Goal: Information Seeking & Learning: Find contact information

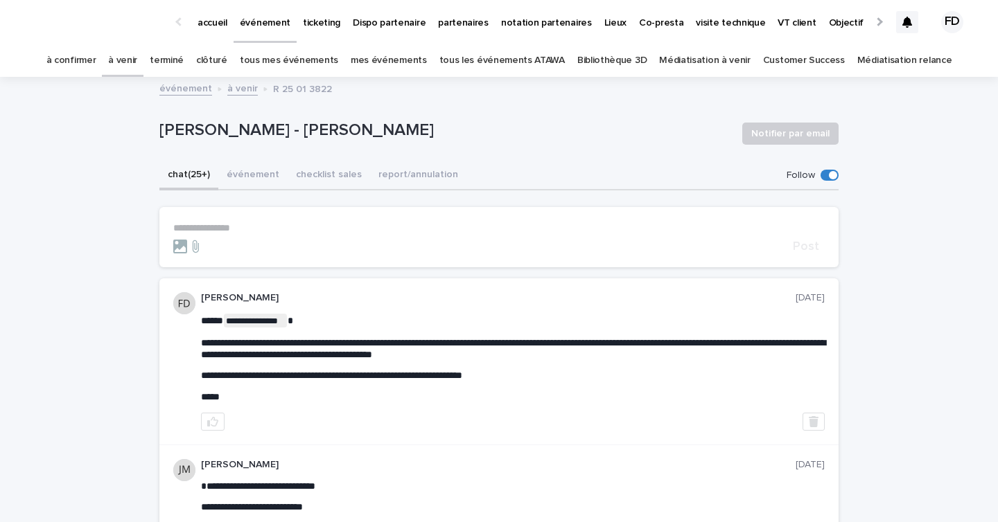
click at [899, 20] on div at bounding box center [907, 22] width 22 height 22
click at [96, 58] on link "à confirmer" at bounding box center [71, 60] width 50 height 33
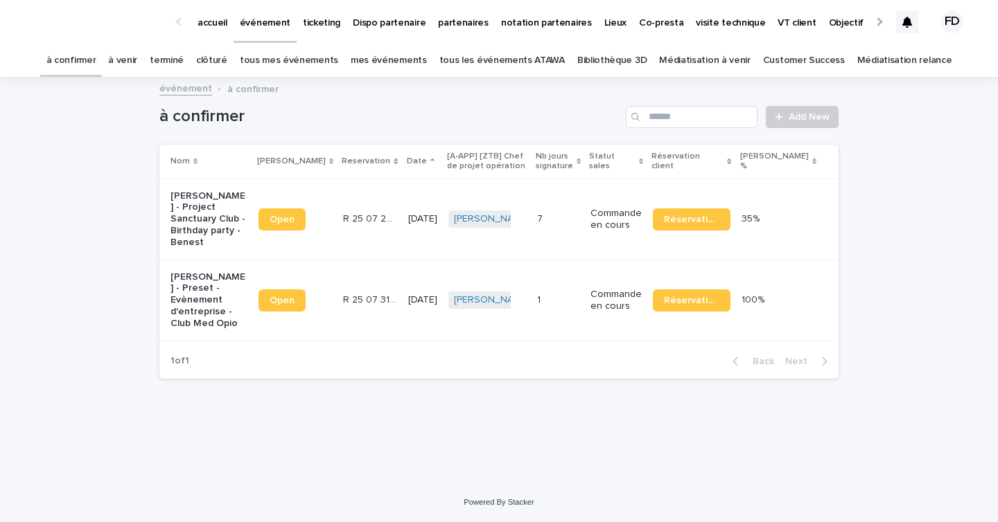
click at [902, 26] on icon at bounding box center [907, 22] width 10 height 11
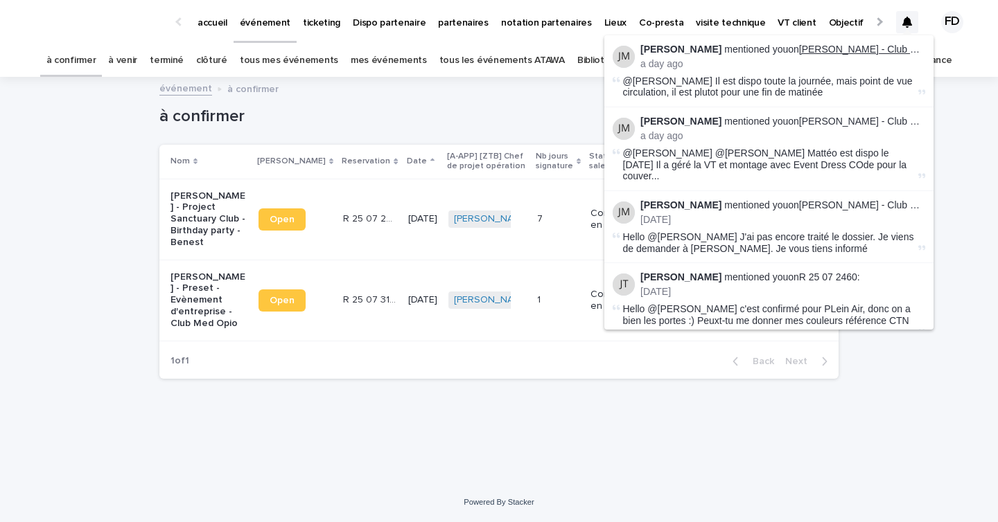
click at [865, 45] on link "Sophie Defonte - Club Med Opio en Provence" at bounding box center [934, 49] width 270 height 11
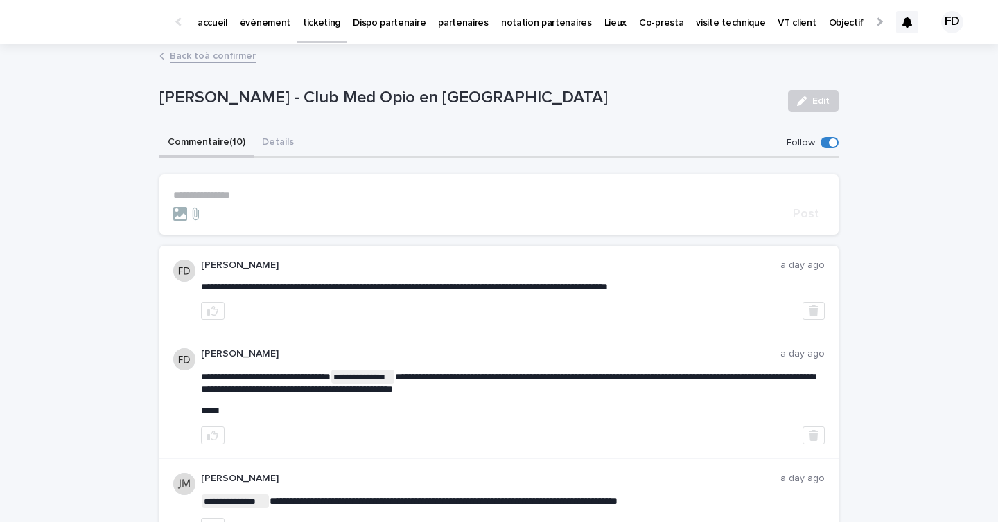
click at [910, 22] on icon at bounding box center [907, 22] width 10 height 11
click at [256, 34] on link "événement" at bounding box center [264, 21] width 63 height 43
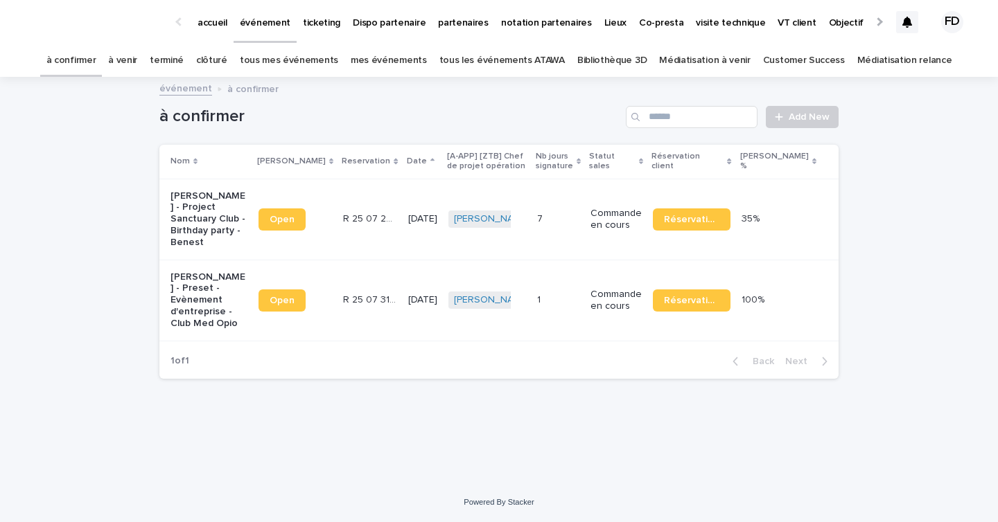
click at [522, 62] on link "tous les événements ATAWA" at bounding box center [501, 60] width 125 height 33
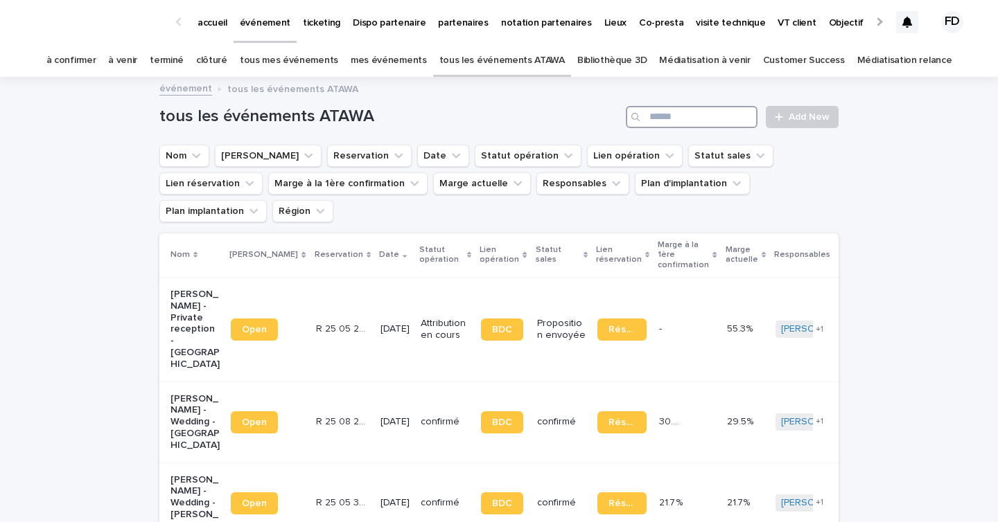
click at [710, 112] on input "Search" at bounding box center [692, 117] width 132 height 22
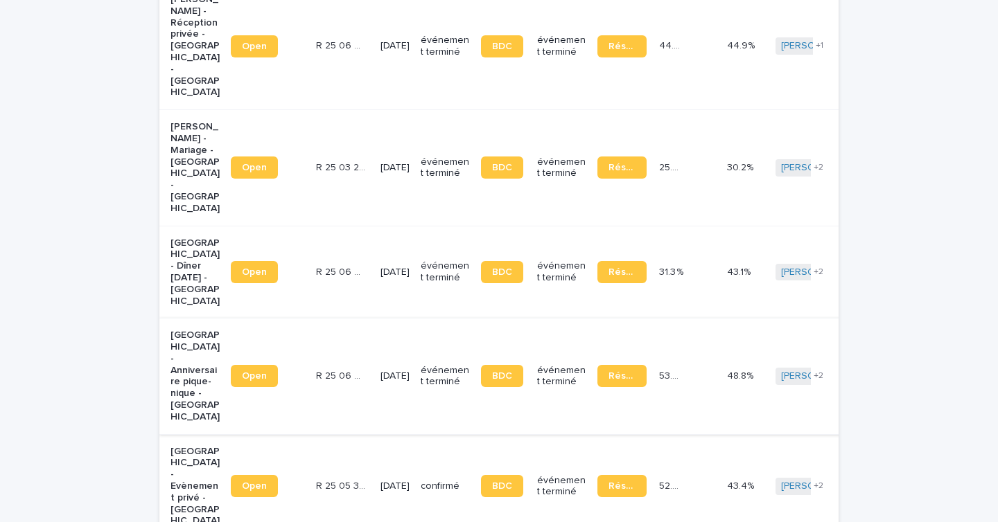
scroll to position [355, 0]
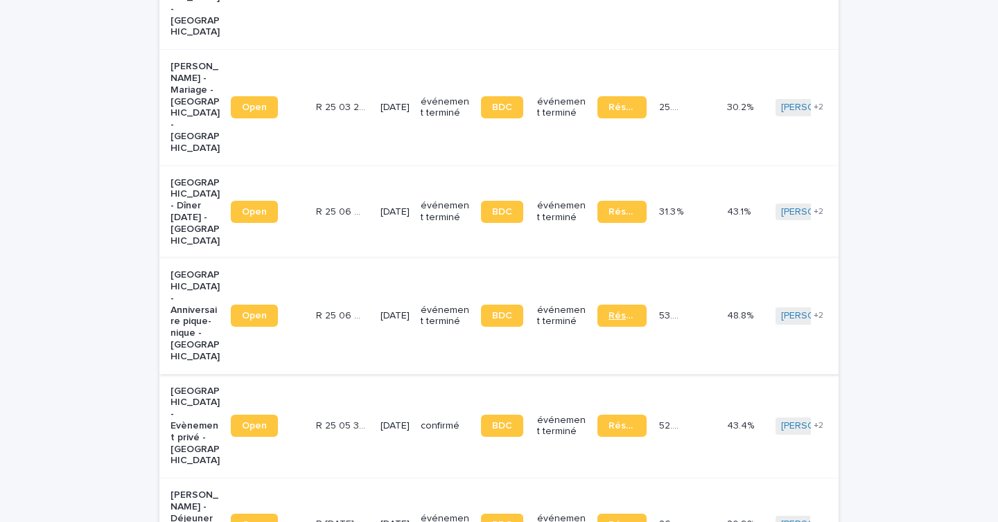
type input "******"
click at [608, 311] on span "Réservation" at bounding box center [621, 316] width 27 height 10
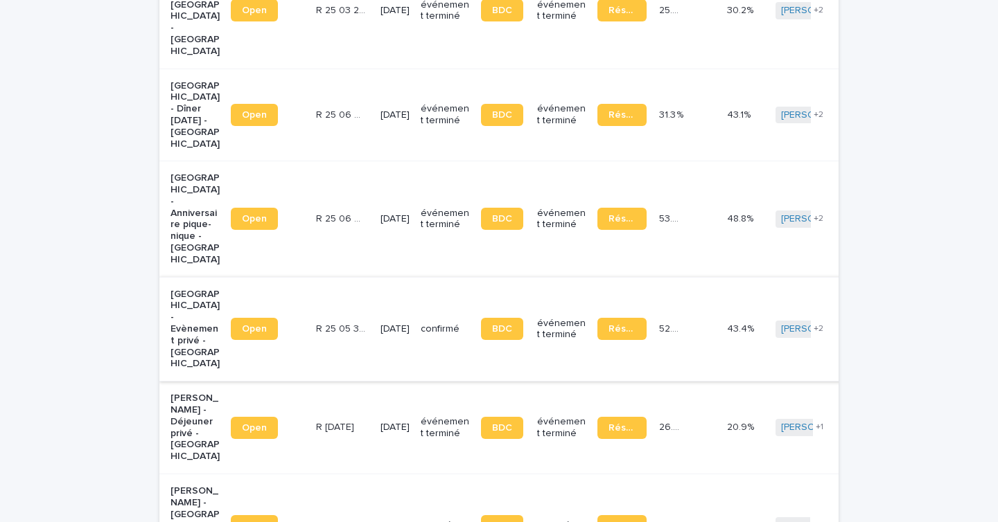
scroll to position [466, 0]
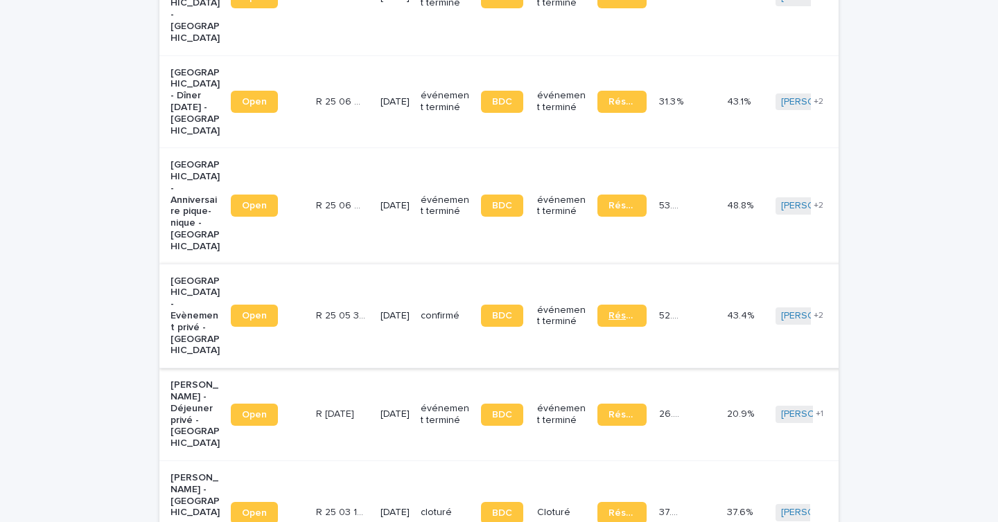
click at [608, 321] on span "Réservation" at bounding box center [621, 316] width 27 height 10
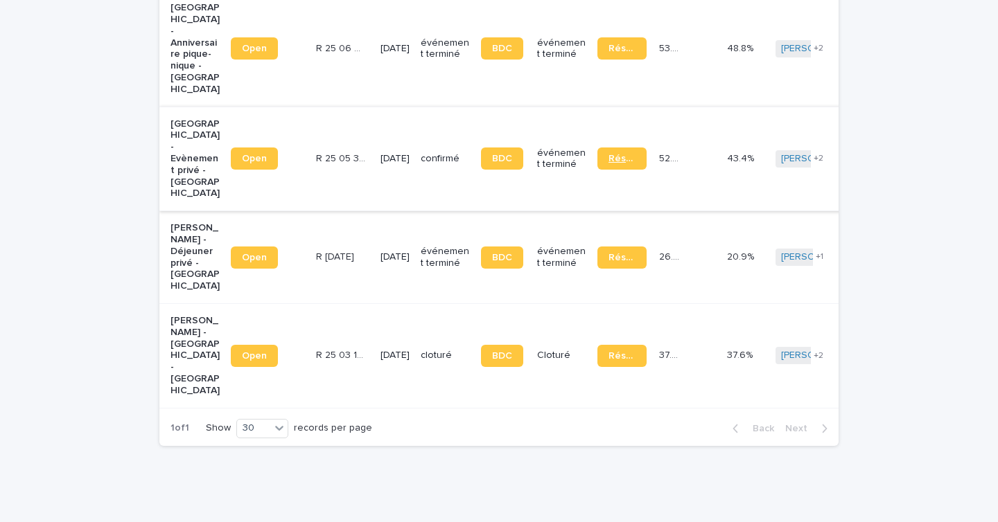
scroll to position [631, 0]
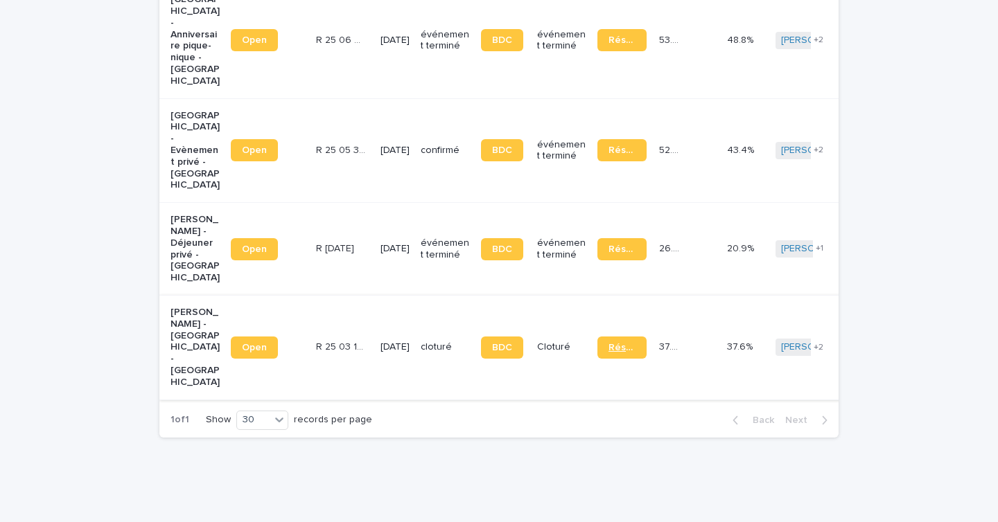
click at [597, 359] on link "Réservation" at bounding box center [621, 348] width 49 height 22
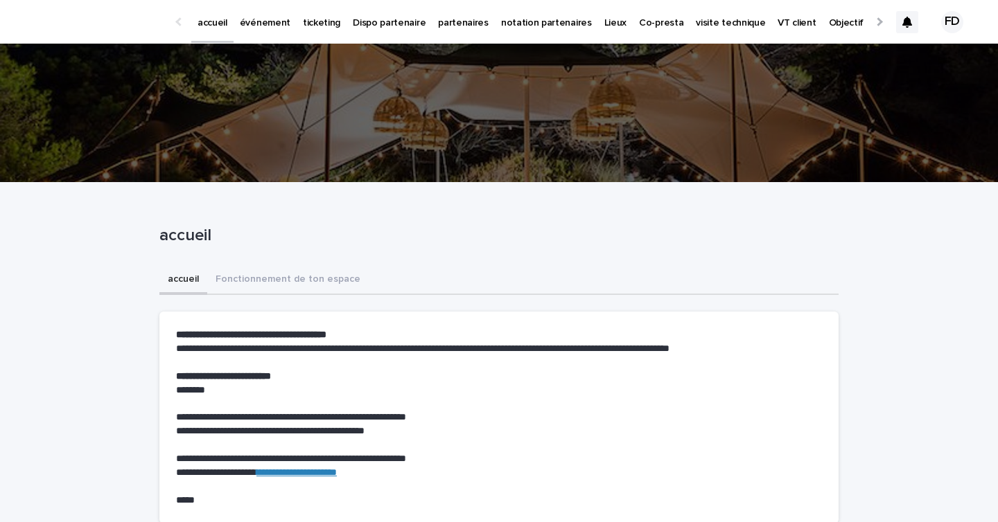
click at [258, 33] on link "événement" at bounding box center [264, 21] width 63 height 43
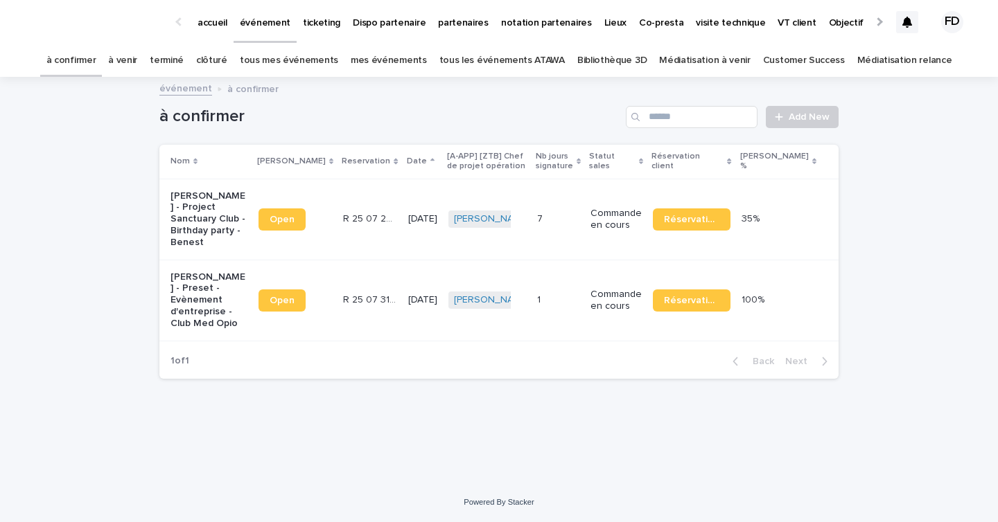
click at [137, 64] on link "à venir" at bounding box center [122, 60] width 29 height 33
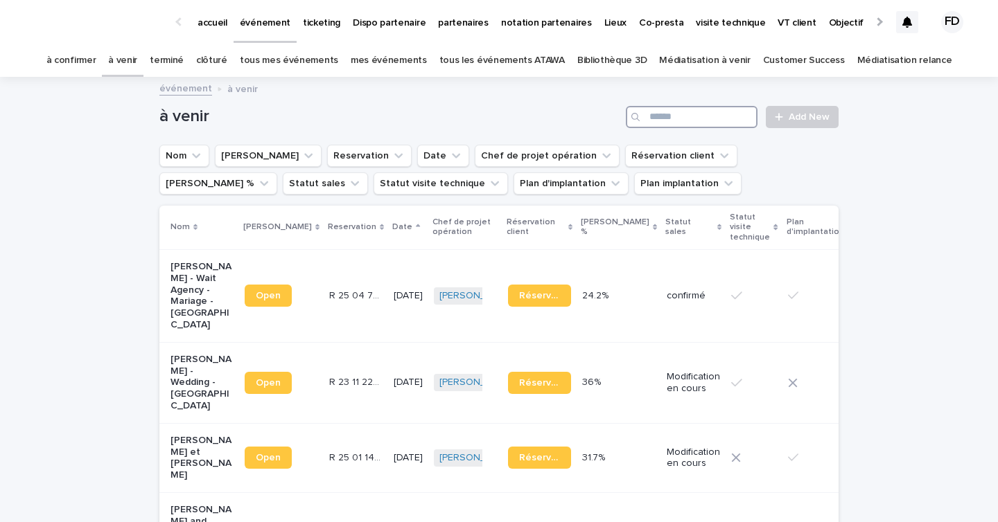
click at [693, 115] on input "Search" at bounding box center [692, 117] width 132 height 22
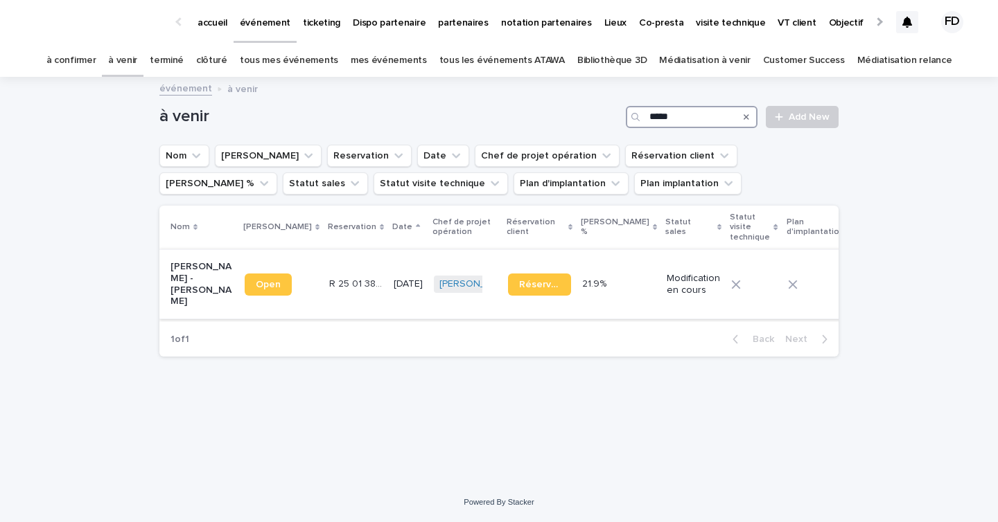
type input "*****"
click at [388, 285] on td "[DATE]" at bounding box center [408, 283] width 40 height 69
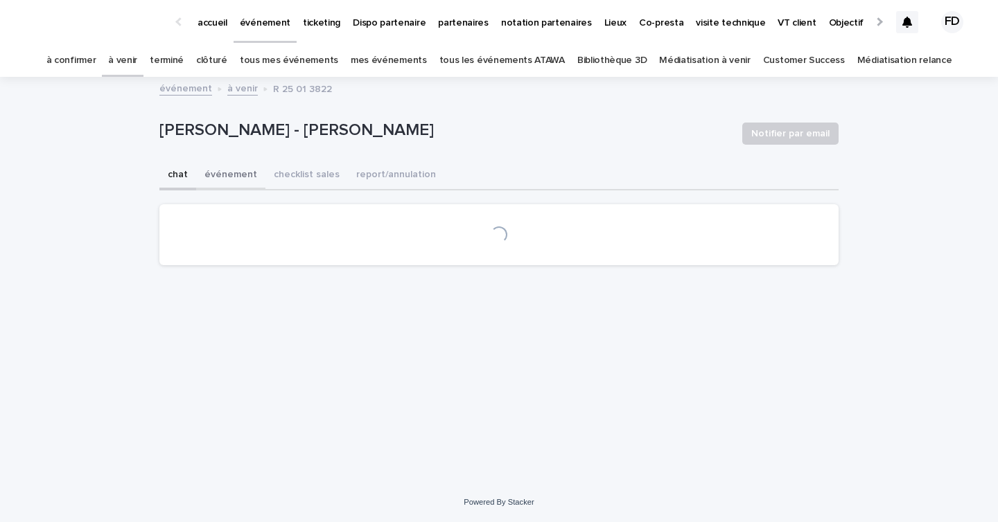
click at [231, 187] on button "événement" at bounding box center [230, 175] width 69 height 29
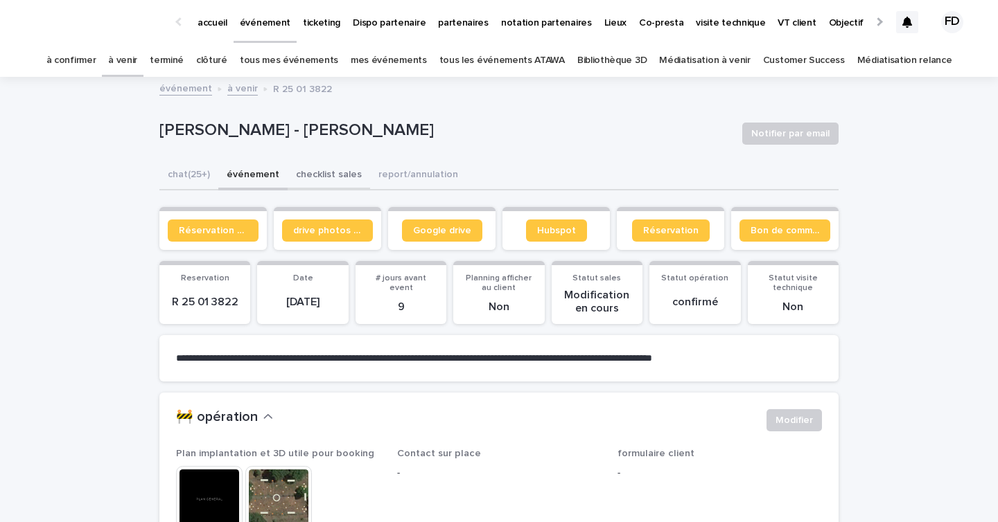
click at [290, 179] on button "checklist sales" at bounding box center [329, 175] width 82 height 29
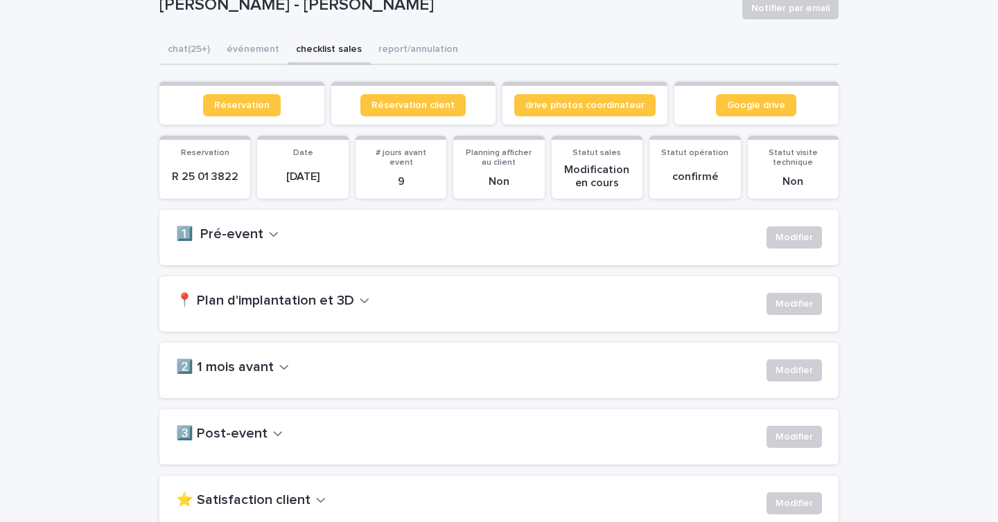
click at [335, 308] on h2 "📍 Plan d'implantation et 3D" at bounding box center [265, 301] width 178 height 17
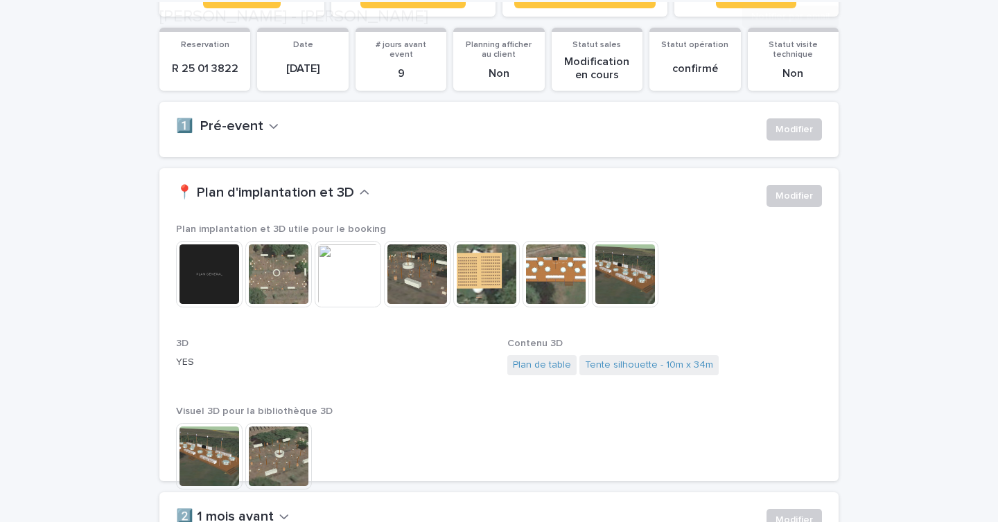
scroll to position [274, 0]
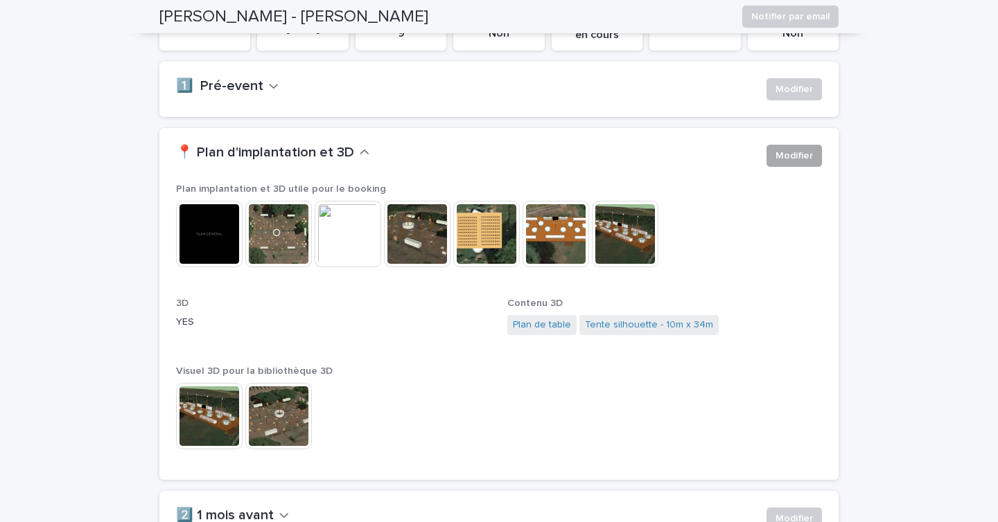
click at [806, 152] on span "Modifier" at bounding box center [793, 156] width 37 height 14
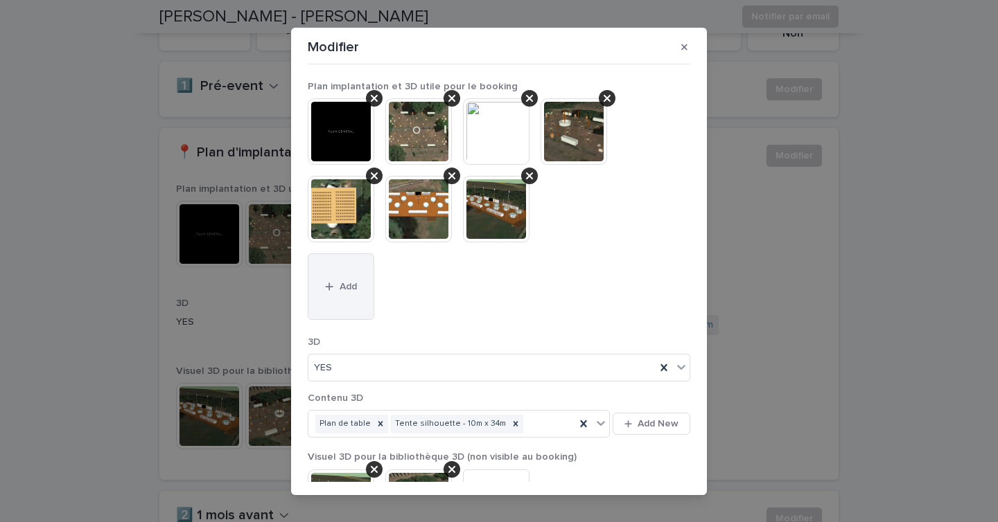
click at [357, 278] on button "Add" at bounding box center [341, 287] width 67 height 67
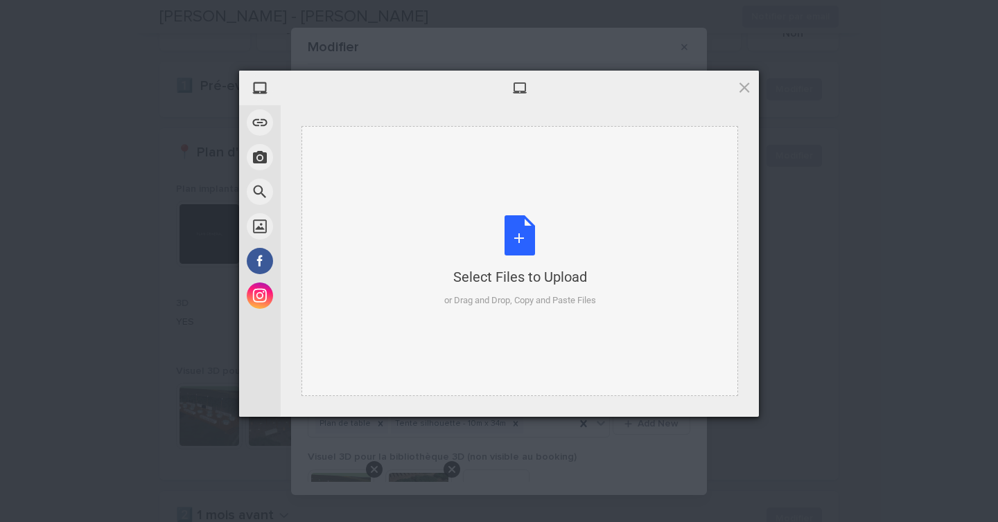
click at [463, 242] on div "Select Files to Upload or Drag and Drop, Copy and Paste Files" at bounding box center [520, 261] width 152 height 92
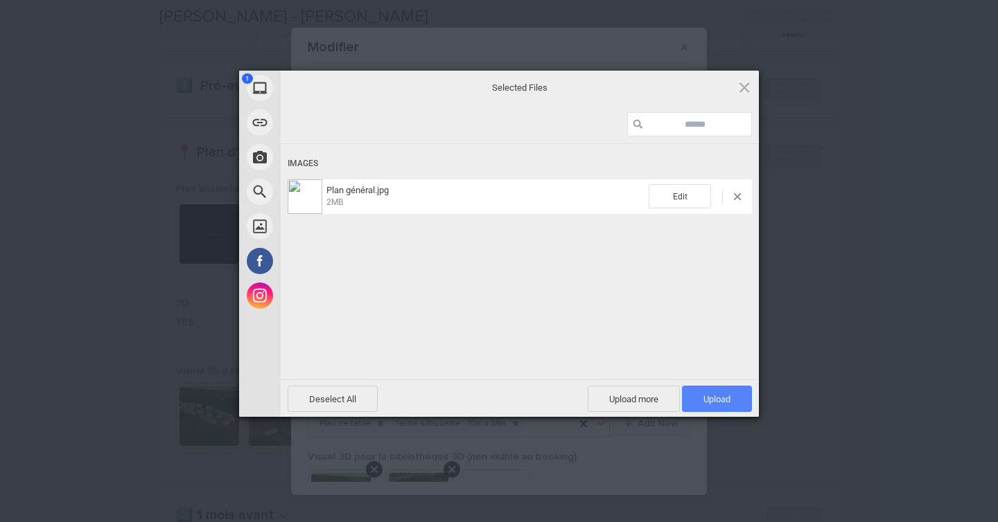
click at [704, 394] on span "Upload 1" at bounding box center [716, 399] width 27 height 10
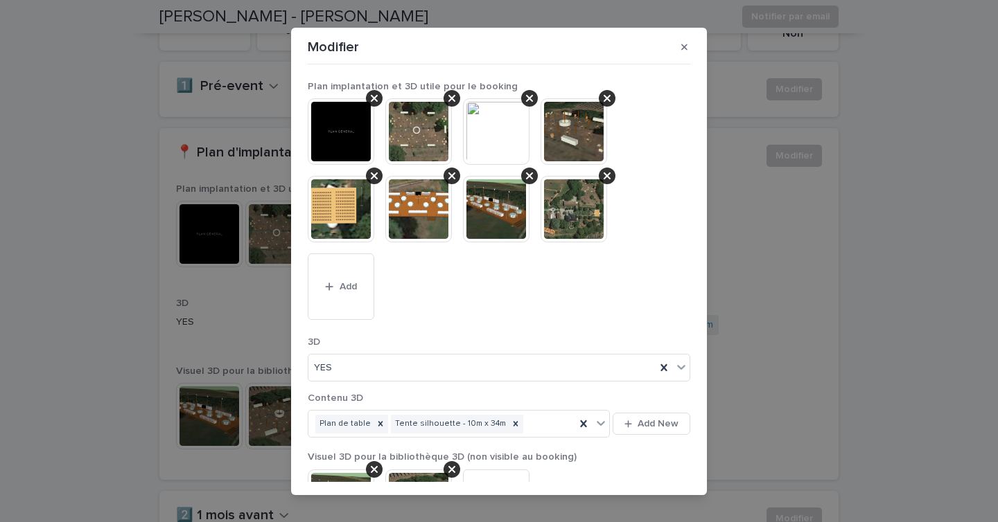
scroll to position [121, 0]
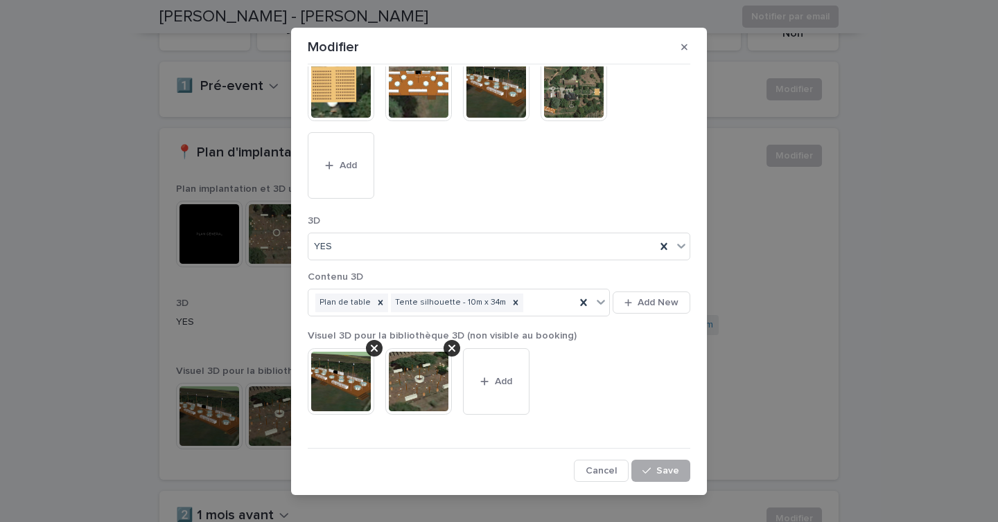
click at [649, 473] on icon "button" at bounding box center [646, 471] width 8 height 10
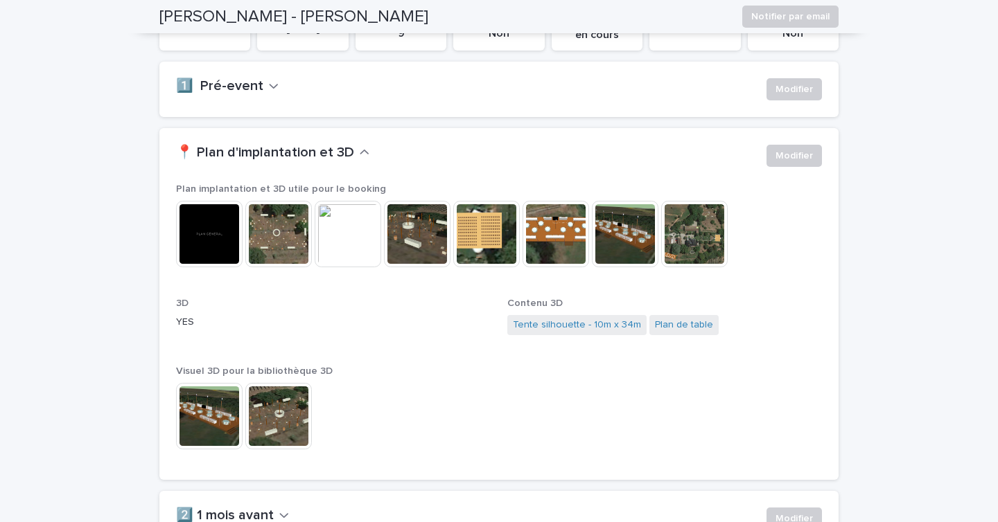
scroll to position [0, 0]
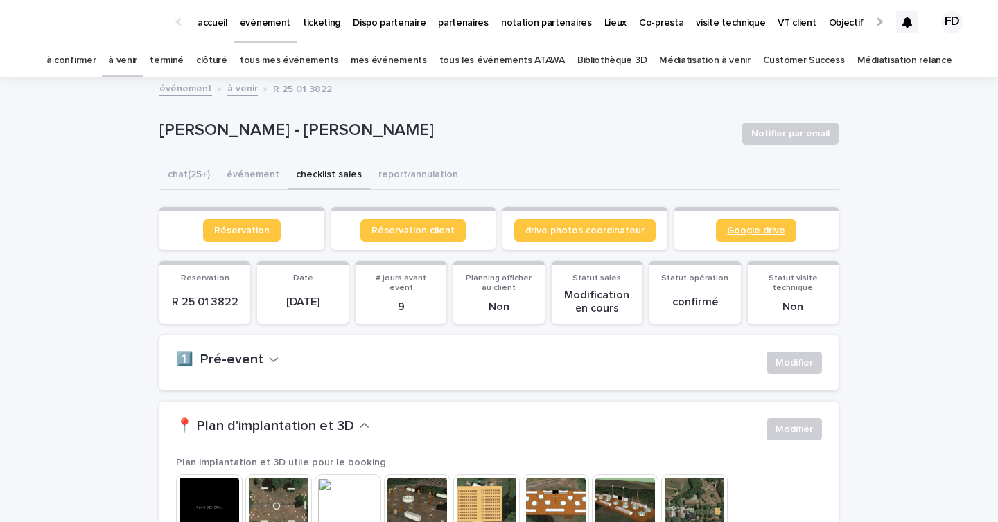
click at [753, 223] on link "Google drive" at bounding box center [756, 231] width 80 height 22
click at [784, 240] on link "Google drive" at bounding box center [756, 231] width 80 height 22
click at [213, 26] on p "accueil" at bounding box center [212, 14] width 30 height 29
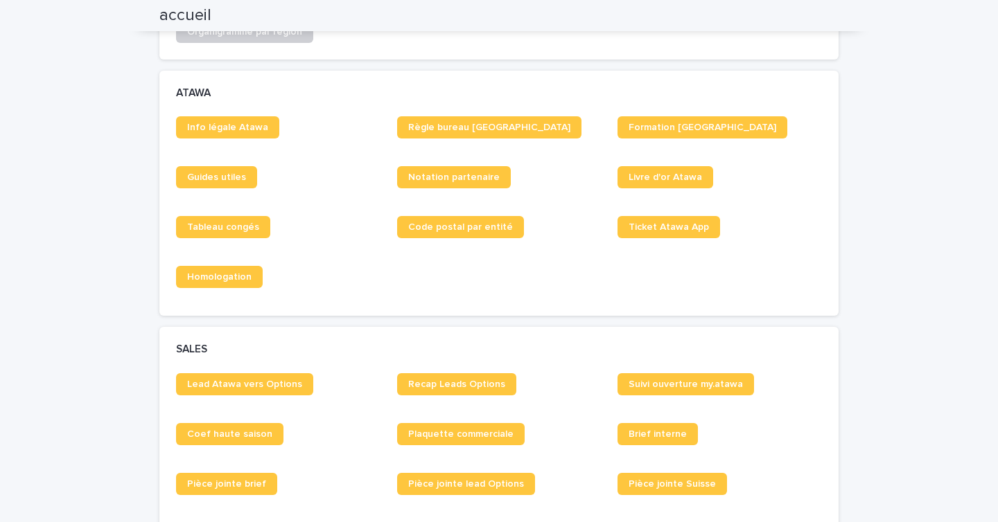
scroll to position [775, 0]
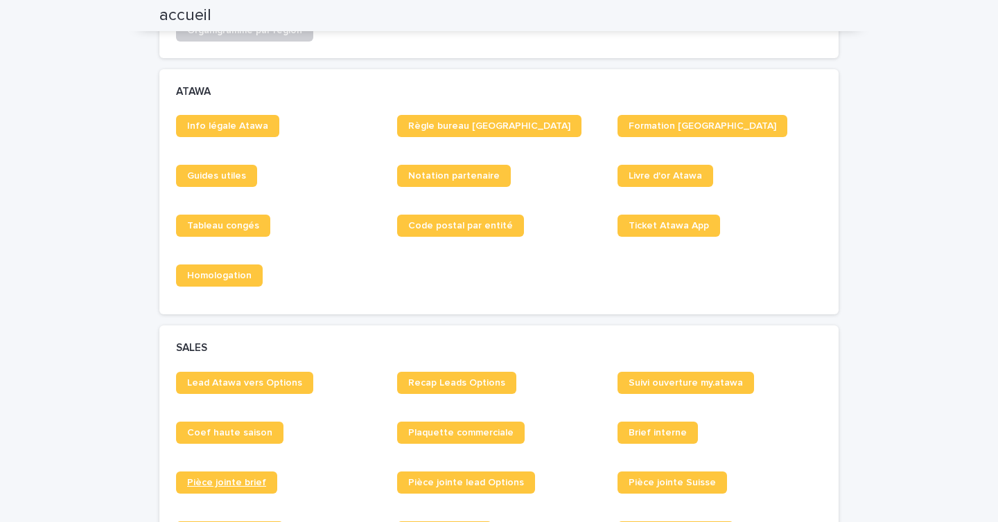
click at [238, 484] on span "Pièce jointe brief" at bounding box center [226, 483] width 79 height 10
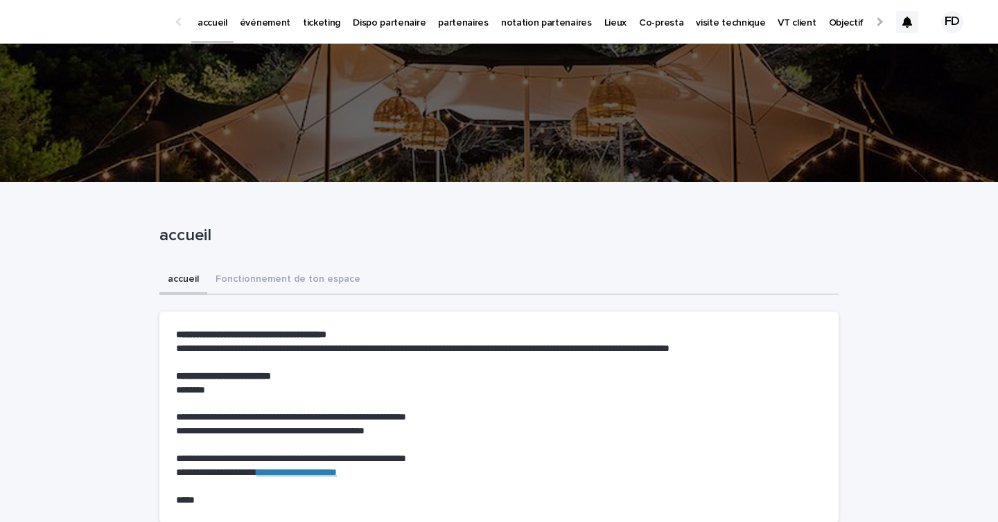
click at [265, 21] on p "événement" at bounding box center [265, 14] width 51 height 29
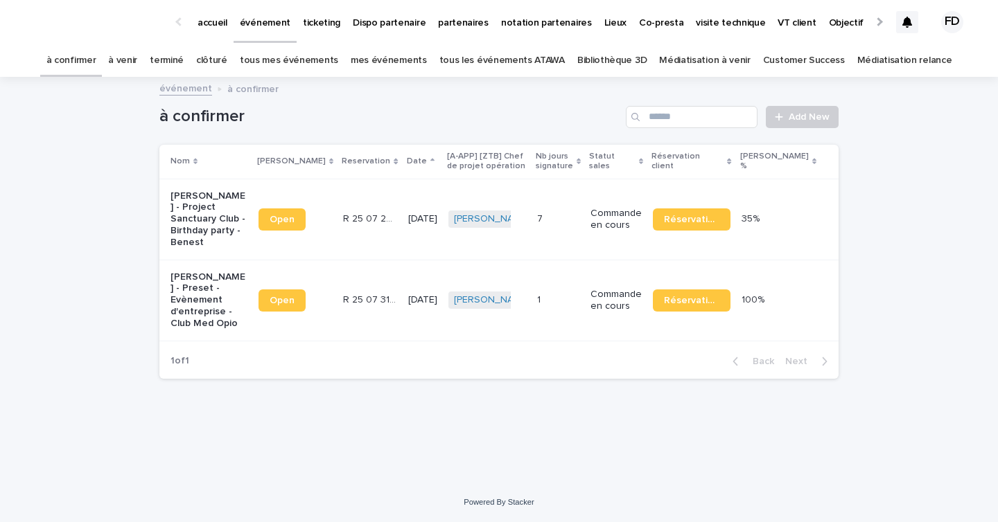
click at [137, 65] on link "à venir" at bounding box center [122, 60] width 29 height 33
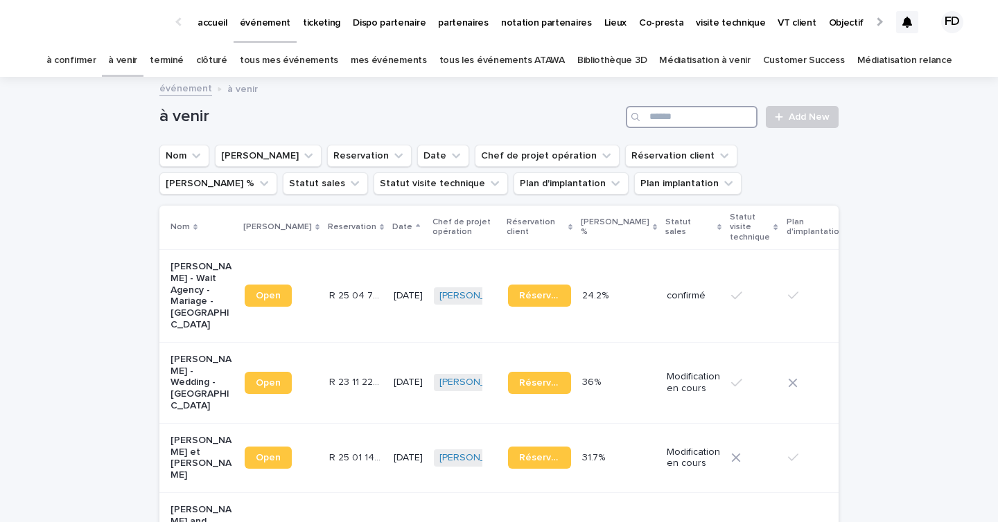
click at [686, 121] on input "Search" at bounding box center [692, 117] width 132 height 22
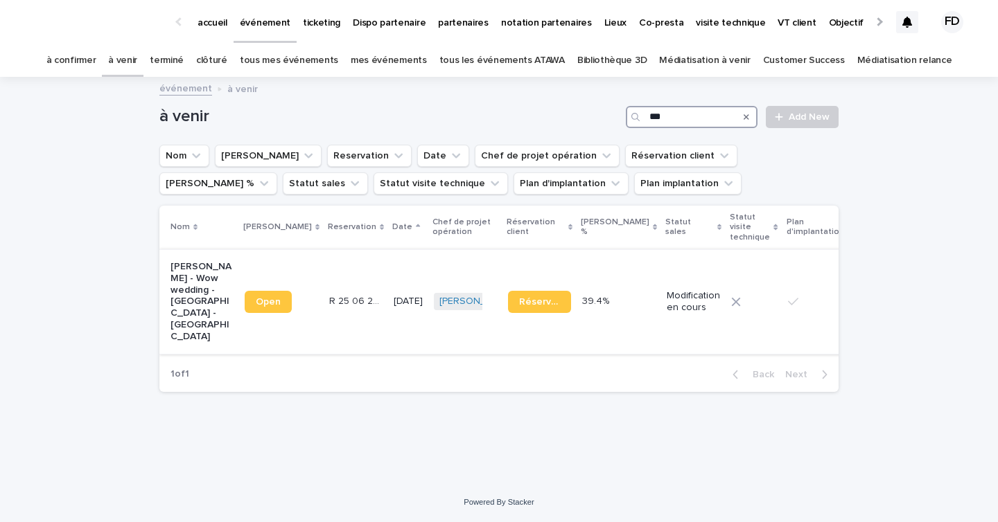
type input "***"
click at [393, 301] on p "[DATE]" at bounding box center [407, 302] width 29 height 12
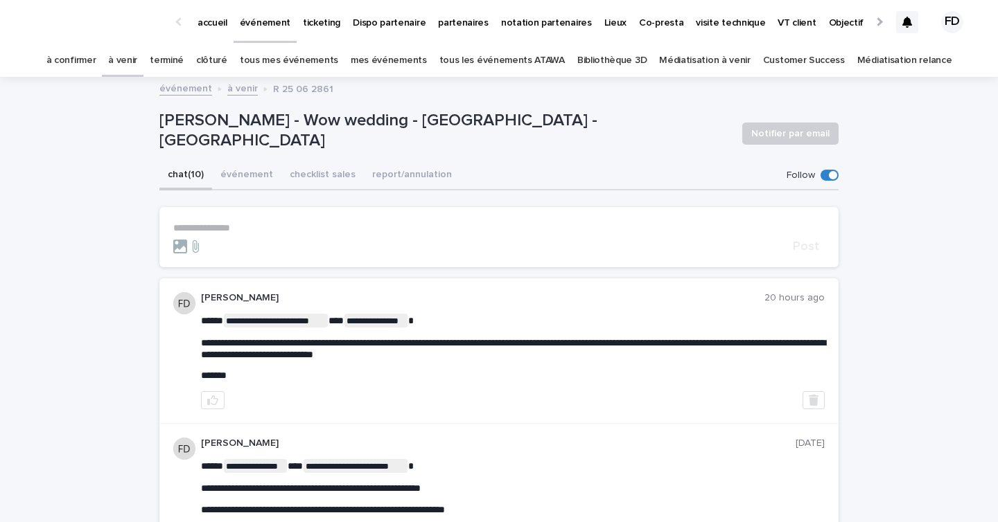
click at [230, 229] on p "**********" at bounding box center [498, 228] width 651 height 12
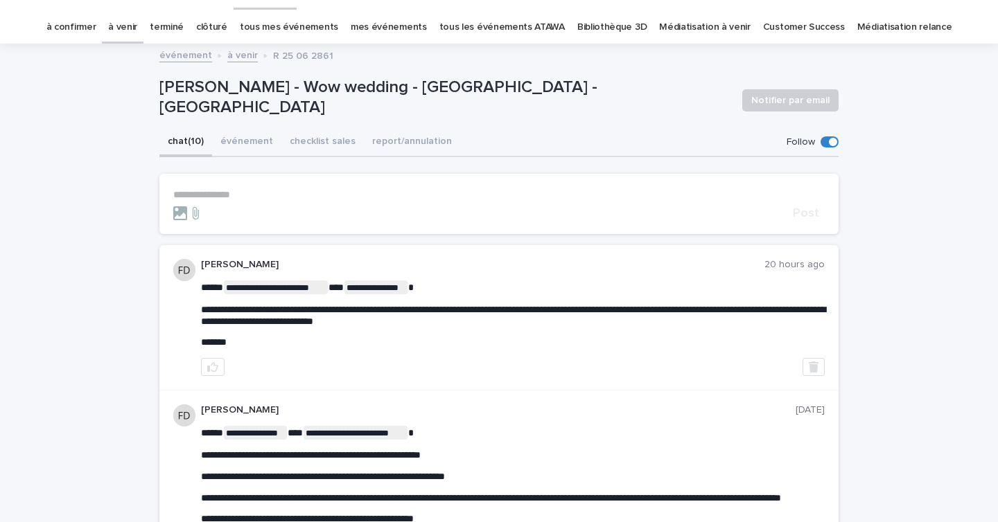
scroll to position [46, 0]
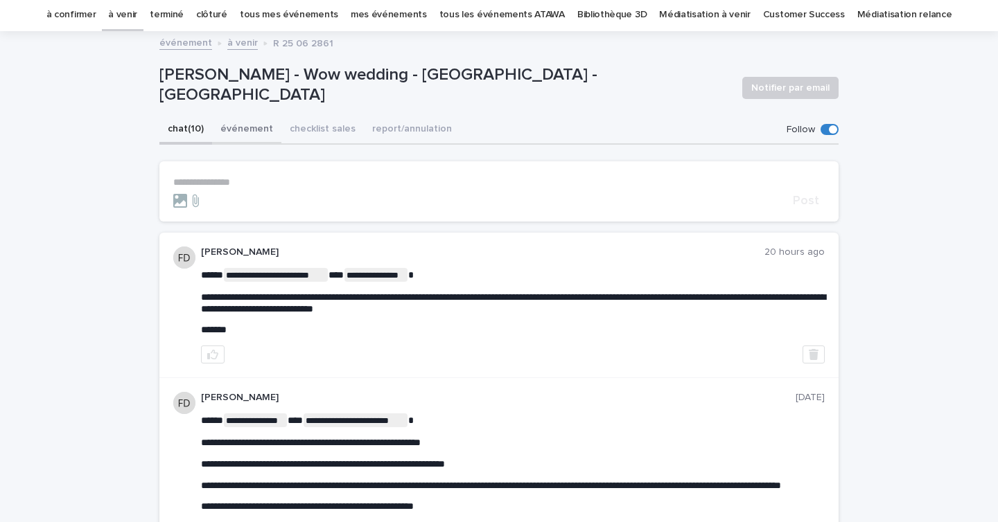
click at [255, 127] on button "événement" at bounding box center [246, 130] width 69 height 29
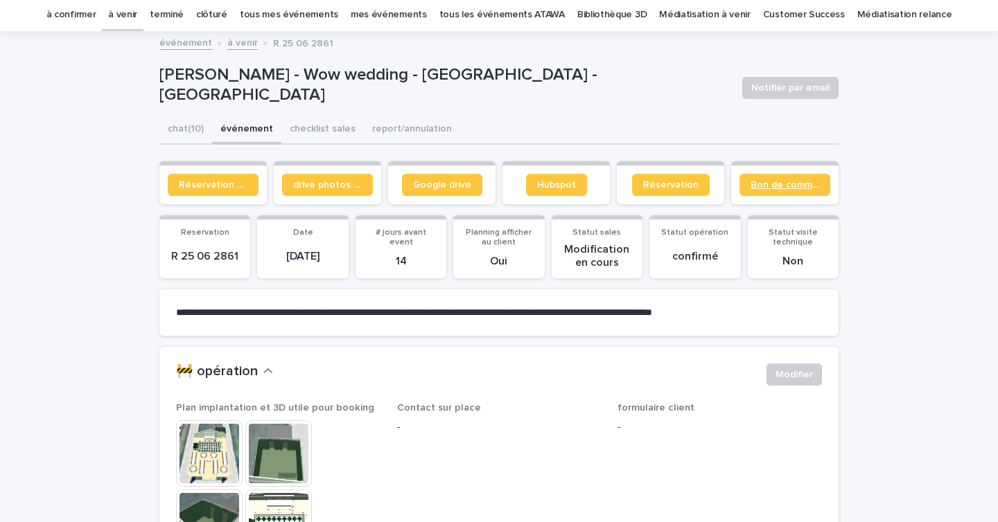
click at [766, 180] on span "Bon de commande" at bounding box center [784, 185] width 69 height 10
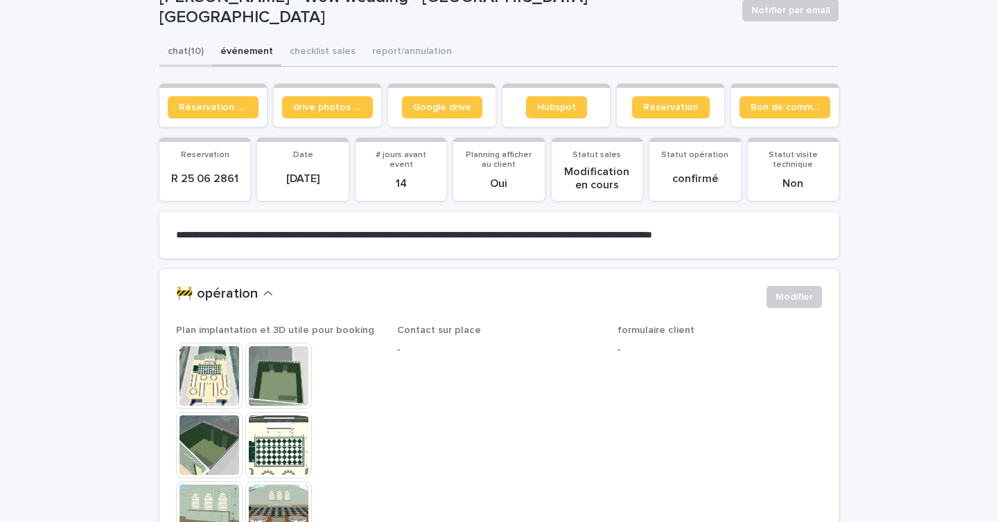
click at [187, 63] on button "chat (10)" at bounding box center [185, 52] width 53 height 29
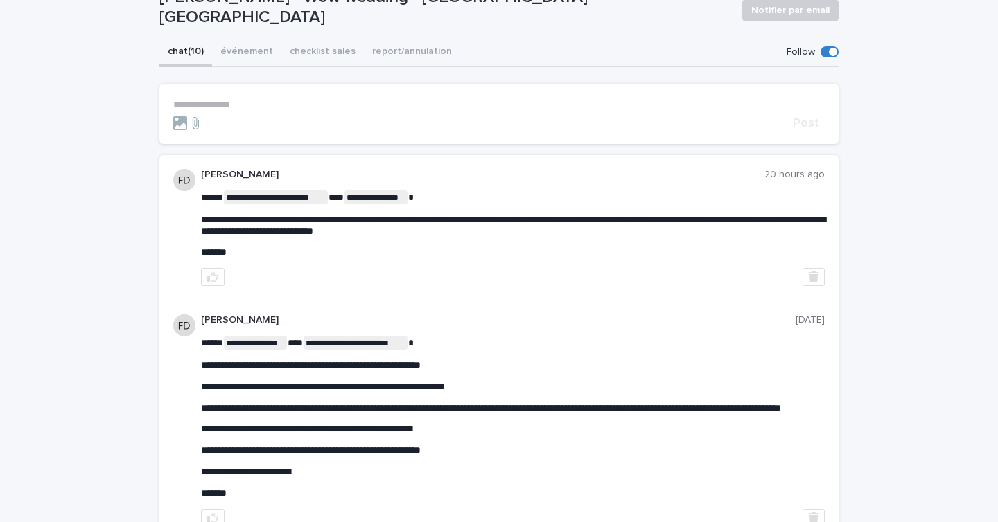
click at [272, 102] on p "**********" at bounding box center [498, 105] width 651 height 12
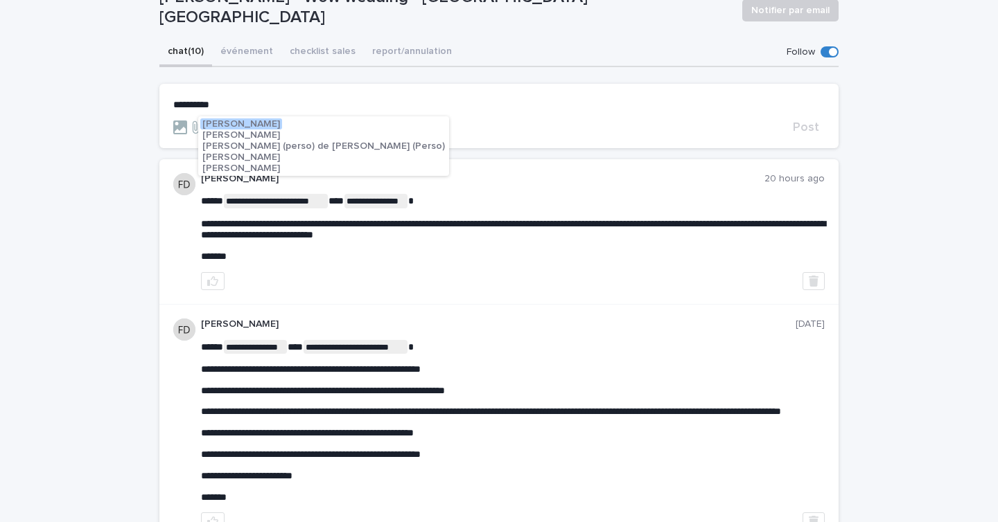
click at [253, 120] on span "[PERSON_NAME]" at bounding box center [241, 124] width 78 height 10
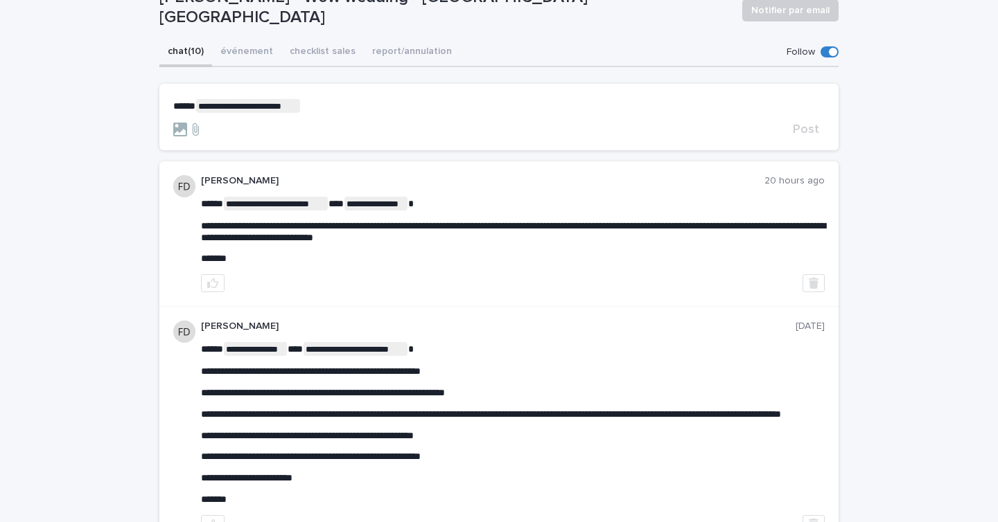
click at [327, 106] on p "**********" at bounding box center [498, 106] width 651 height 14
click at [335, 123] on span "[PERSON_NAME]" at bounding box center [360, 126] width 78 height 10
click at [418, 96] on section "**********" at bounding box center [498, 117] width 679 height 67
click at [415, 112] on p "**********" at bounding box center [498, 106] width 651 height 14
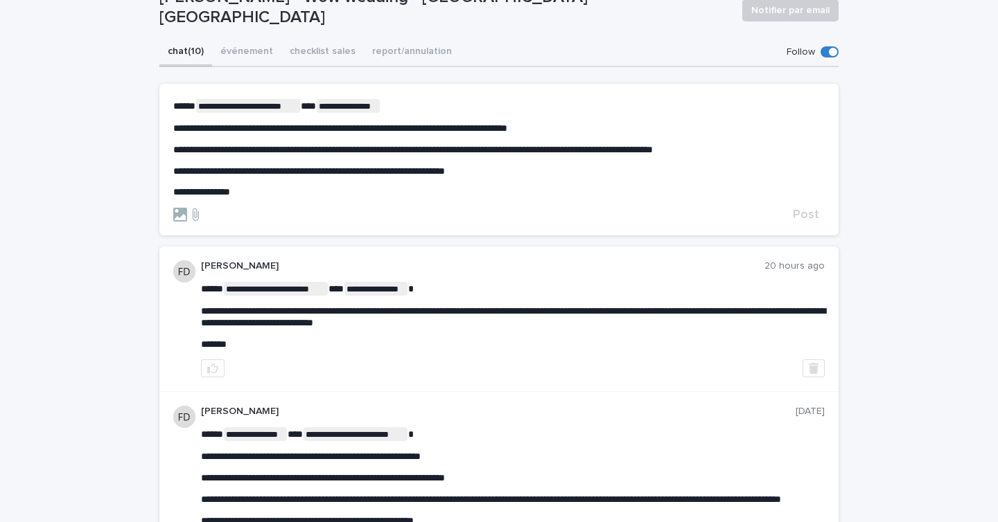
click at [775, 152] on p "**********" at bounding box center [498, 150] width 651 height 12
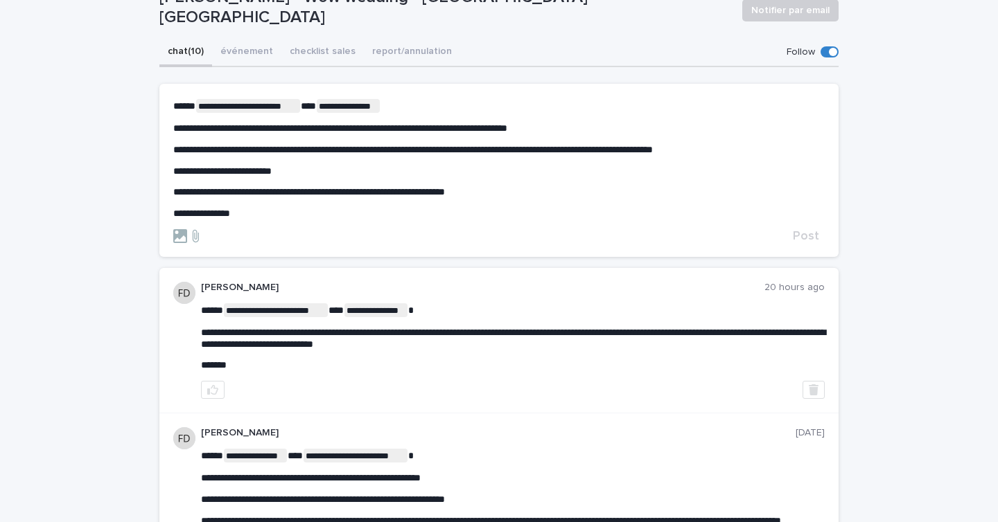
click at [605, 203] on div "**********" at bounding box center [498, 159] width 651 height 121
click at [556, 218] on p "**********" at bounding box center [498, 214] width 651 height 12
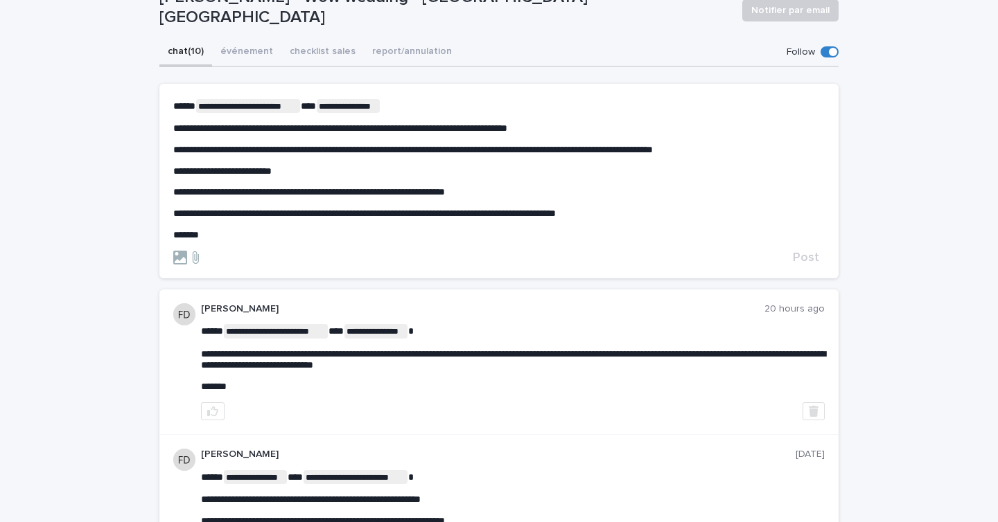
click at [172, 261] on section "**********" at bounding box center [498, 181] width 679 height 195
click at [190, 258] on icon at bounding box center [195, 258] width 17 height 14
click at [187, 251] on input "file" at bounding box center [187, 251] width 0 height 0
click at [177, 258] on icon at bounding box center [180, 258] width 14 height 14
click at [173, 251] on input "file" at bounding box center [173, 251] width 0 height 0
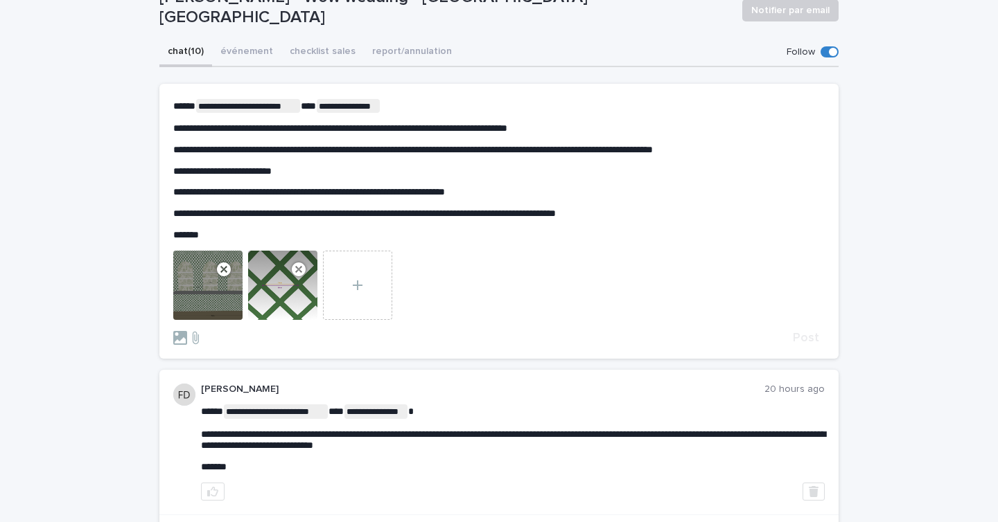
click at [507, 125] on span "**********" at bounding box center [340, 128] width 334 height 10
click at [554, 154] on span "**********" at bounding box center [412, 150] width 479 height 10
click at [224, 270] on icon at bounding box center [223, 269] width 19 height 19
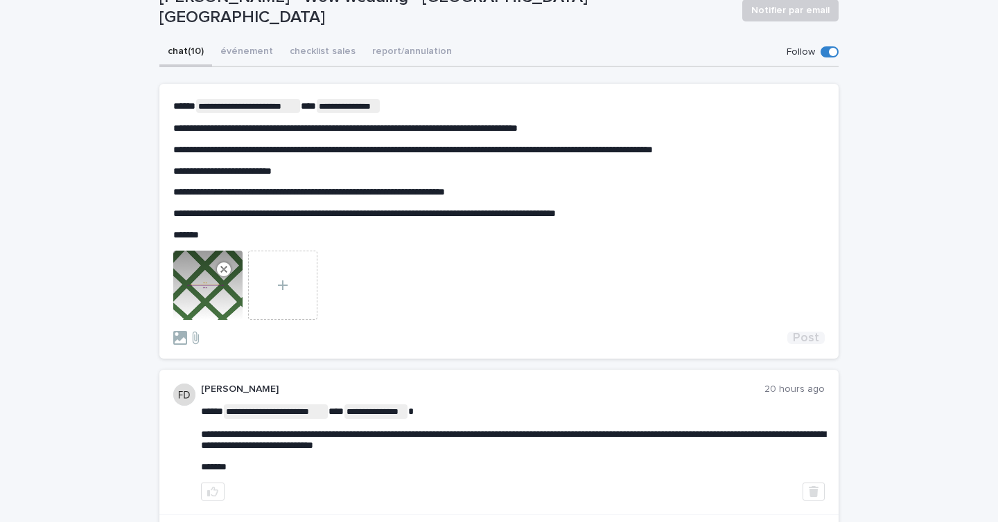
click at [813, 339] on span "Post" at bounding box center [806, 338] width 26 height 12
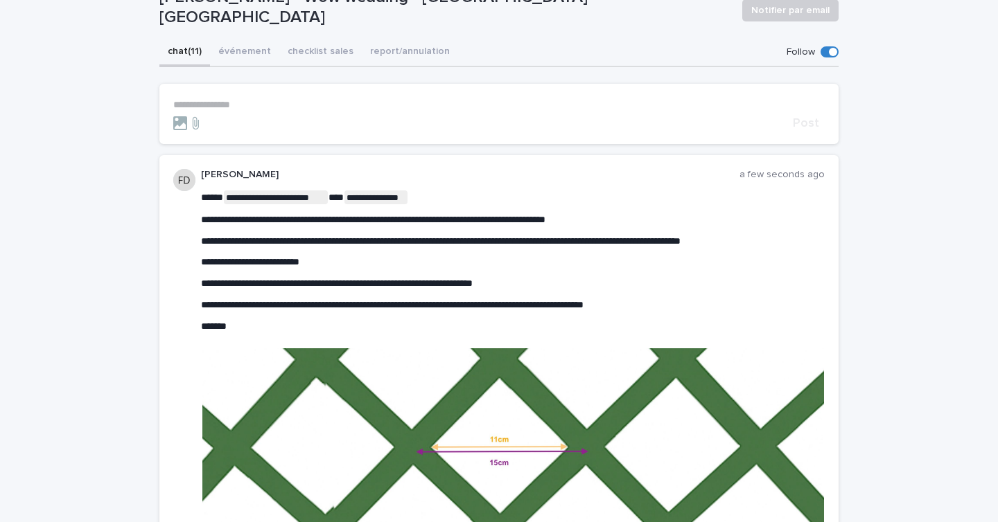
click at [300, 103] on p "**********" at bounding box center [498, 105] width 651 height 12
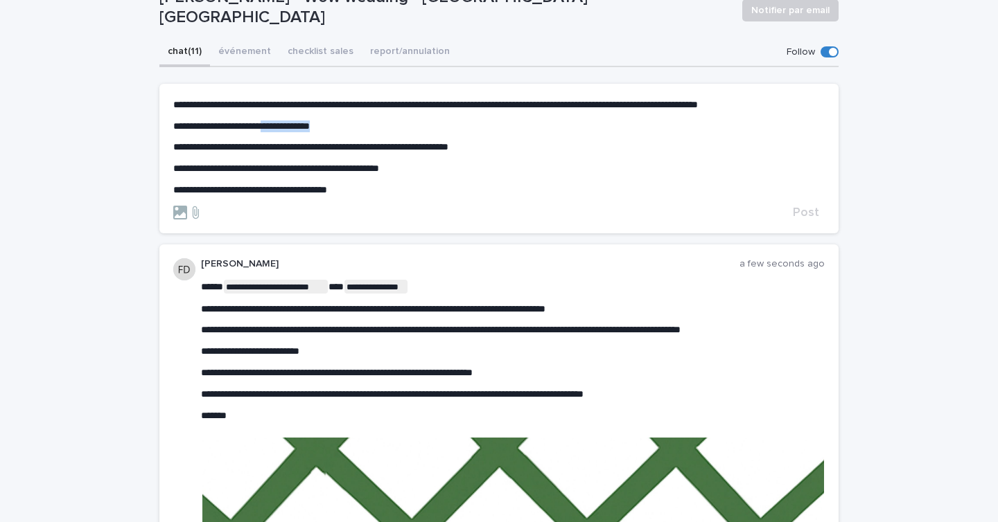
drag, startPoint x: 286, startPoint y: 129, endPoint x: 423, endPoint y: 128, distance: 136.5
click at [423, 129] on p "**********" at bounding box center [498, 127] width 651 height 12
click at [455, 182] on div "**********" at bounding box center [498, 147] width 651 height 97
click at [387, 193] on p "**********" at bounding box center [498, 190] width 651 height 12
click at [342, 134] on div "**********" at bounding box center [498, 147] width 651 height 97
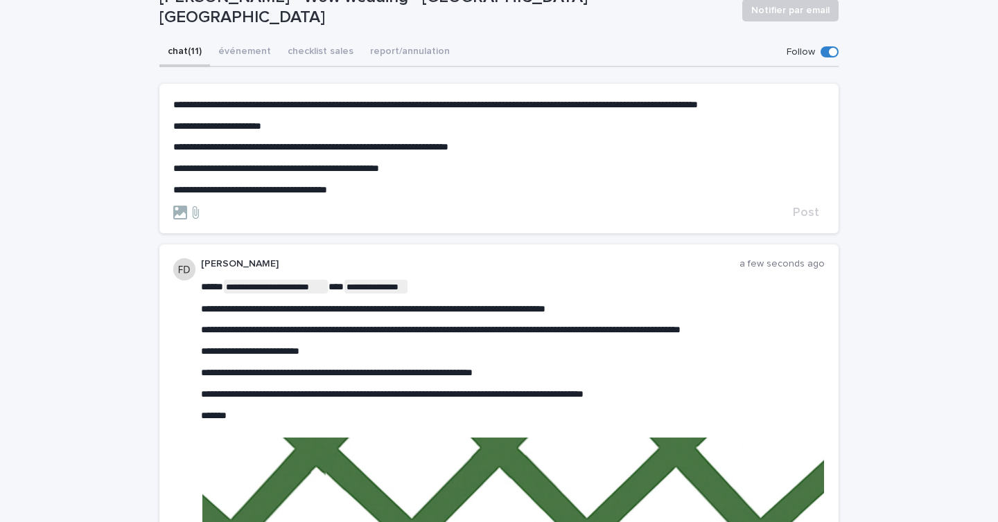
click at [342, 130] on p "**********" at bounding box center [498, 127] width 651 height 12
click at [396, 193] on p "**********" at bounding box center [498, 190] width 651 height 12
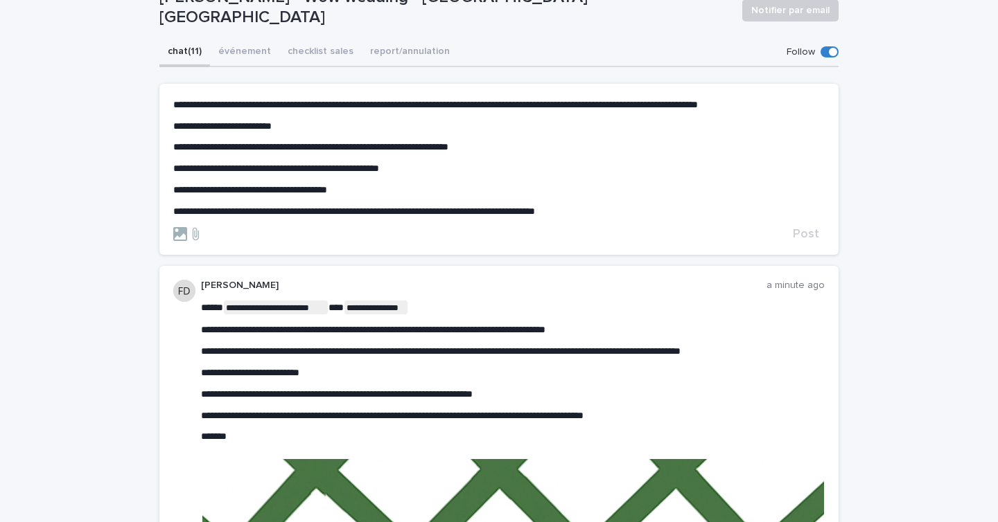
click at [330, 119] on div "**********" at bounding box center [498, 158] width 651 height 118
click at [324, 125] on p "**********" at bounding box center [498, 127] width 651 height 12
click at [299, 124] on span "**********" at bounding box center [350, 126] width 355 height 10
click at [613, 212] on p "**********" at bounding box center [498, 212] width 651 height 12
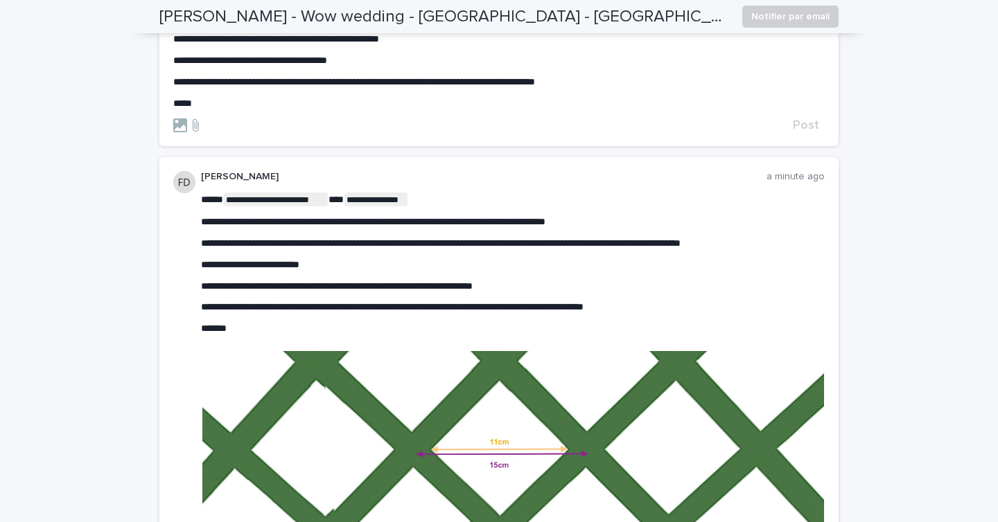
scroll to position [249, 0]
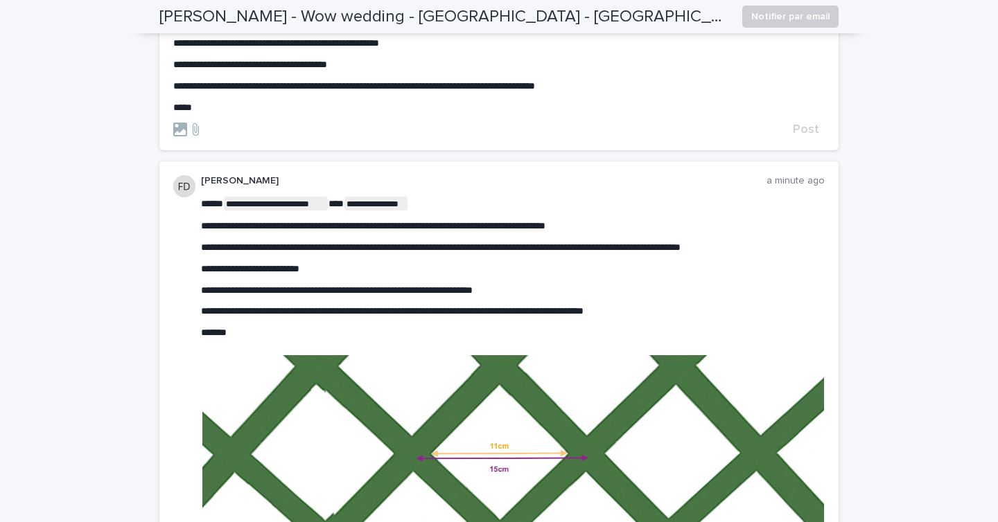
click at [806, 123] on div "Post" at bounding box center [498, 130] width 651 height 14
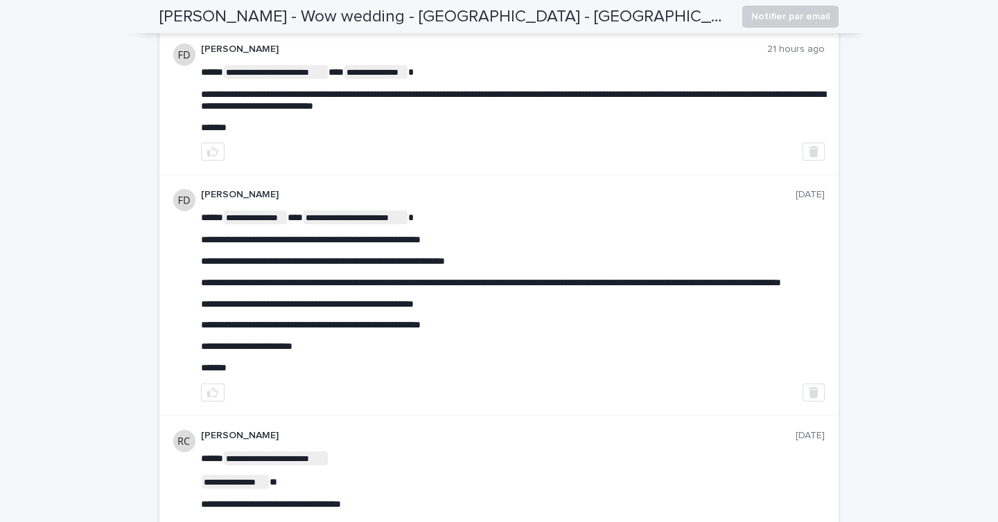
scroll to position [0, 0]
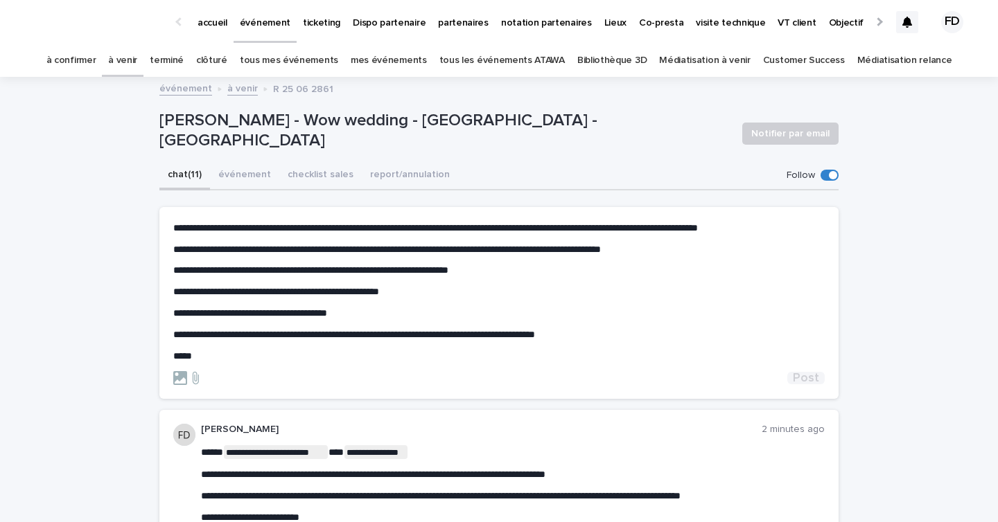
click at [797, 377] on span "Post" at bounding box center [806, 378] width 26 height 12
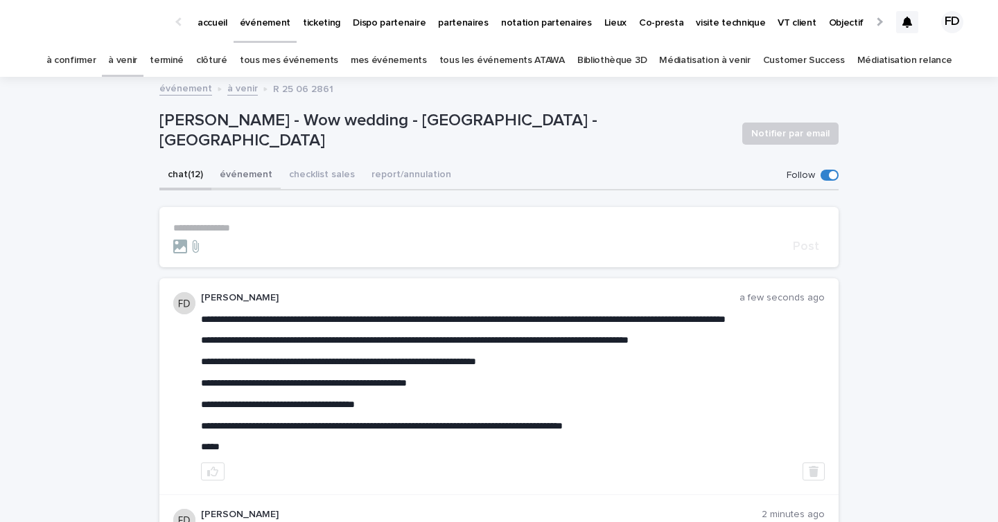
click at [238, 168] on button "événement" at bounding box center [245, 175] width 69 height 29
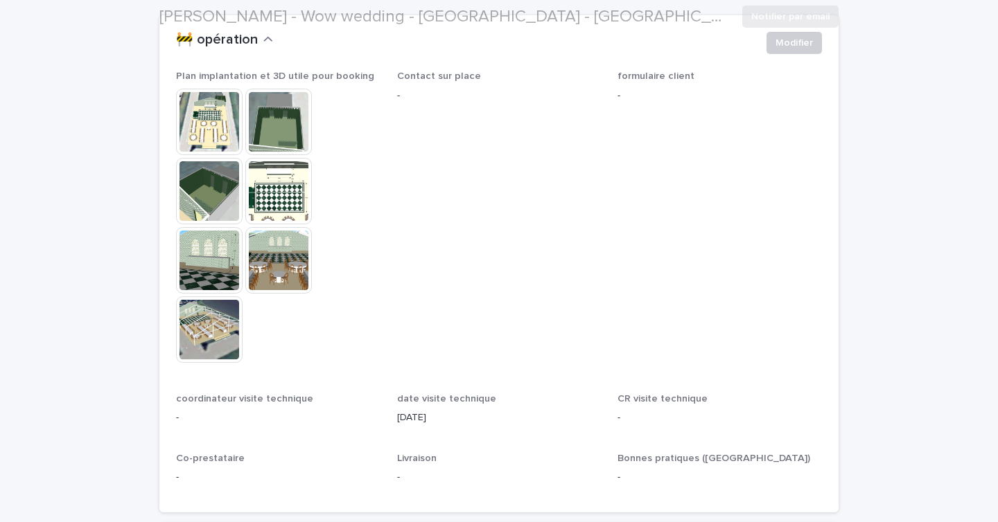
scroll to position [385, 0]
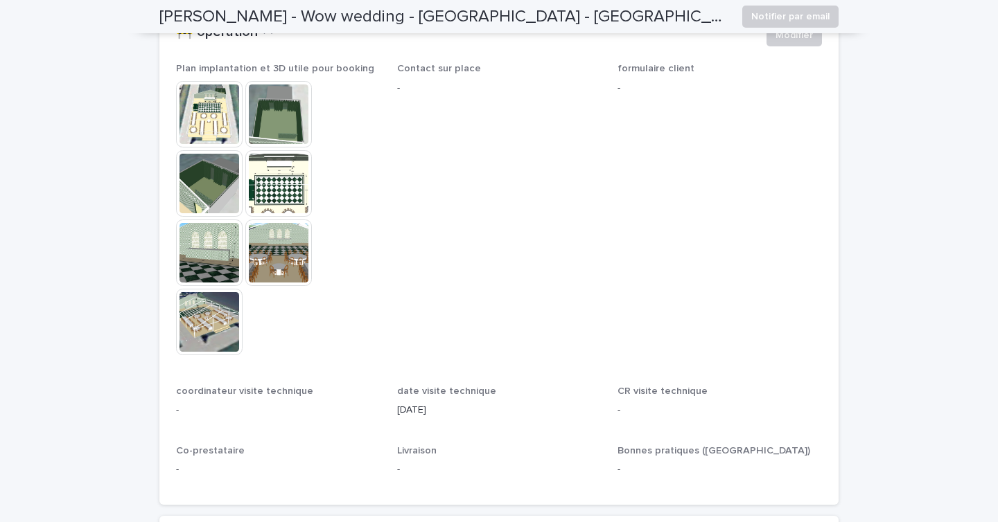
click at [220, 319] on img at bounding box center [209, 322] width 67 height 67
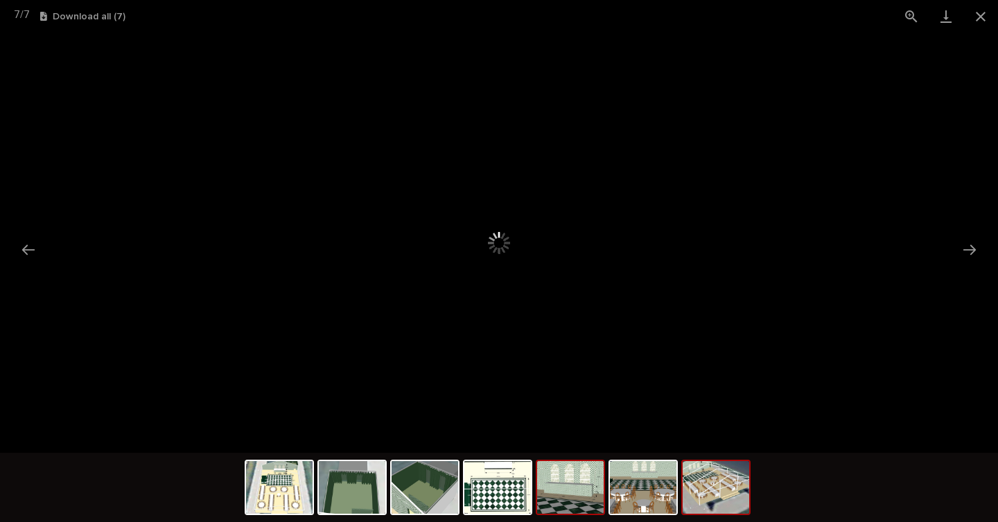
click at [560, 497] on img at bounding box center [570, 487] width 67 height 53
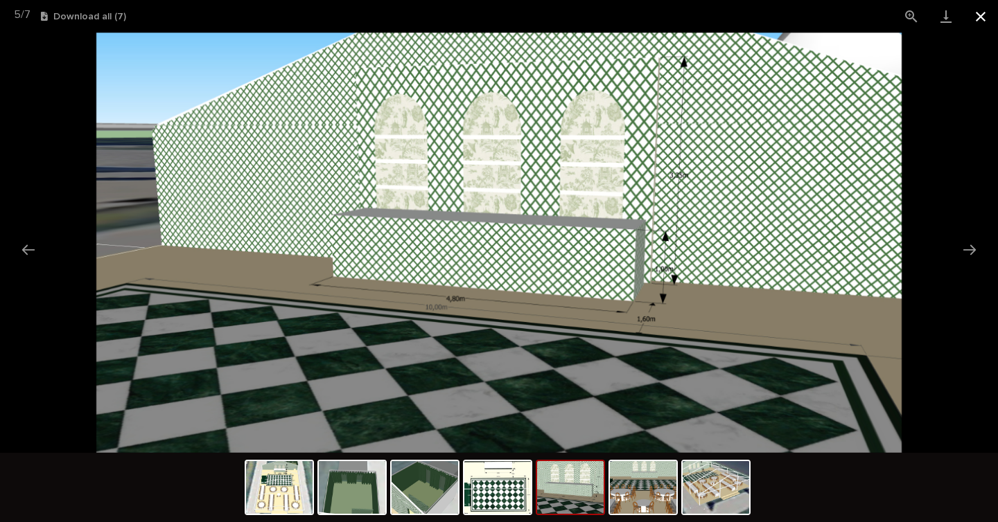
click at [977, 10] on button "Close gallery" at bounding box center [980, 16] width 35 height 33
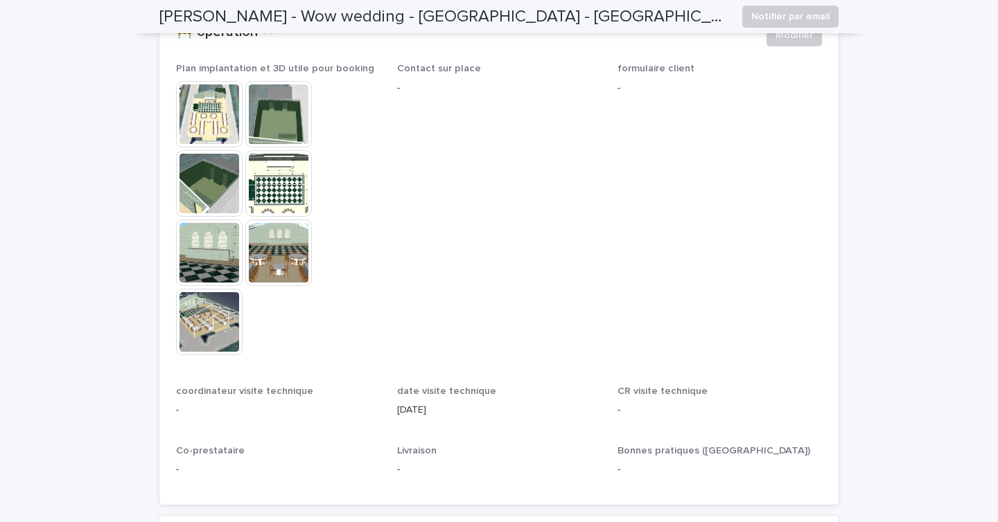
scroll to position [331, 0]
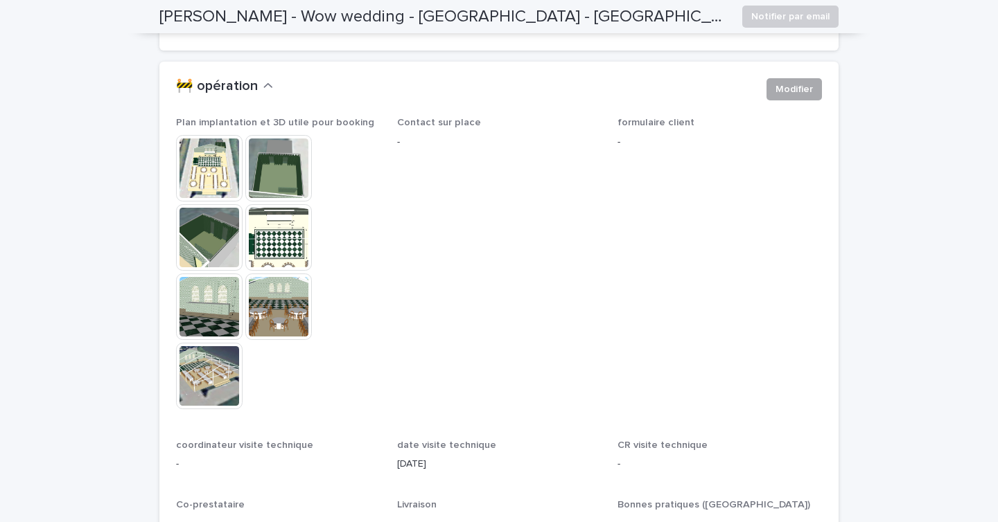
click at [799, 85] on span "Modifier" at bounding box center [793, 89] width 37 height 14
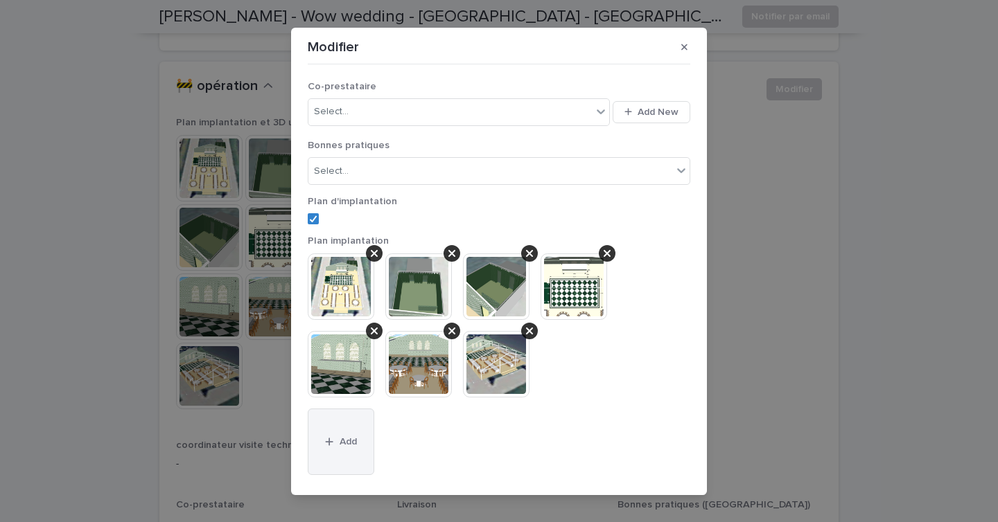
click at [339, 452] on button "Add" at bounding box center [341, 442] width 67 height 67
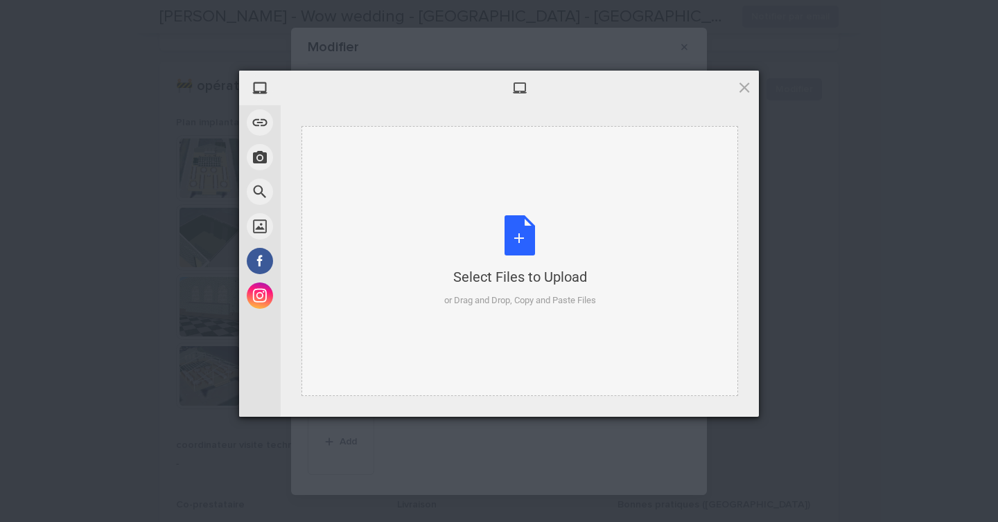
click at [487, 223] on div "Select Files to Upload or Drag and Drop, Copy and Paste Files" at bounding box center [520, 261] width 152 height 92
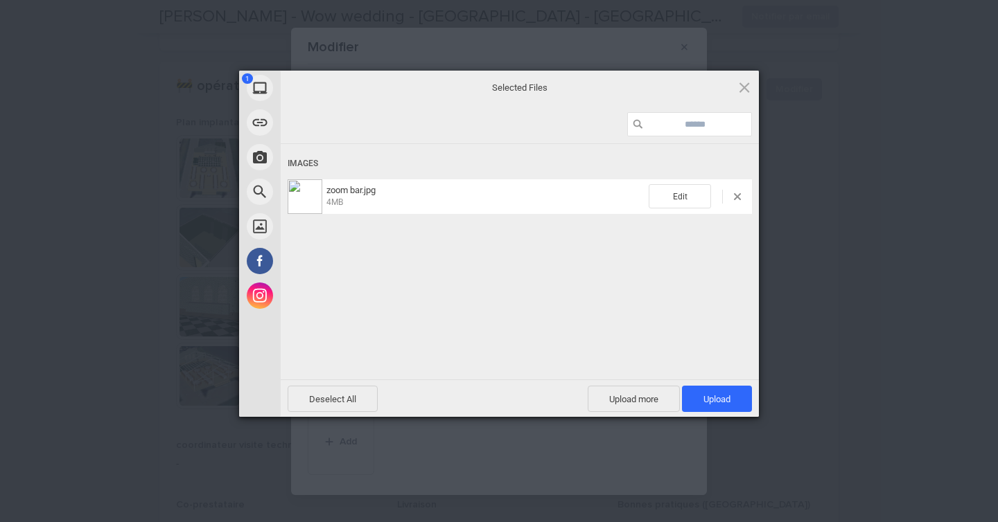
click at [716, 412] on div "Deselect All Upload more Upload 1" at bounding box center [520, 398] width 478 height 37
click at [719, 400] on span "Upload 1" at bounding box center [716, 399] width 27 height 10
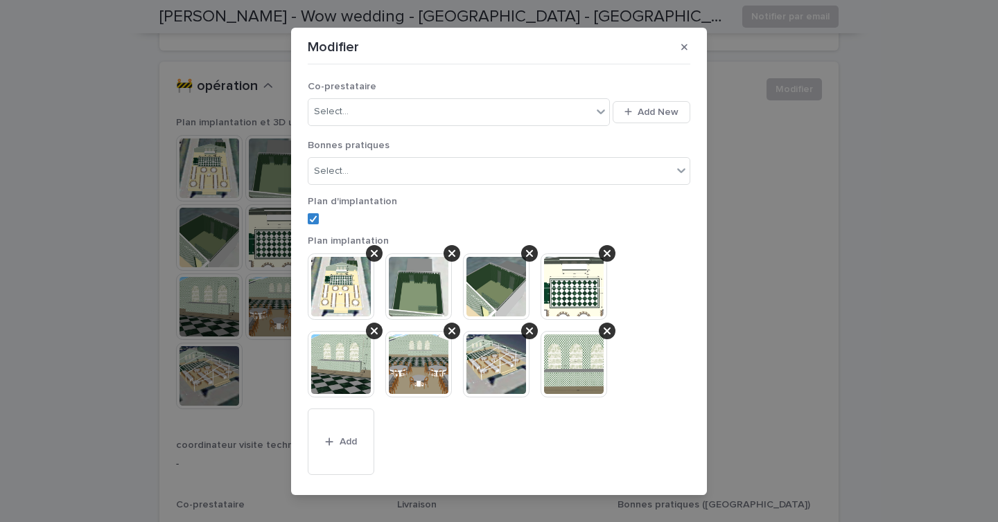
scroll to position [55, 0]
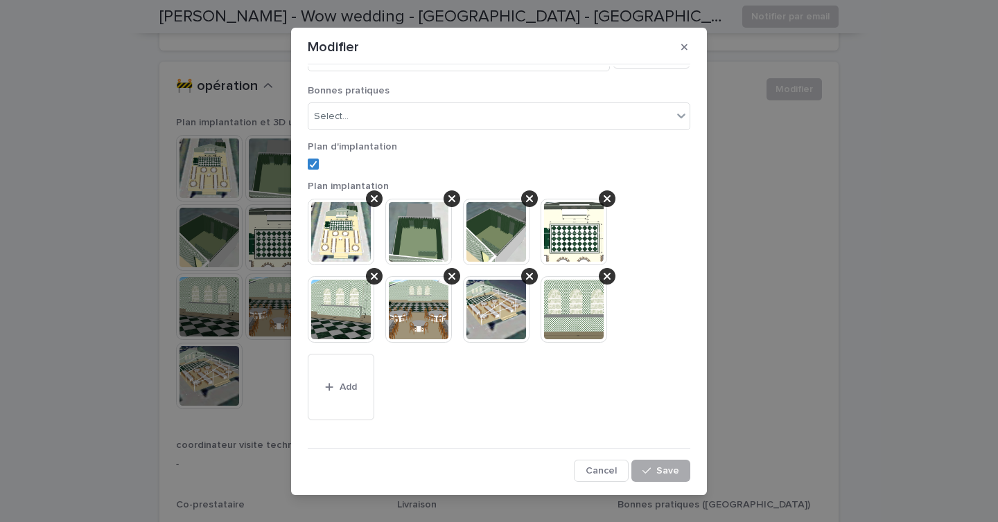
click at [651, 466] on icon "button" at bounding box center [646, 471] width 8 height 10
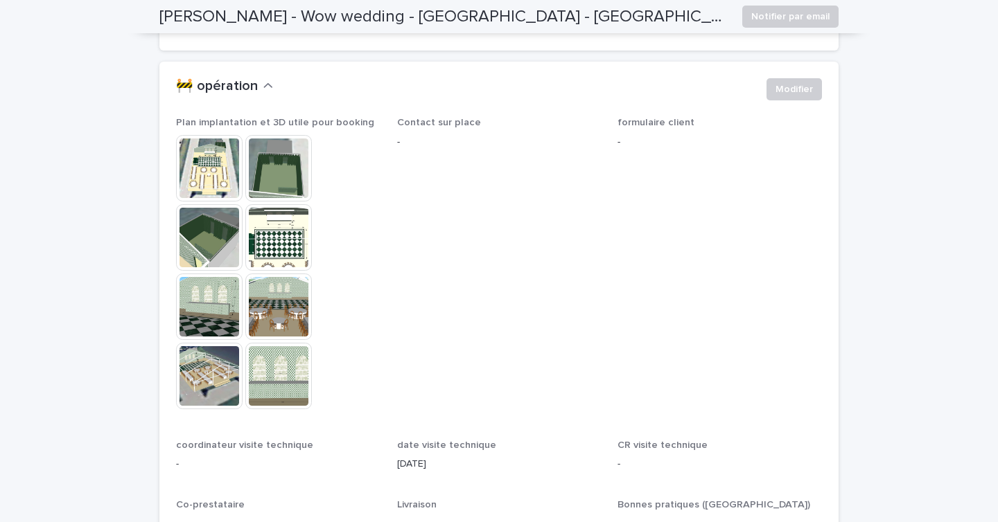
scroll to position [0, 0]
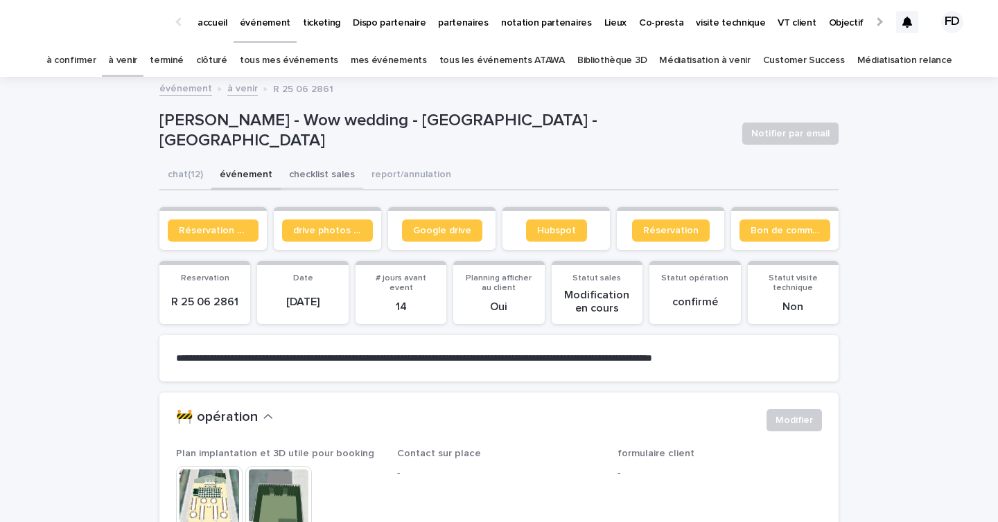
click at [325, 180] on button "checklist sales" at bounding box center [322, 175] width 82 height 29
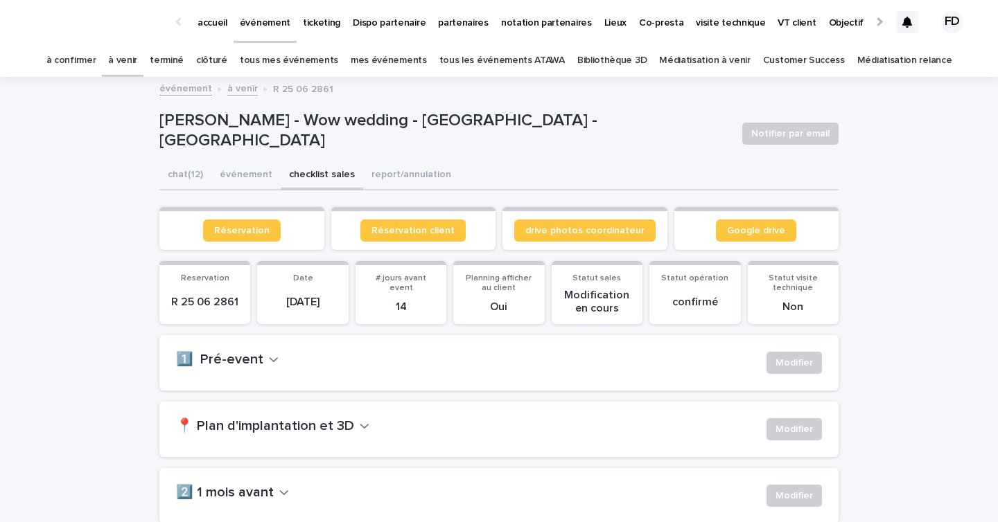
scroll to position [98, 0]
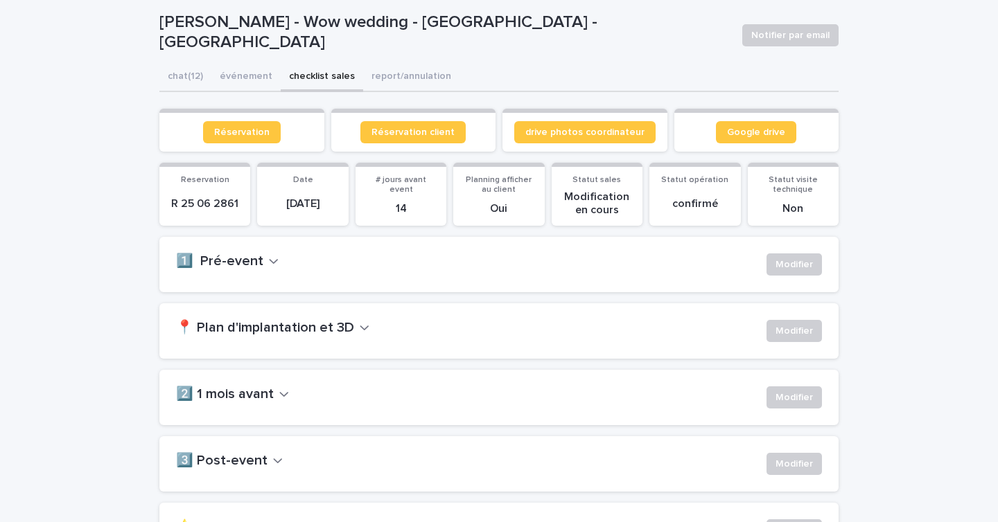
click at [308, 335] on h2 "📍 Plan d'implantation et 3D" at bounding box center [265, 328] width 178 height 17
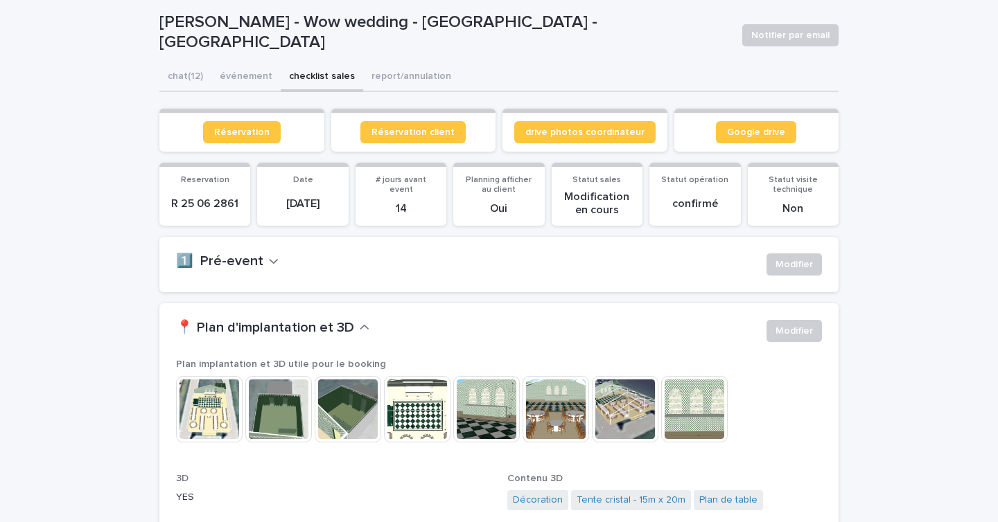
click at [429, 362] on p "Plan implantation et 3D utile pour le booking" at bounding box center [499, 365] width 646 height 12
click at [692, 414] on img at bounding box center [694, 409] width 67 height 67
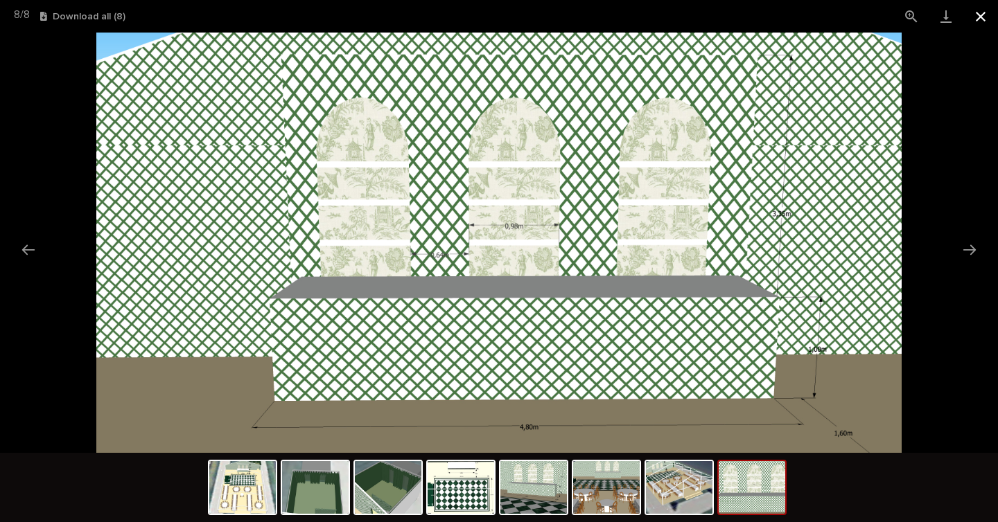
click at [978, 20] on button "Close gallery" at bounding box center [980, 16] width 35 height 33
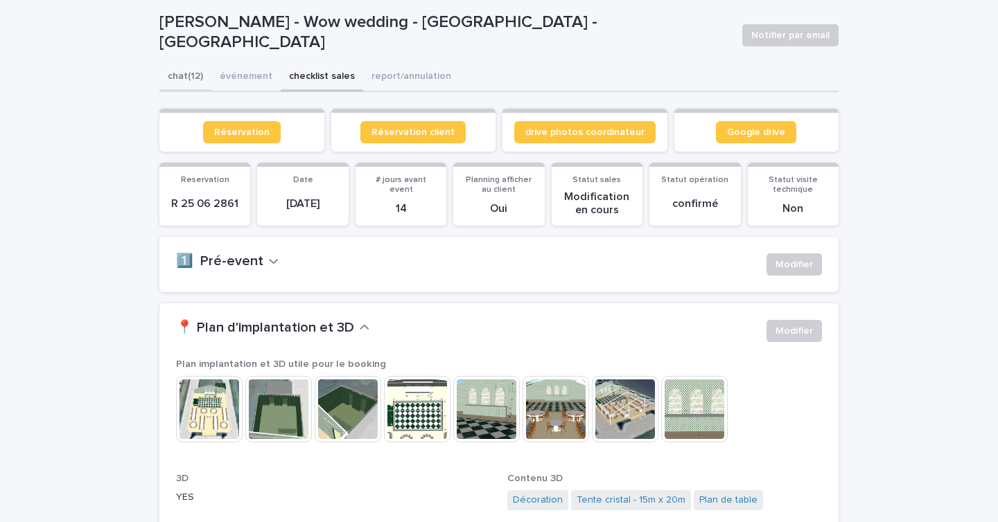
click at [177, 82] on button "chat (12)" at bounding box center [185, 77] width 52 height 29
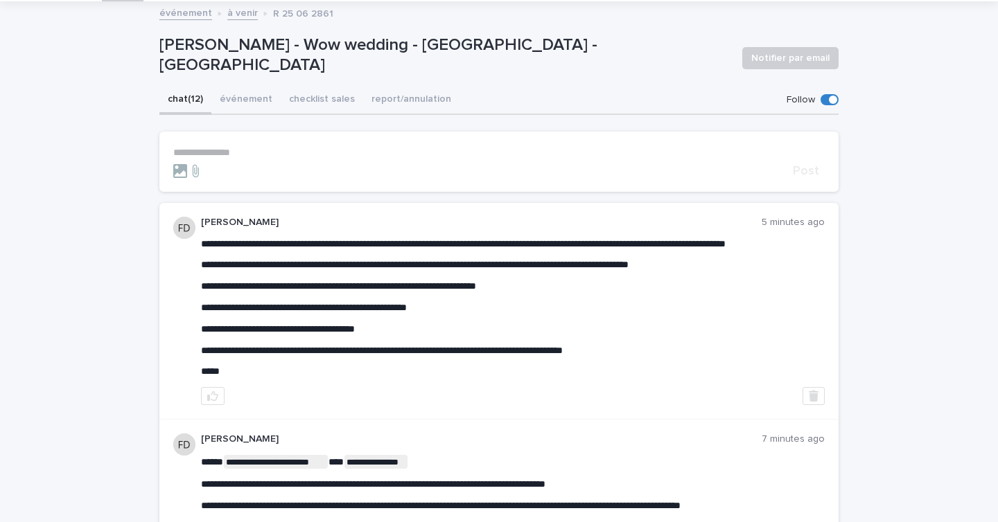
scroll to position [95, 0]
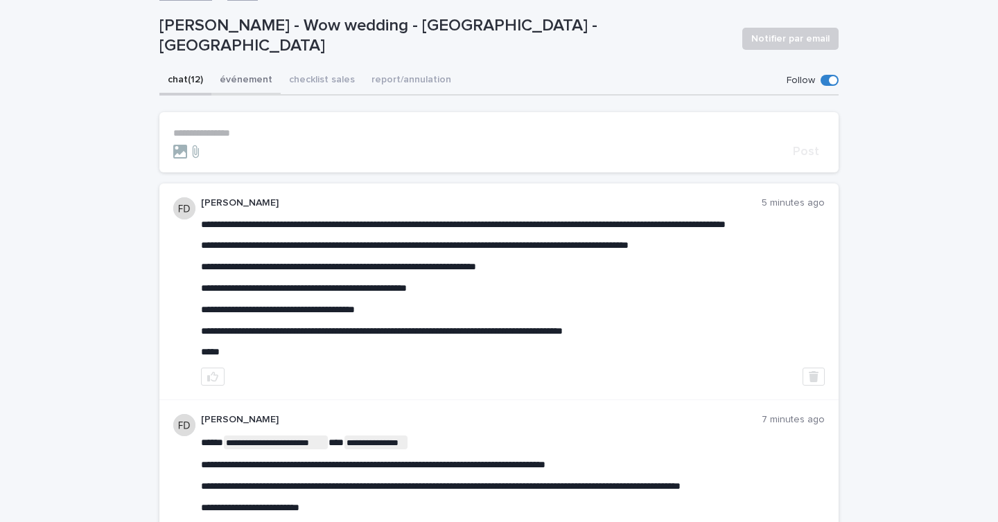
click at [245, 91] on button "événement" at bounding box center [245, 81] width 69 height 29
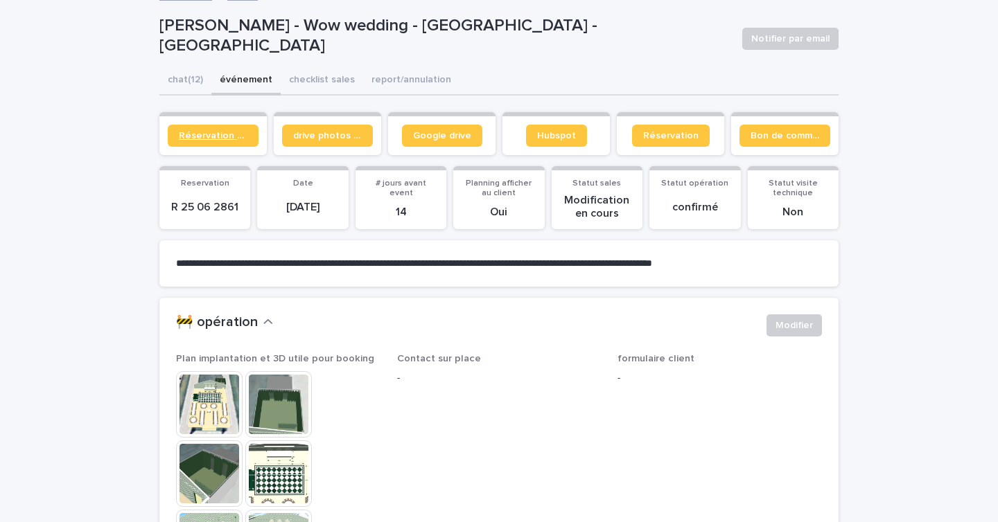
click at [221, 140] on span "Réservation client" at bounding box center [213, 136] width 69 height 10
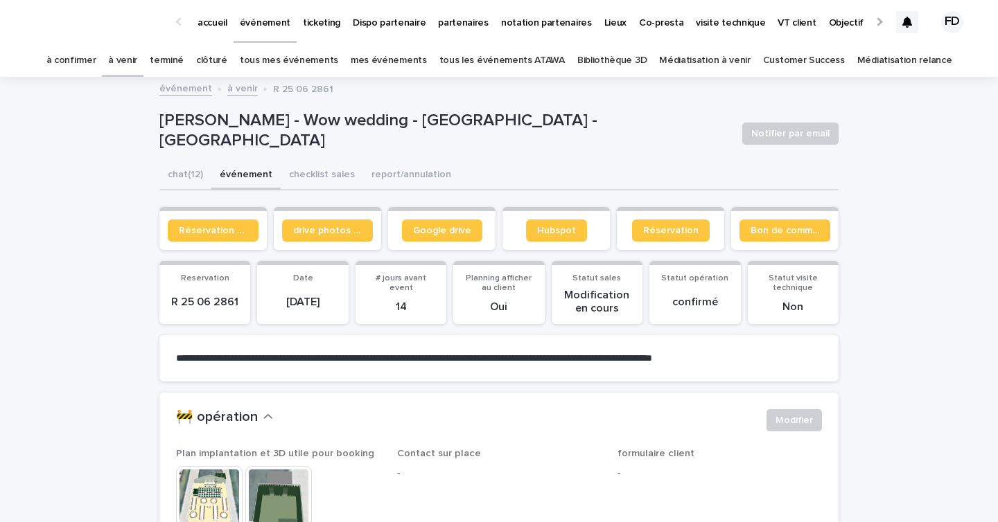
click at [123, 65] on div "à venir" at bounding box center [123, 60] width 42 height 33
click at [96, 63] on link "à confirmer" at bounding box center [71, 60] width 50 height 33
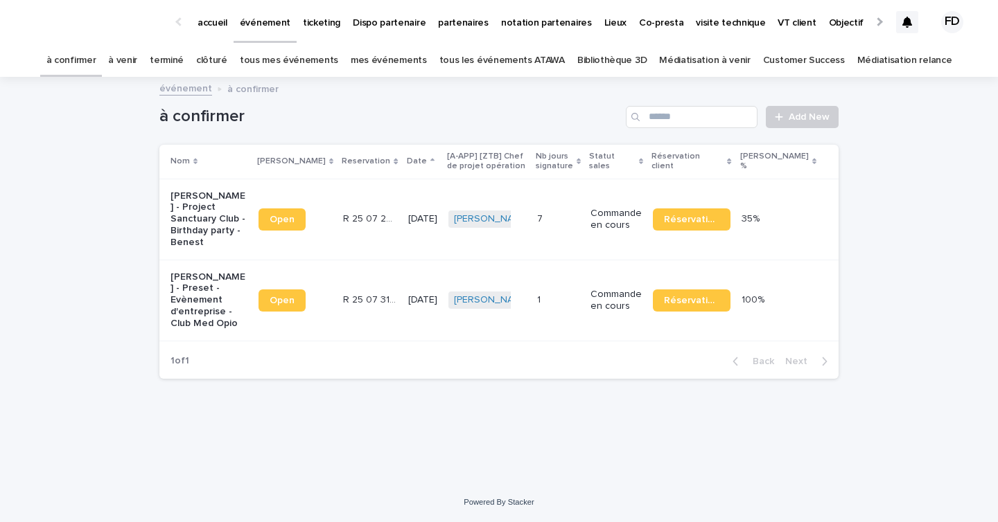
click at [408, 224] on p "[DATE]" at bounding box center [422, 219] width 29 height 12
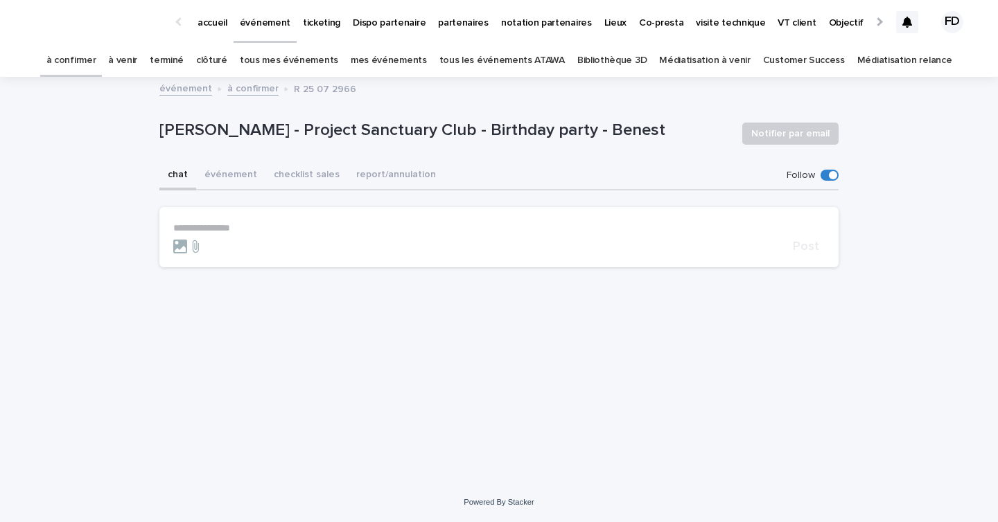
click at [312, 227] on p "**********" at bounding box center [498, 228] width 651 height 12
click at [261, 246] on div "Julia Majerus Julianne Launay" at bounding box center [241, 253] width 86 height 26
click at [249, 245] on span "[PERSON_NAME]" at bounding box center [241, 247] width 78 height 10
click at [295, 234] on p "**********" at bounding box center [498, 229] width 651 height 14
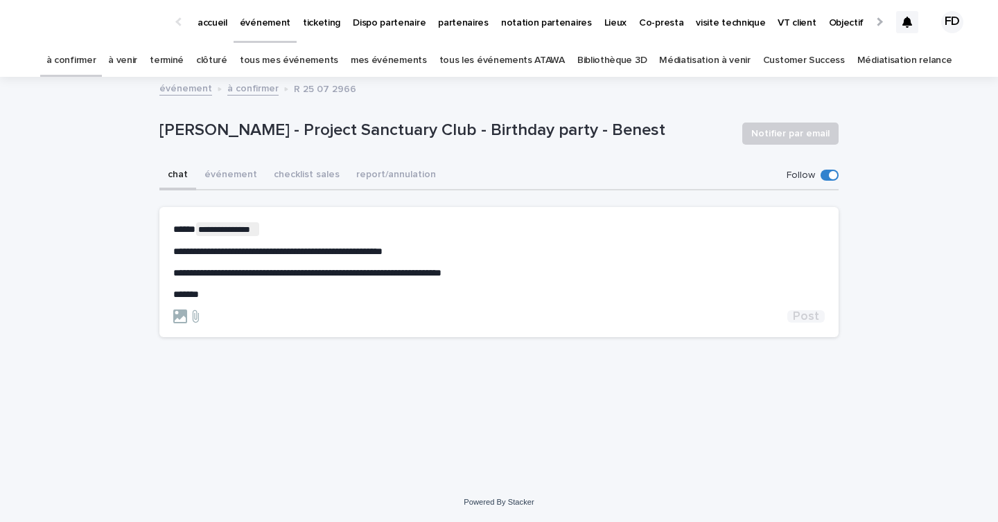
click at [809, 320] on span "Post" at bounding box center [806, 316] width 26 height 12
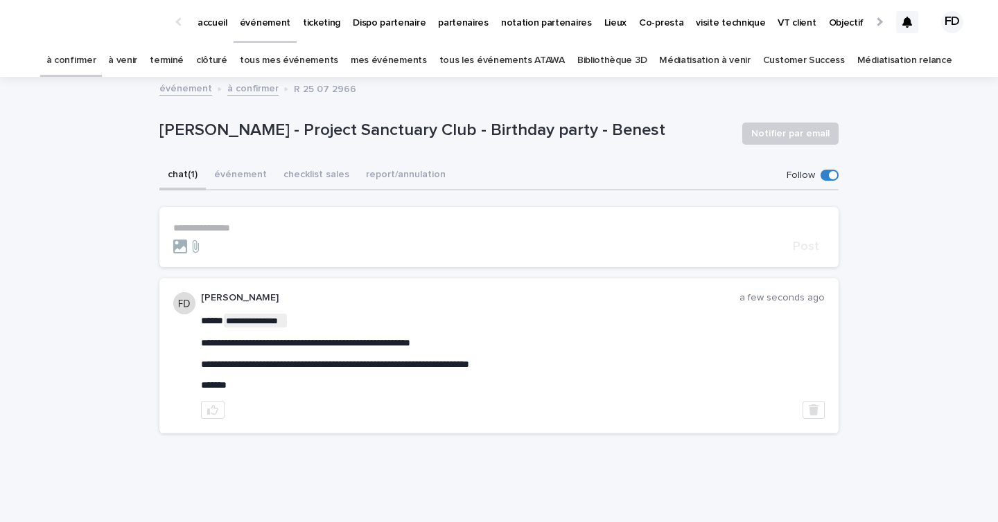
click at [137, 63] on link "à venir" at bounding box center [122, 60] width 29 height 33
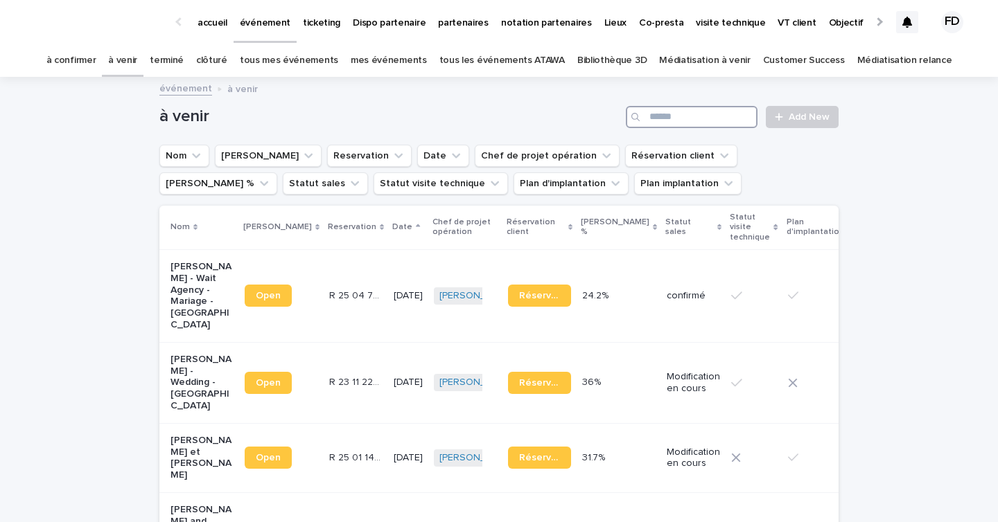
click at [714, 116] on input "Search" at bounding box center [692, 117] width 132 height 22
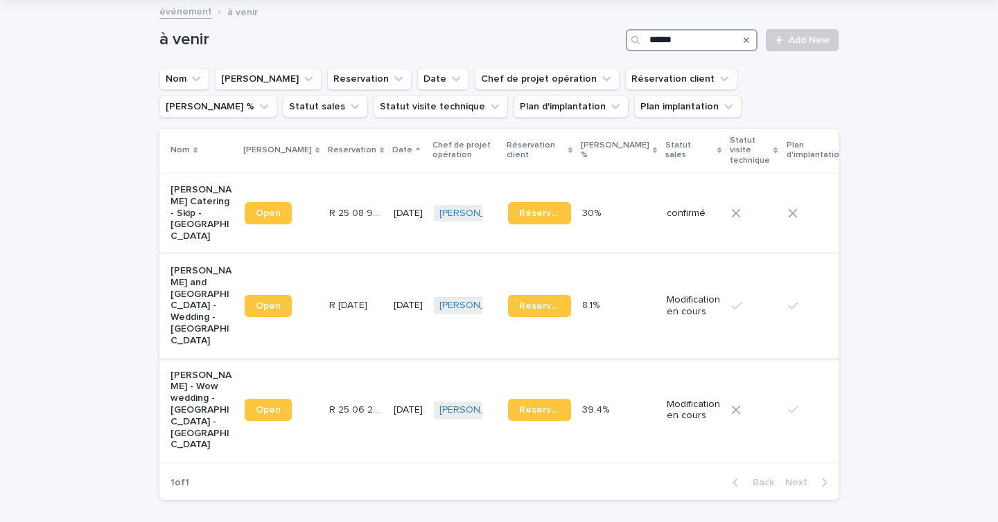
scroll to position [81, 0]
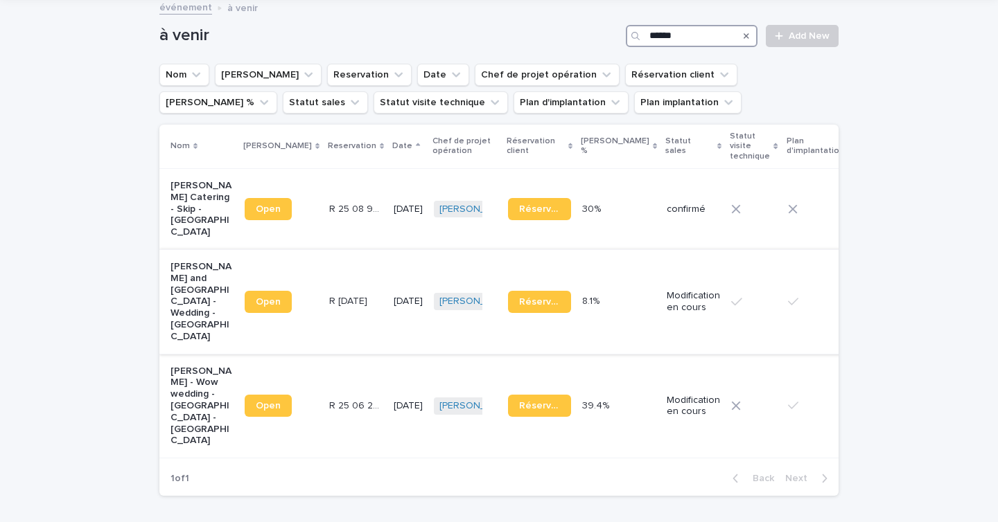
type input "******"
click at [666, 310] on p "Modification en cours" at bounding box center [692, 302] width 53 height 24
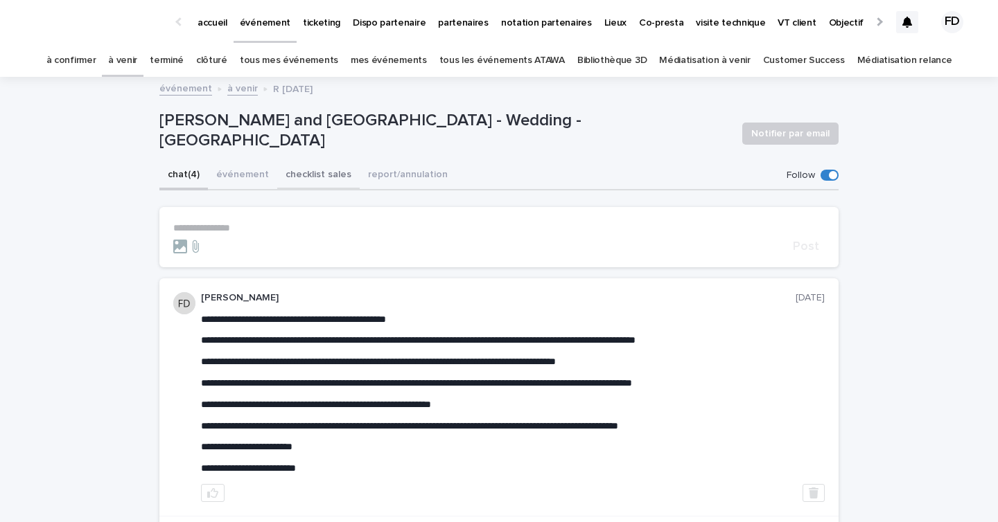
click at [225, 177] on button "événement" at bounding box center [242, 175] width 69 height 29
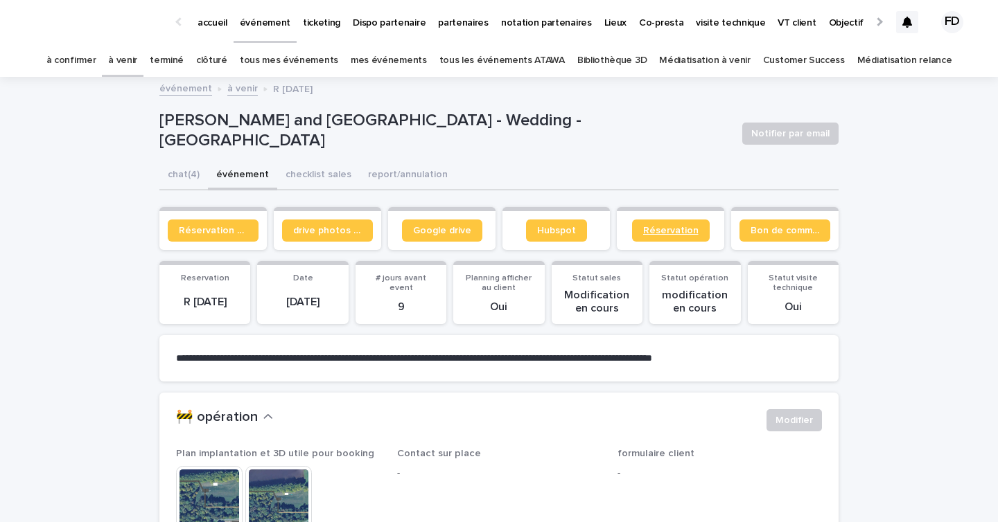
click at [680, 229] on span "Réservation" at bounding box center [670, 231] width 55 height 10
click at [137, 61] on link "à venir" at bounding box center [122, 60] width 29 height 33
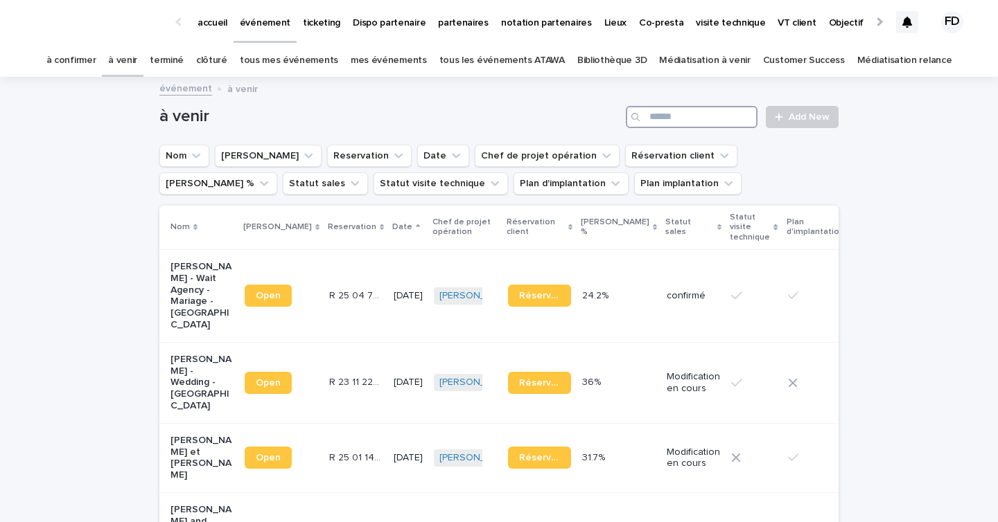
click at [702, 117] on input "Search" at bounding box center [692, 117] width 132 height 22
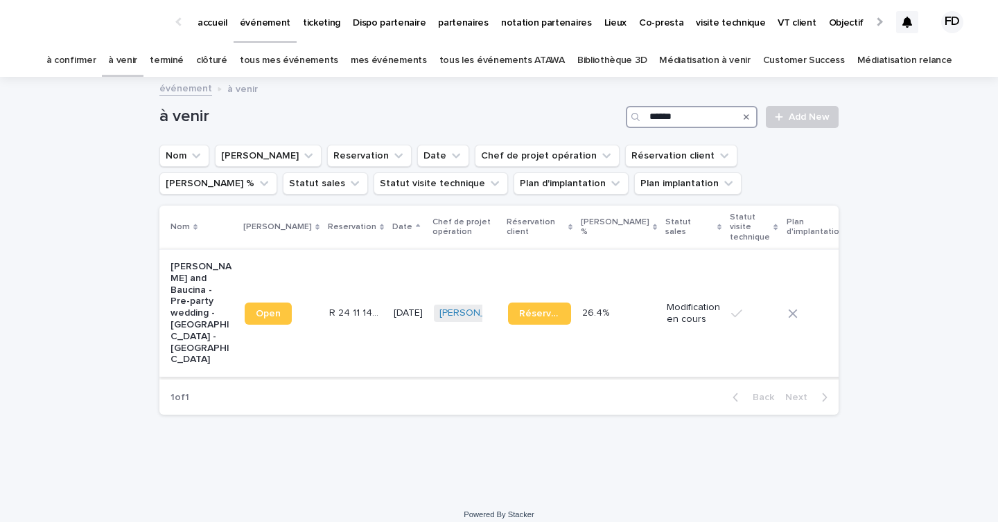
type input "******"
click at [388, 332] on td "[DATE]" at bounding box center [408, 312] width 40 height 127
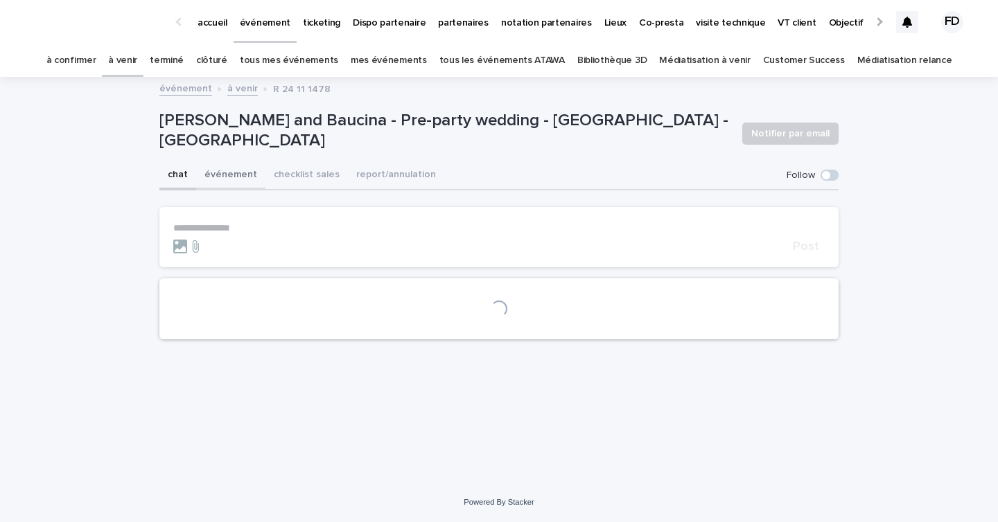
click at [248, 175] on button "événement" at bounding box center [230, 175] width 69 height 29
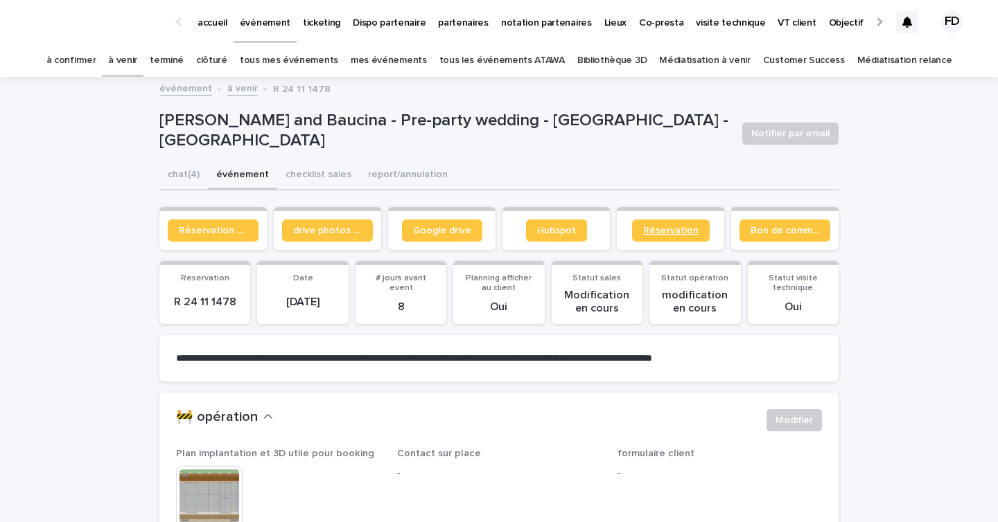
click at [670, 233] on span "Réservation" at bounding box center [670, 231] width 55 height 10
click at [96, 57] on link "à confirmer" at bounding box center [71, 60] width 50 height 33
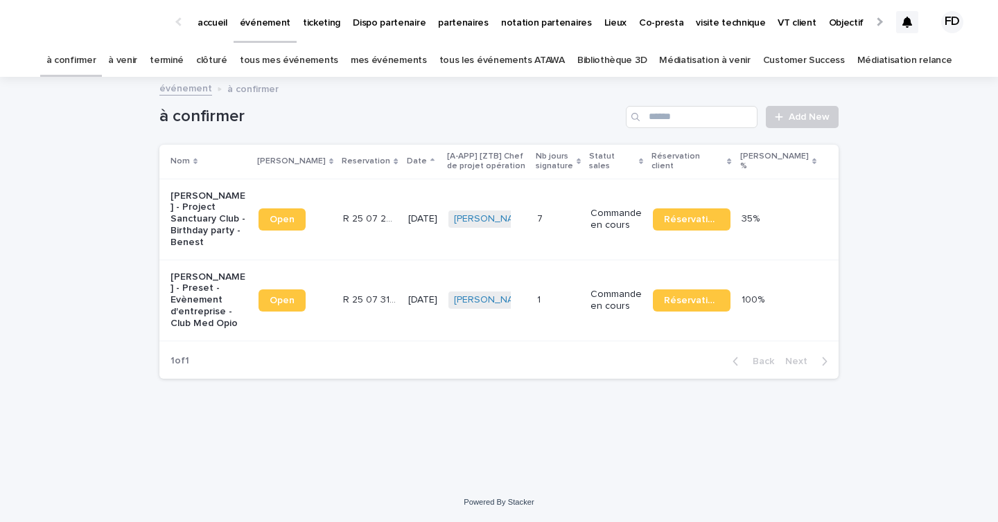
click at [322, 29] on link "ticketing" at bounding box center [322, 21] width 50 height 43
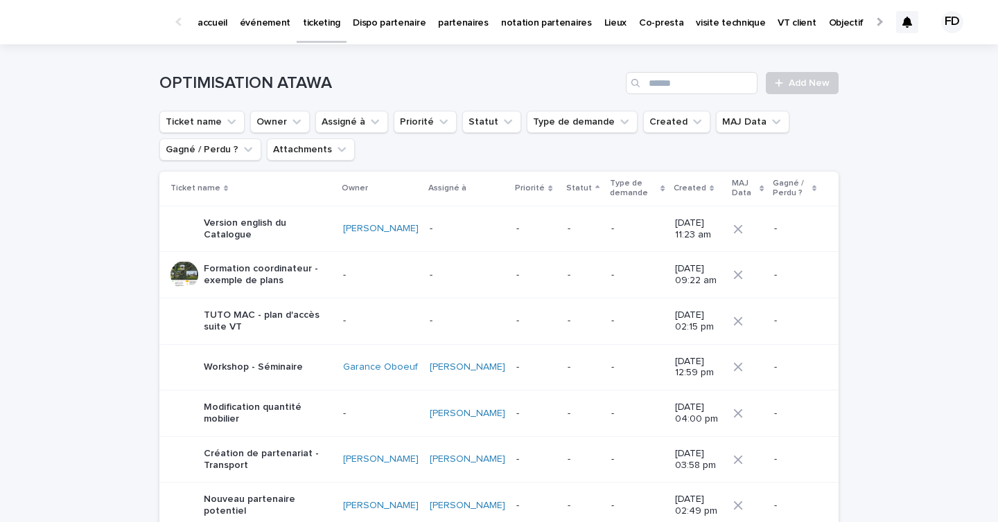
click at [242, 26] on p "événement" at bounding box center [265, 14] width 51 height 29
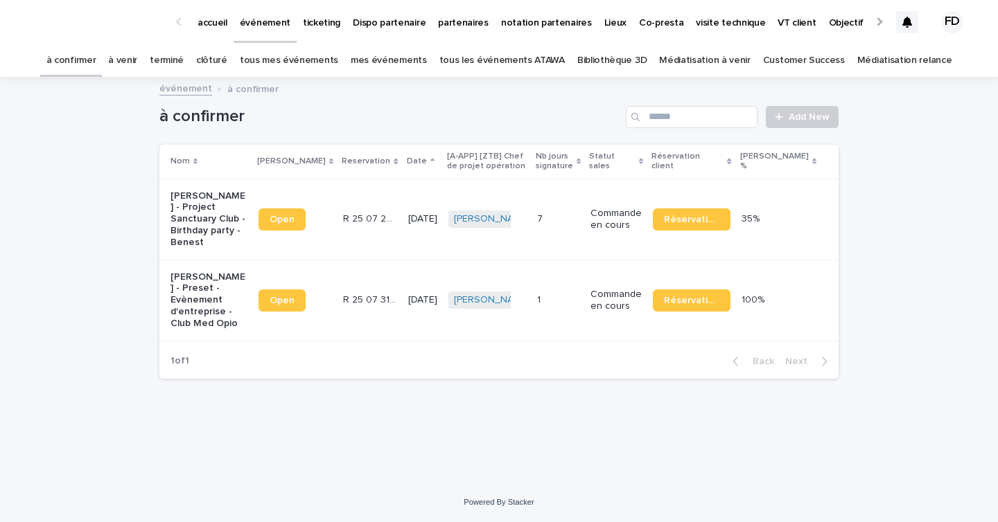
click at [528, 67] on link "tous les événements ATAWA" at bounding box center [501, 60] width 125 height 33
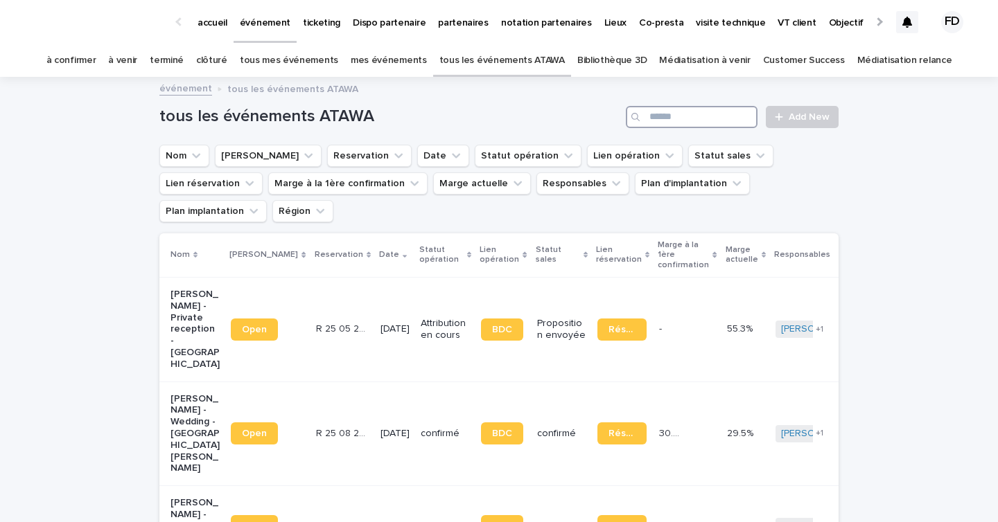
click at [698, 126] on input "Search" at bounding box center [692, 117] width 132 height 22
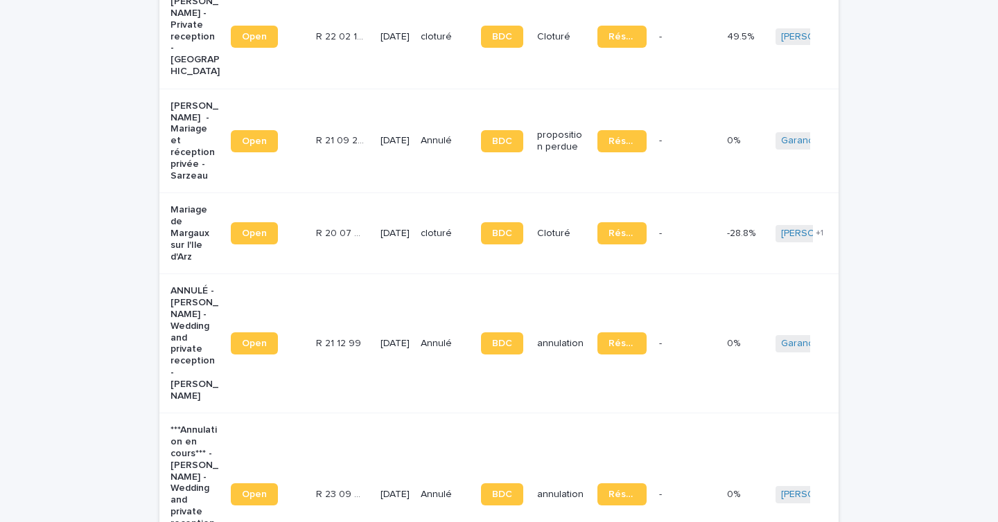
scroll to position [720, 0]
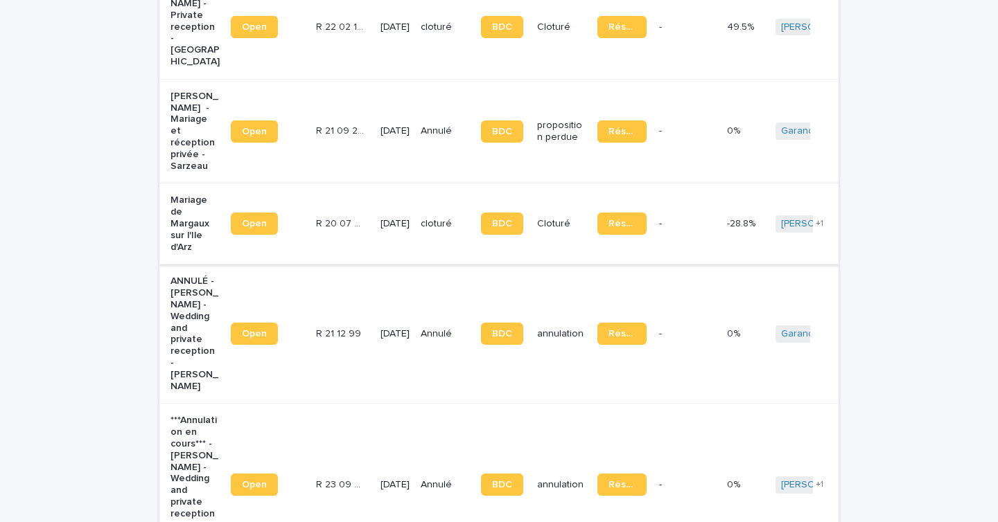
type input "***"
click at [190, 195] on p "Mariage de Margaux sur l'Ile d'Arz" at bounding box center [194, 224] width 49 height 58
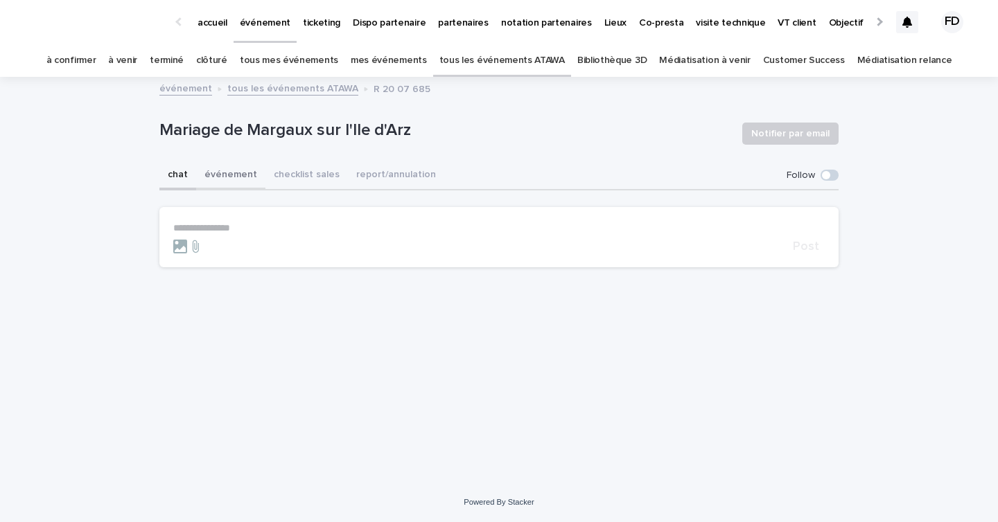
click at [229, 182] on button "événement" at bounding box center [230, 175] width 69 height 29
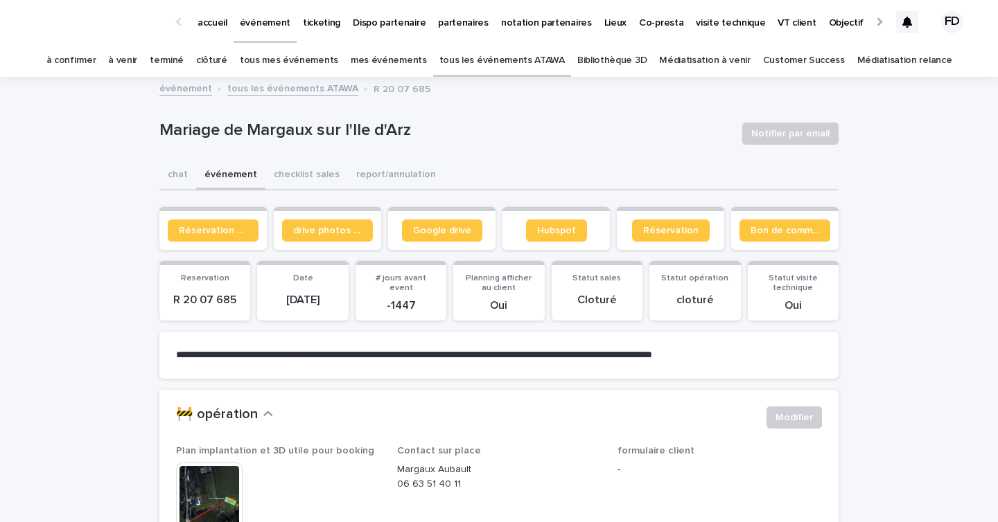
scroll to position [9, 0]
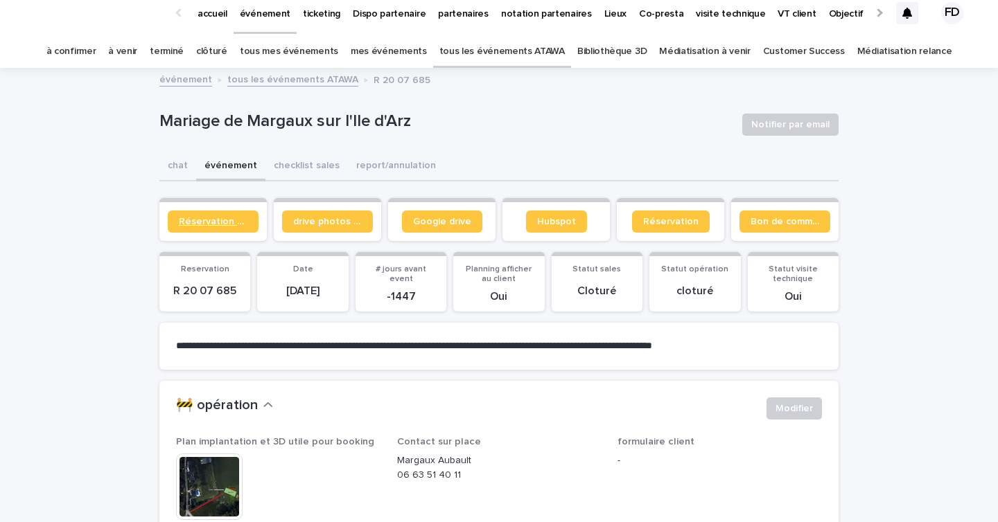
click at [249, 213] on link "Réservation client" at bounding box center [213, 222] width 91 height 22
click at [436, 231] on link "Google drive" at bounding box center [442, 222] width 80 height 22
click at [137, 56] on link "à venir" at bounding box center [122, 51] width 29 height 33
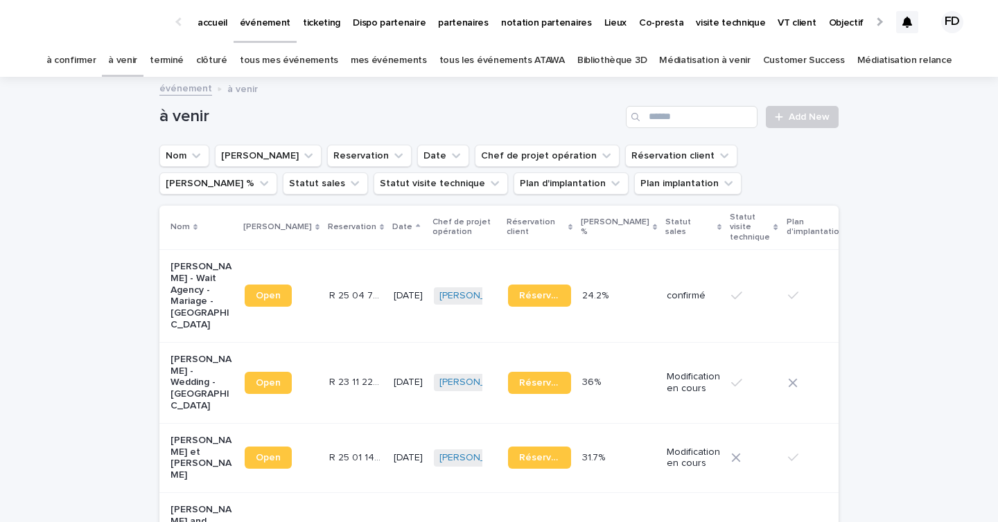
click at [689, 129] on div "à venir Add New" at bounding box center [498, 111] width 679 height 67
click at [689, 124] on input "Search" at bounding box center [692, 117] width 132 height 22
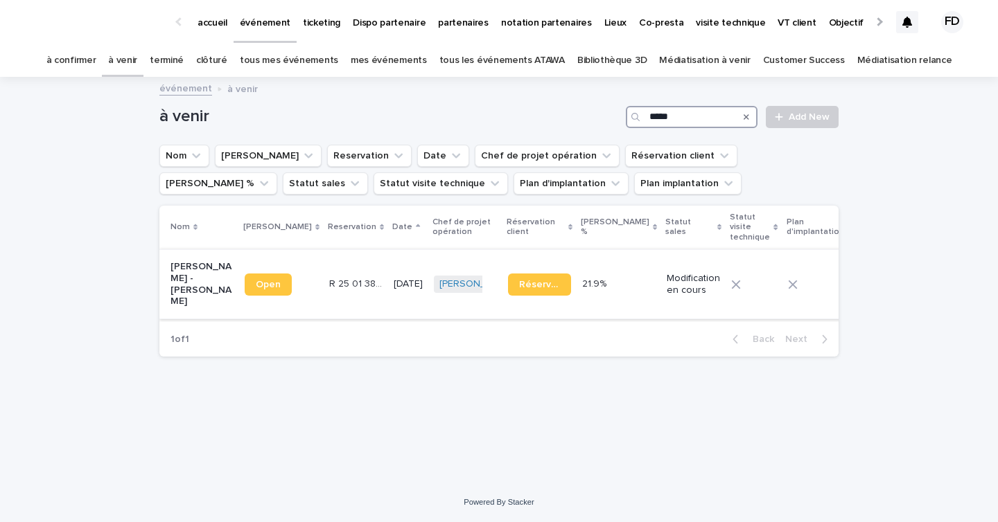
type input "*****"
click at [332, 288] on p "R 25 01 3822" at bounding box center [357, 283] width 56 height 15
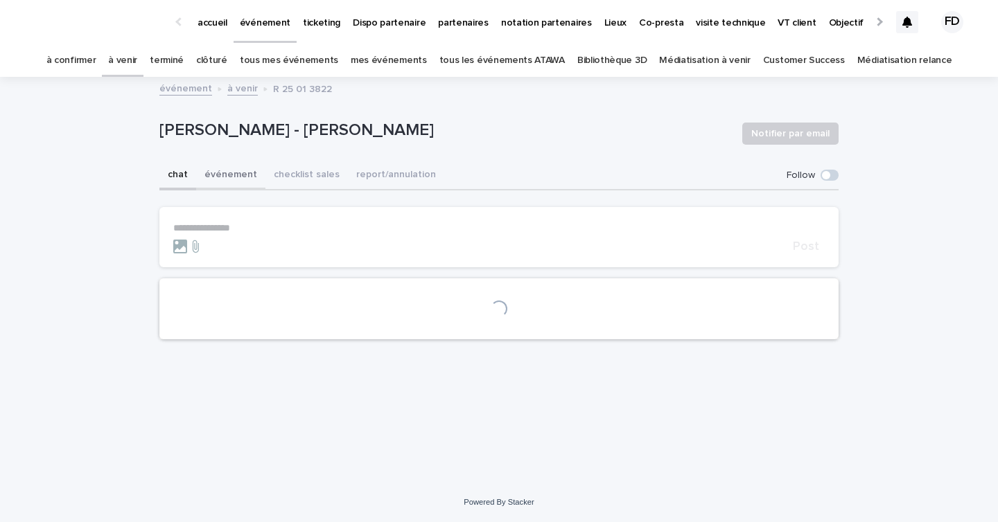
click at [236, 180] on button "événement" at bounding box center [230, 175] width 69 height 29
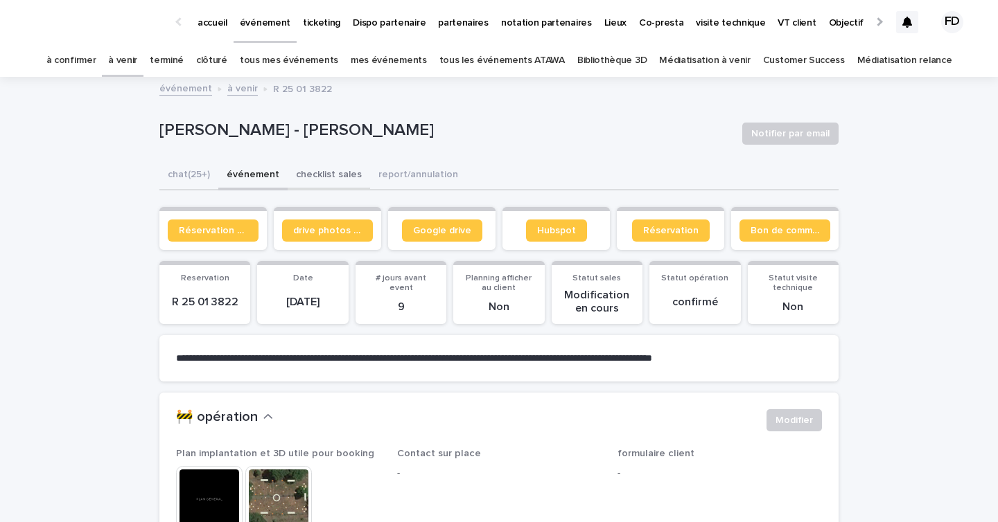
click at [319, 180] on button "checklist sales" at bounding box center [329, 175] width 82 height 29
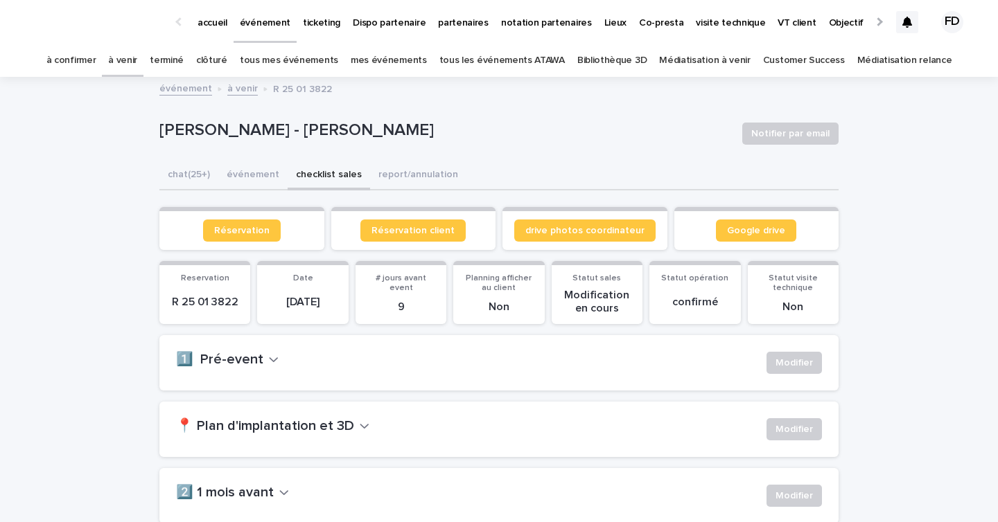
click at [297, 433] on h2 "📍 Plan d'implantation et 3D" at bounding box center [265, 426] width 178 height 17
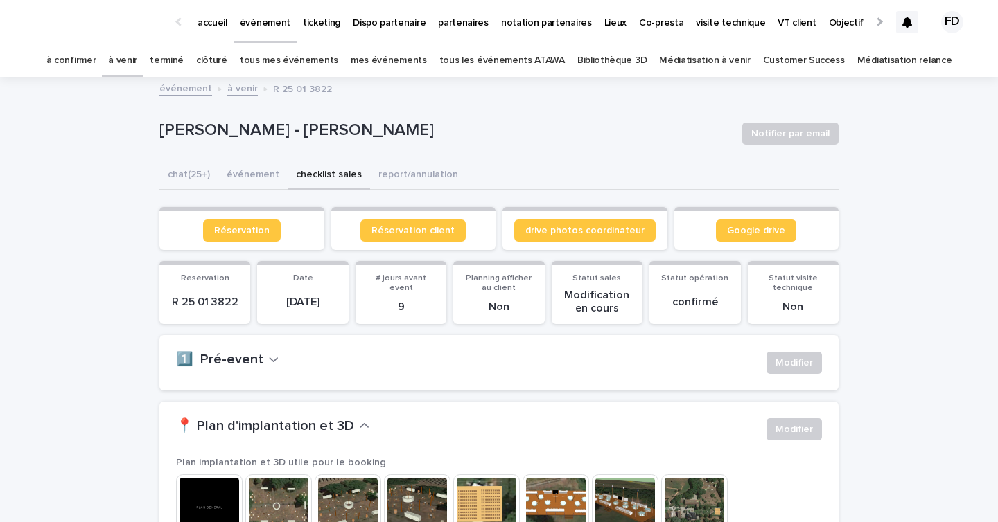
scroll to position [177, 0]
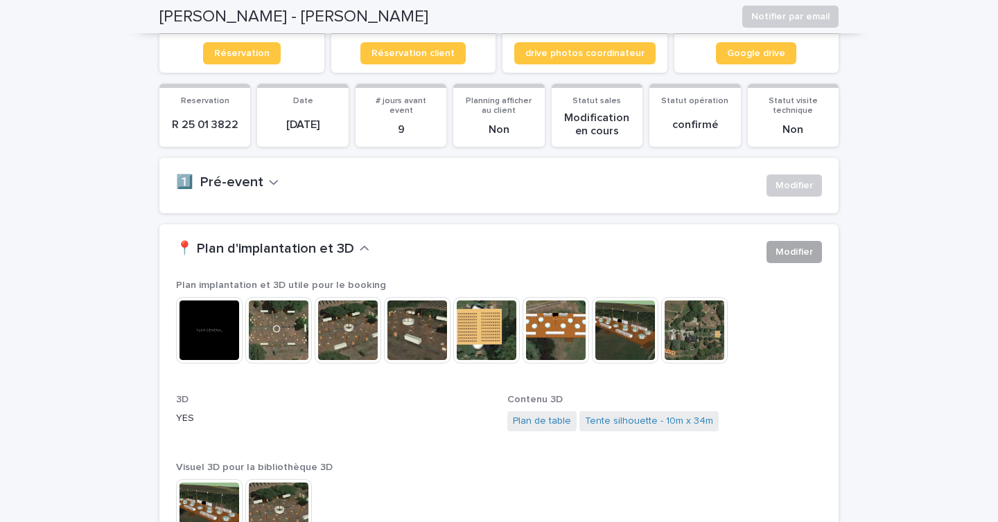
click at [806, 245] on span "Modifier" at bounding box center [793, 252] width 37 height 14
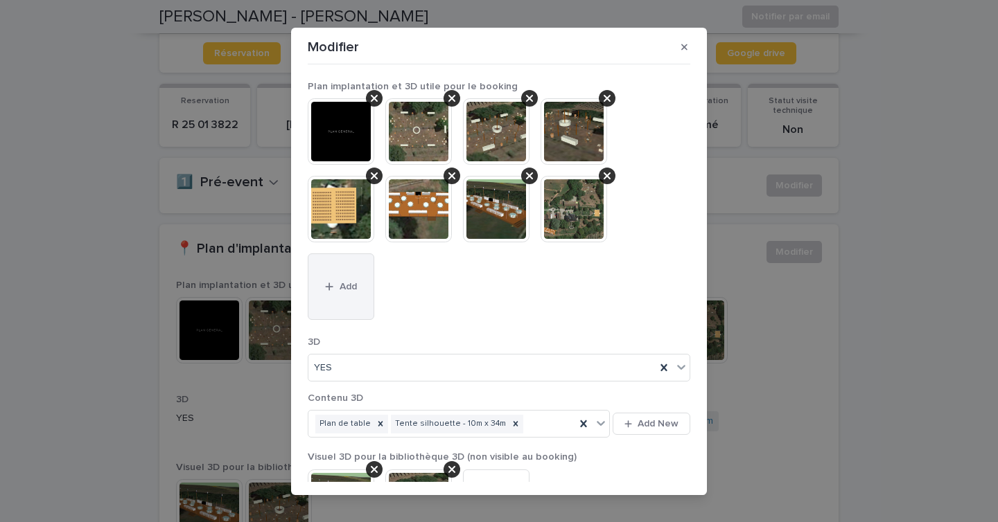
click at [350, 306] on button "Add" at bounding box center [341, 287] width 67 height 67
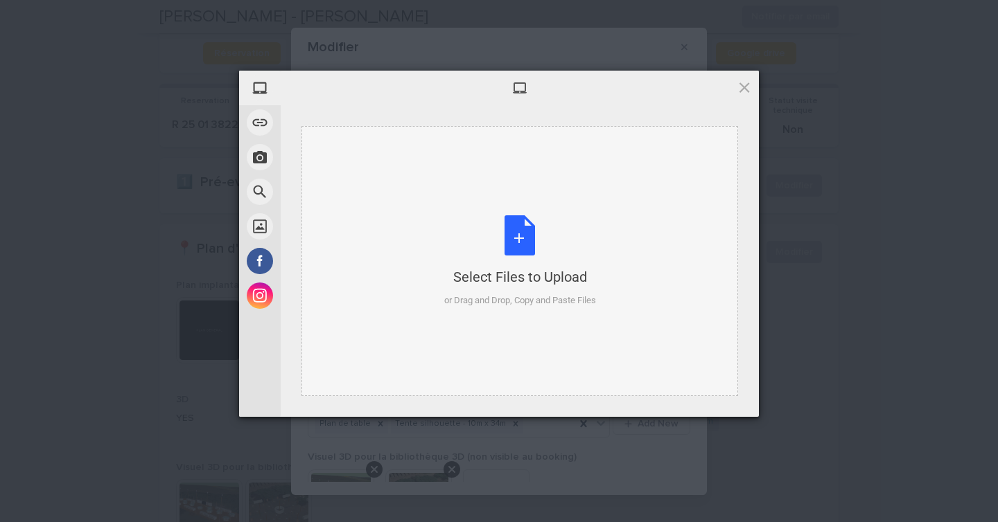
click at [459, 240] on div "Select Files to Upload or Drag and Drop, Copy and Paste Files" at bounding box center [520, 261] width 152 height 92
click at [745, 93] on span at bounding box center [743, 87] width 15 height 15
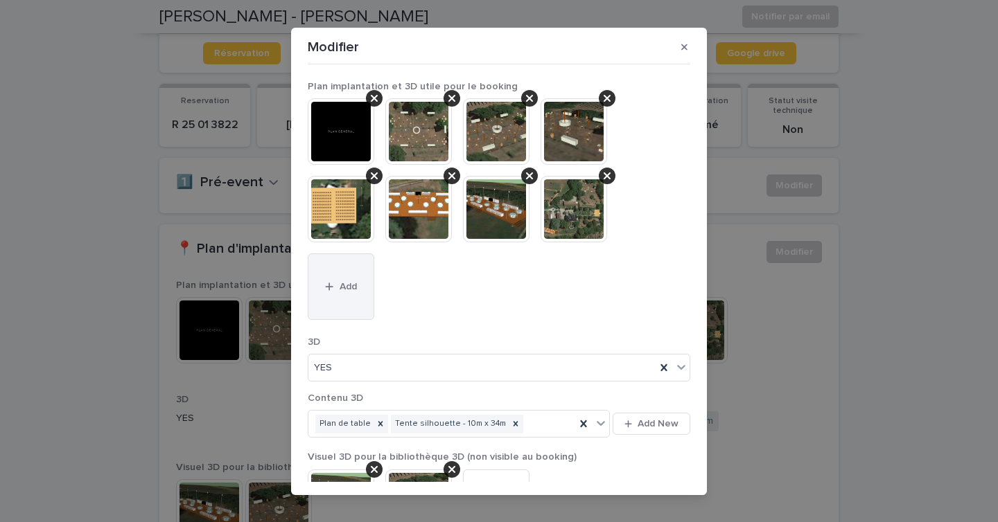
click at [342, 295] on button "Add" at bounding box center [341, 287] width 67 height 67
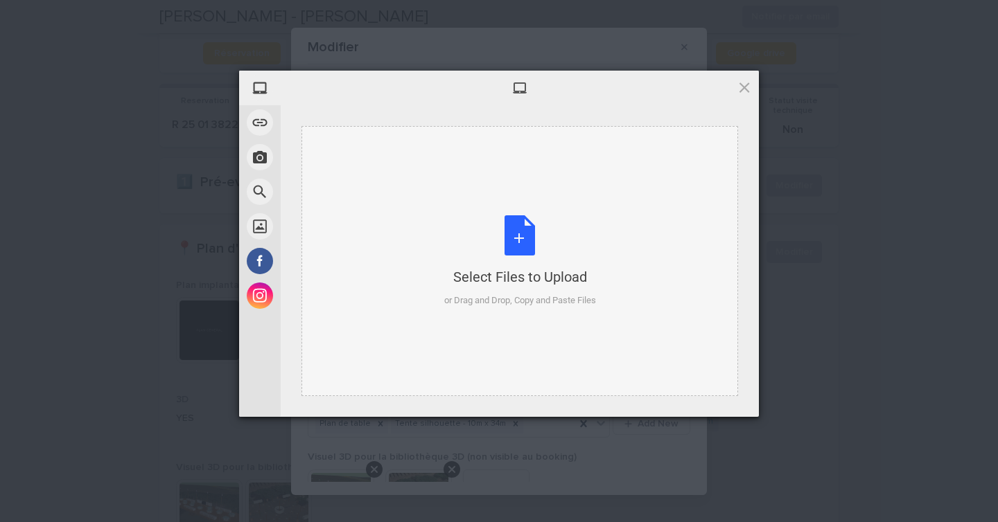
click at [572, 228] on div "Select Files to Upload or Drag and Drop, Copy and Paste Files" at bounding box center [520, 261] width 152 height 92
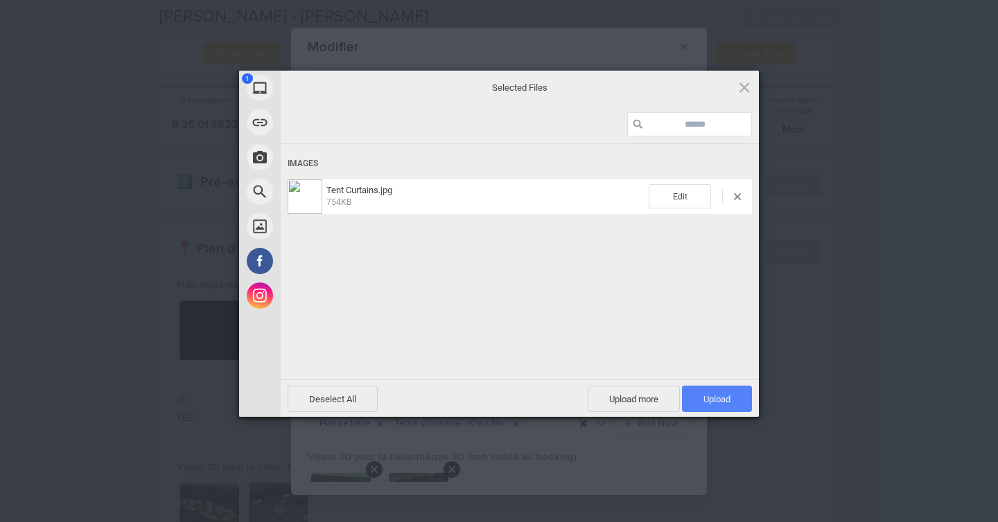
click at [718, 405] on span "Upload 1" at bounding box center [717, 399] width 70 height 26
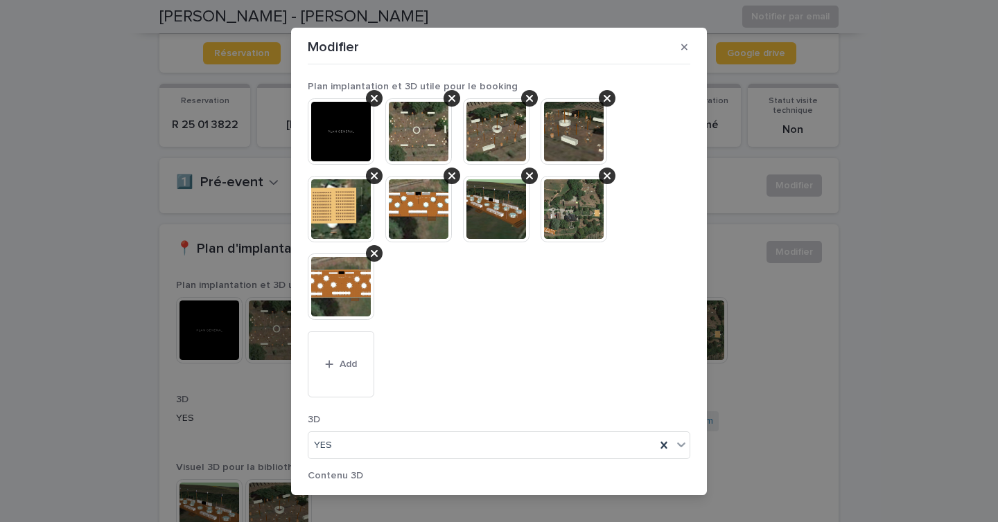
click at [350, 299] on img at bounding box center [341, 287] width 67 height 67
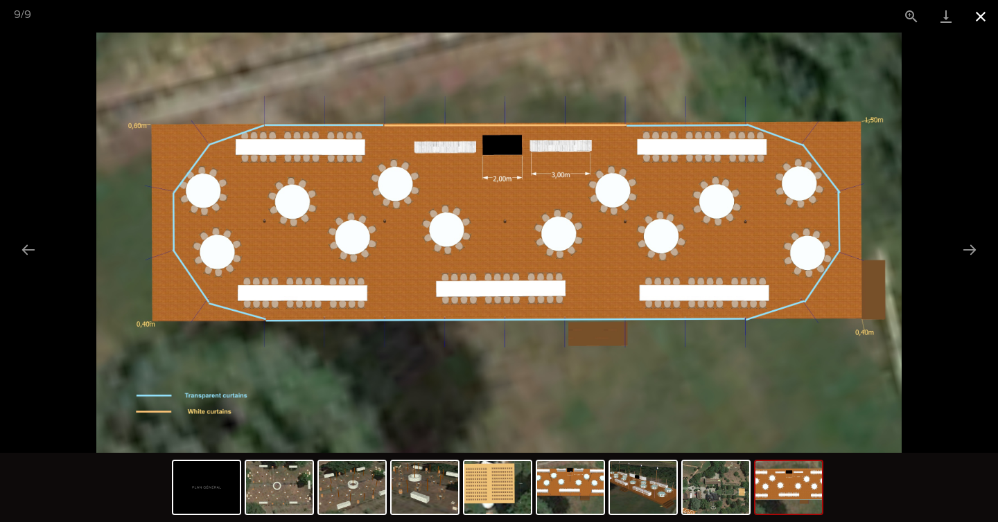
click at [984, 15] on button "Close gallery" at bounding box center [980, 16] width 35 height 33
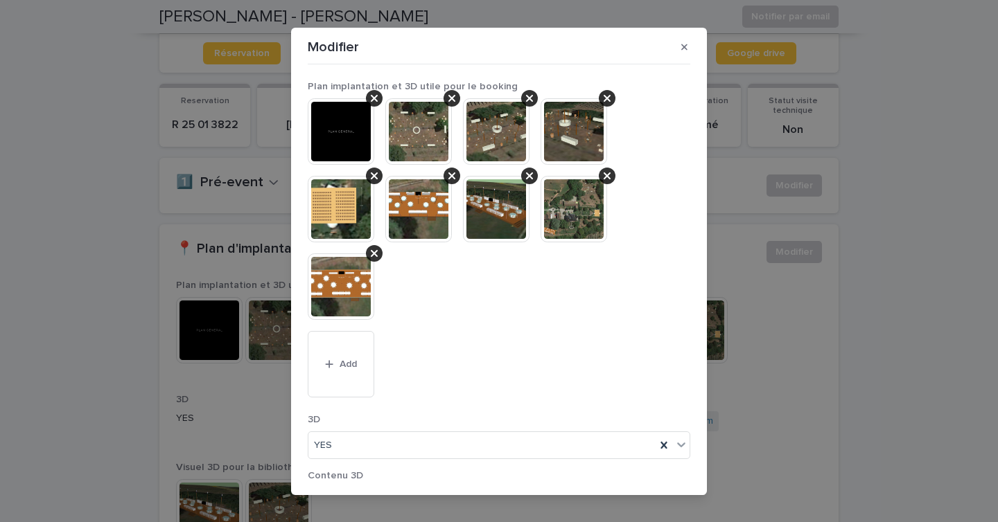
scroll to position [199, 0]
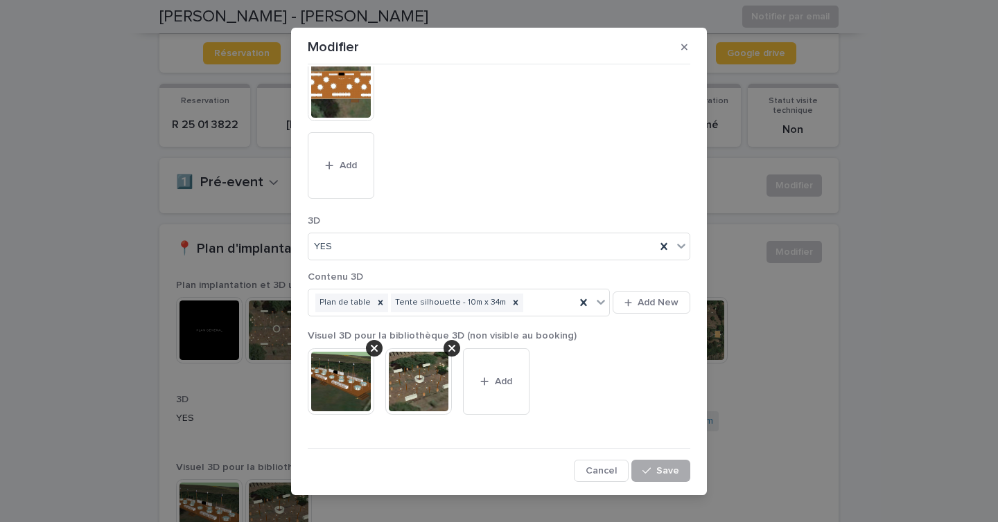
click at [667, 473] on span "Save" at bounding box center [667, 471] width 23 height 10
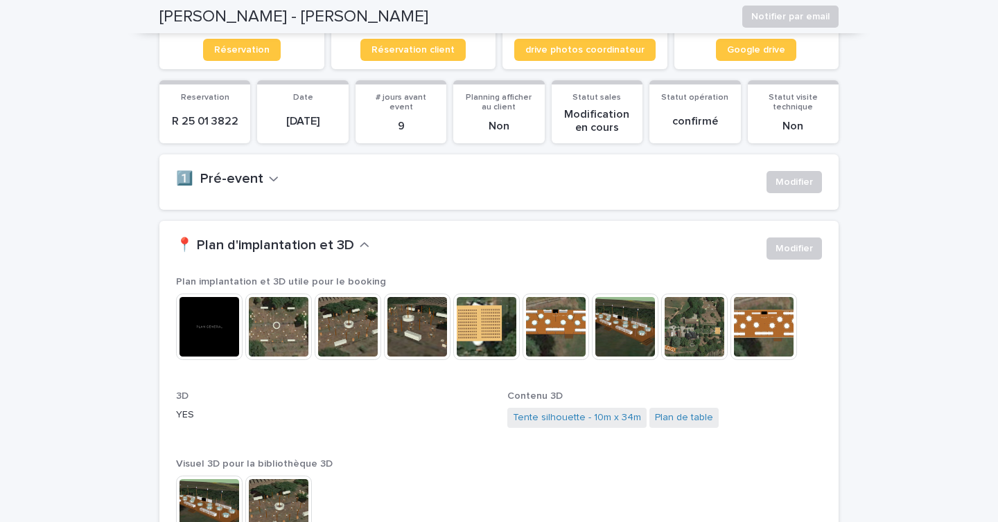
scroll to position [0, 0]
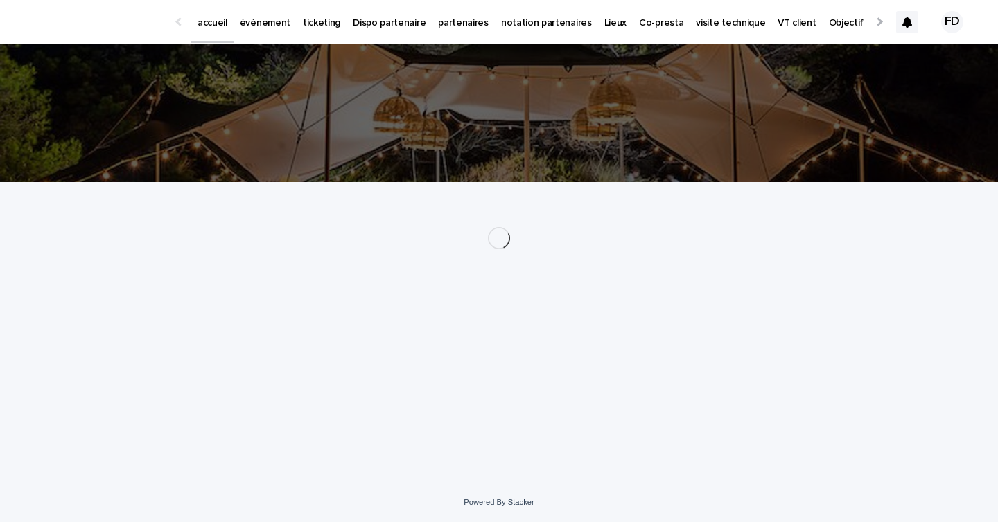
click at [268, 33] on link "événement" at bounding box center [264, 21] width 63 height 43
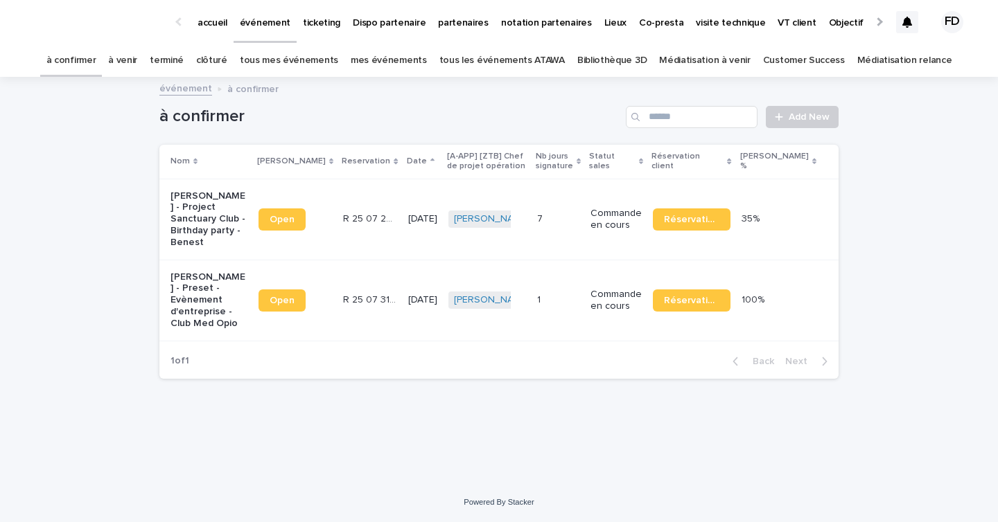
click at [518, 60] on link "tous les événements ATAWA" at bounding box center [501, 60] width 125 height 33
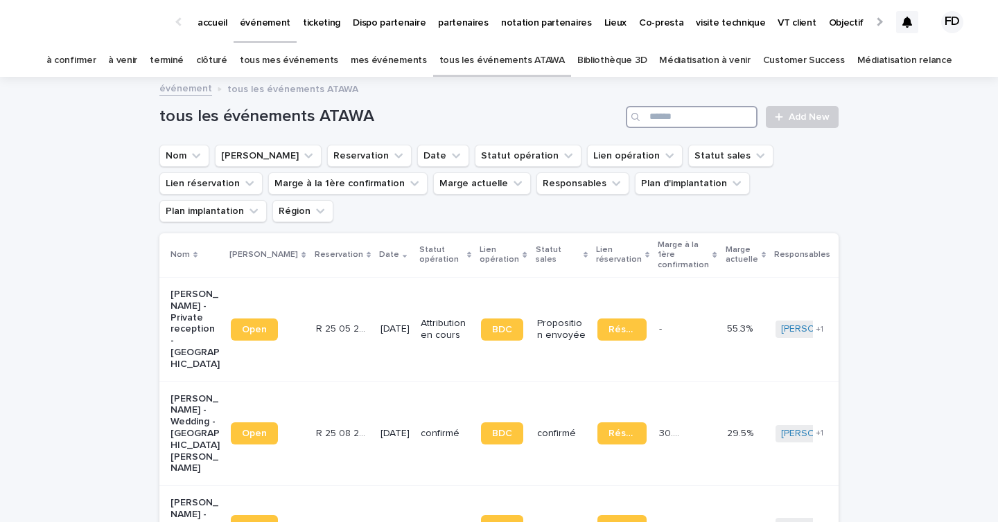
click at [674, 116] on input "Search" at bounding box center [692, 117] width 132 height 22
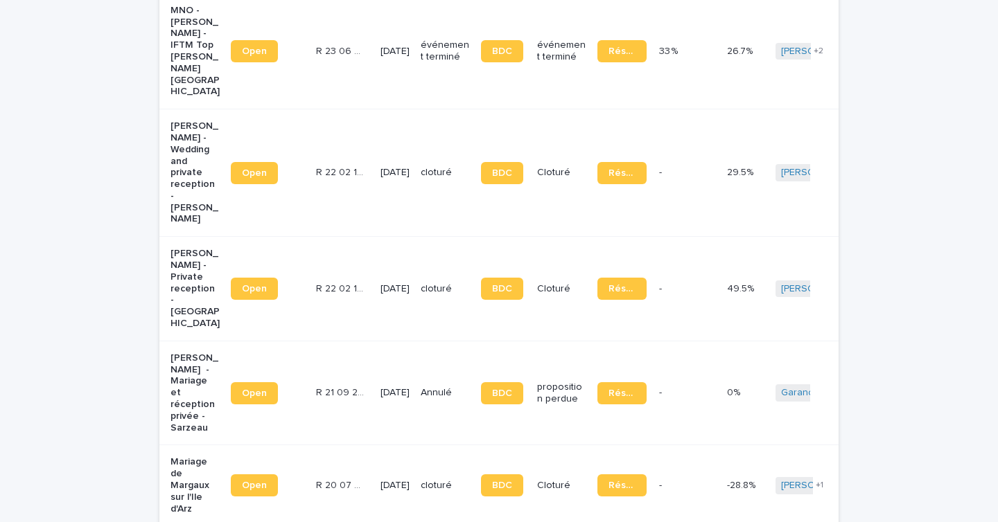
scroll to position [623, 0]
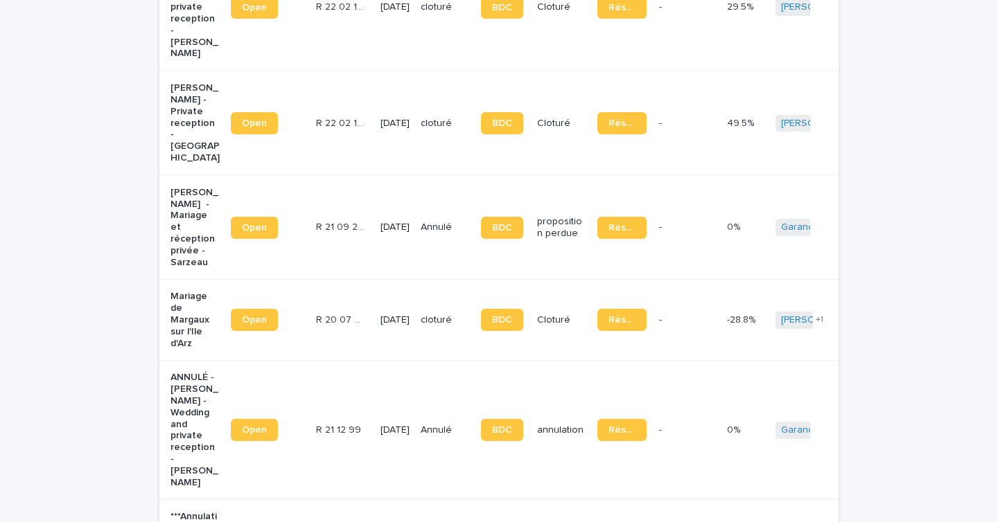
type input "***"
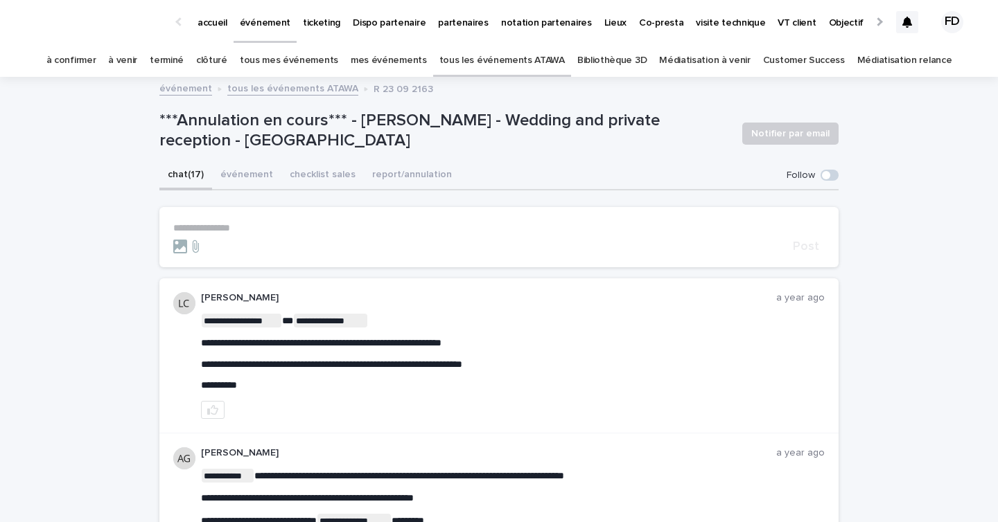
click at [137, 63] on link "à venir" at bounding box center [122, 60] width 29 height 33
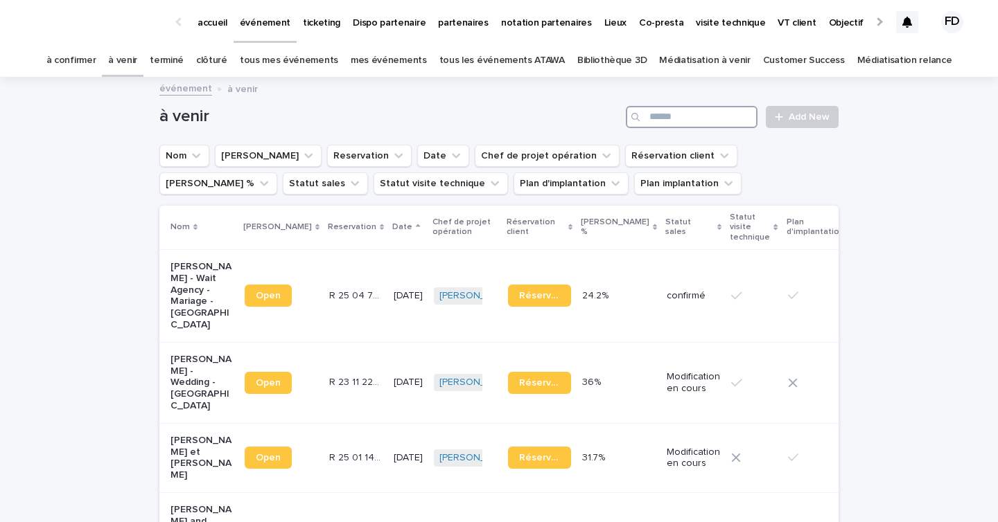
click at [662, 116] on input "Search" at bounding box center [692, 117] width 132 height 22
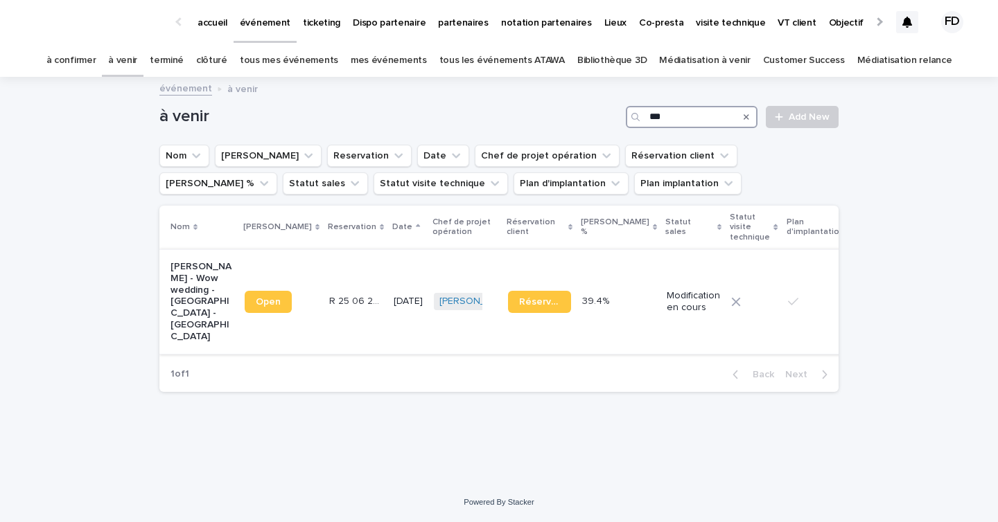
type input "***"
click at [388, 319] on td "[DATE]" at bounding box center [408, 301] width 40 height 105
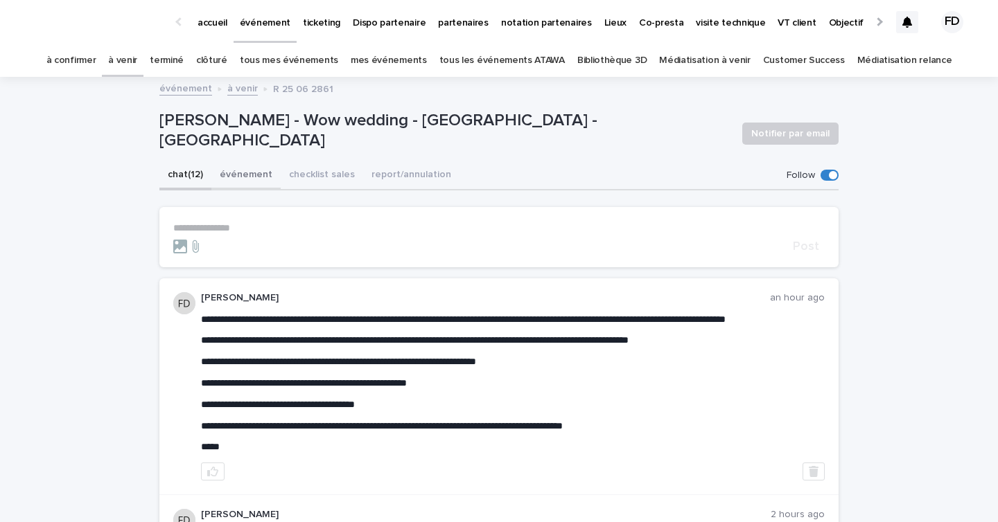
click at [231, 170] on button "événement" at bounding box center [245, 175] width 69 height 29
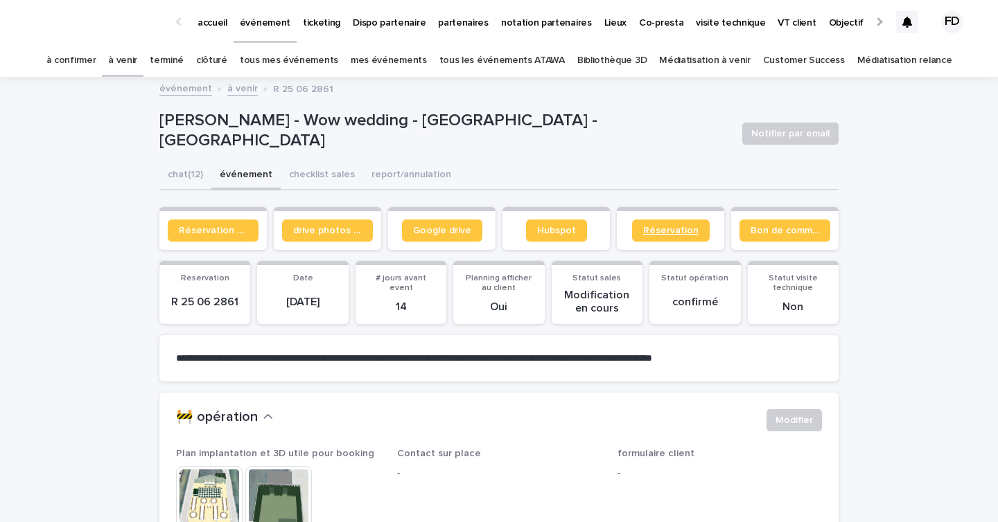
click at [696, 235] on link "Réservation" at bounding box center [671, 231] width 78 height 22
click at [195, 184] on button "chat (12)" at bounding box center [185, 175] width 52 height 29
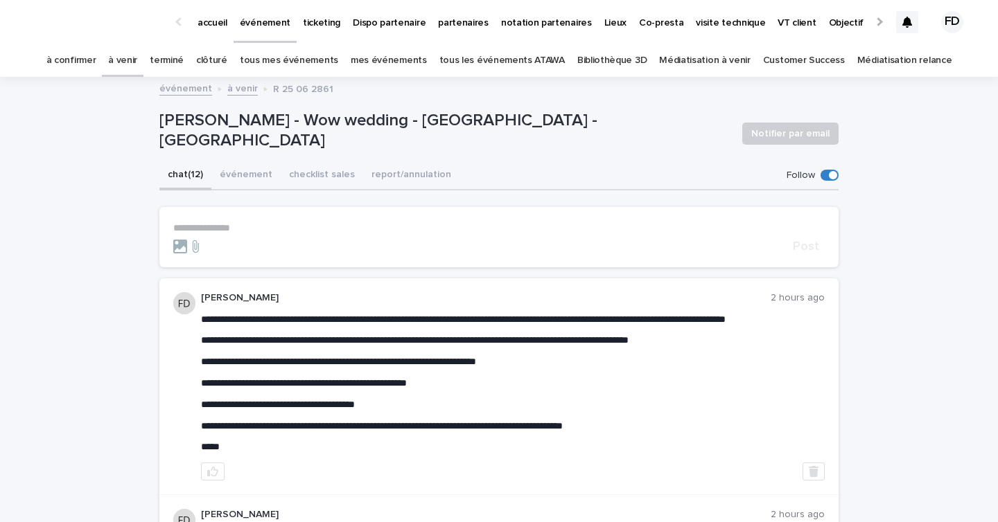
click at [289, 227] on p "**********" at bounding box center [498, 228] width 651 height 12
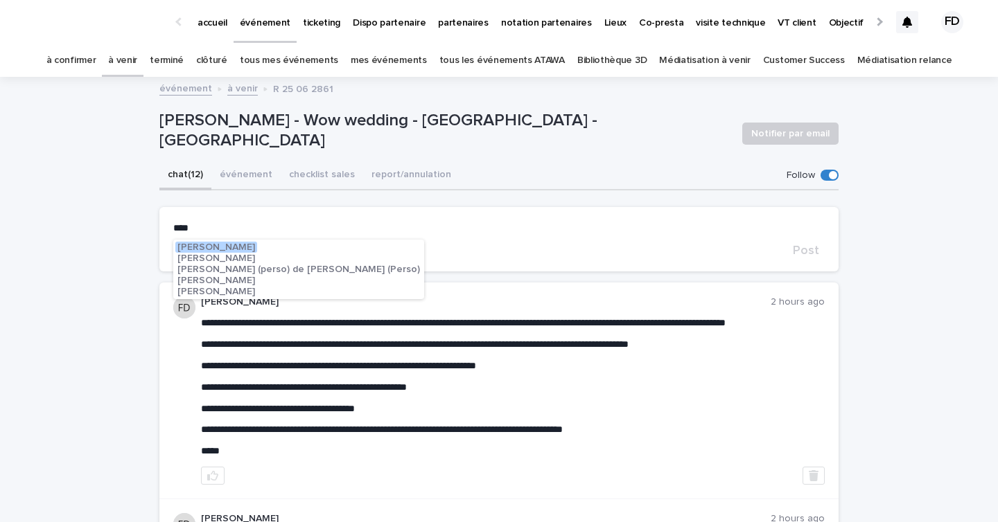
click at [255, 243] on span "Pierre-Axel de Fournoux" at bounding box center [216, 247] width 78 height 10
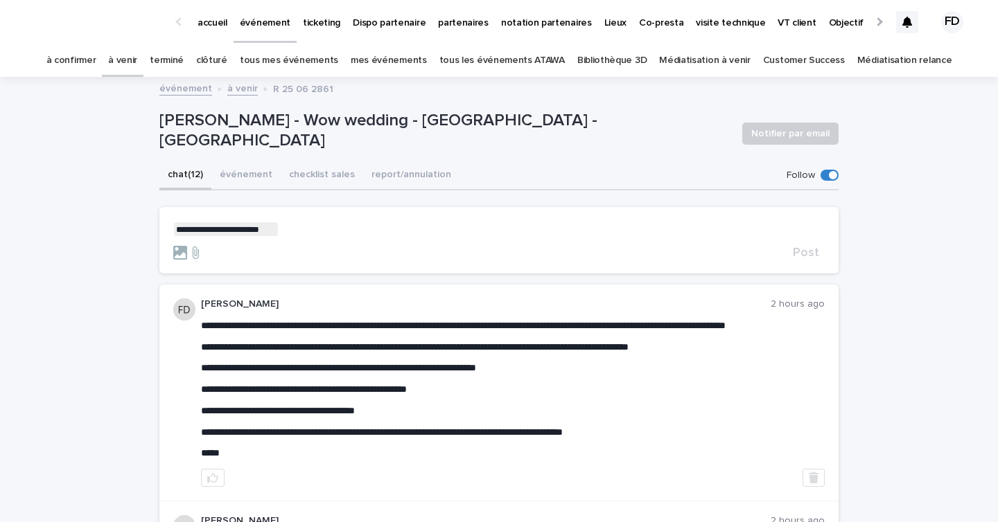
click at [335, 232] on p "**********" at bounding box center [498, 229] width 651 height 14
click at [321, 249] on span "[PERSON_NAME]" at bounding box center [335, 249] width 78 height 10
click at [420, 222] on p "**********" at bounding box center [498, 229] width 651 height 14
click at [403, 223] on p "**********" at bounding box center [498, 229] width 651 height 14
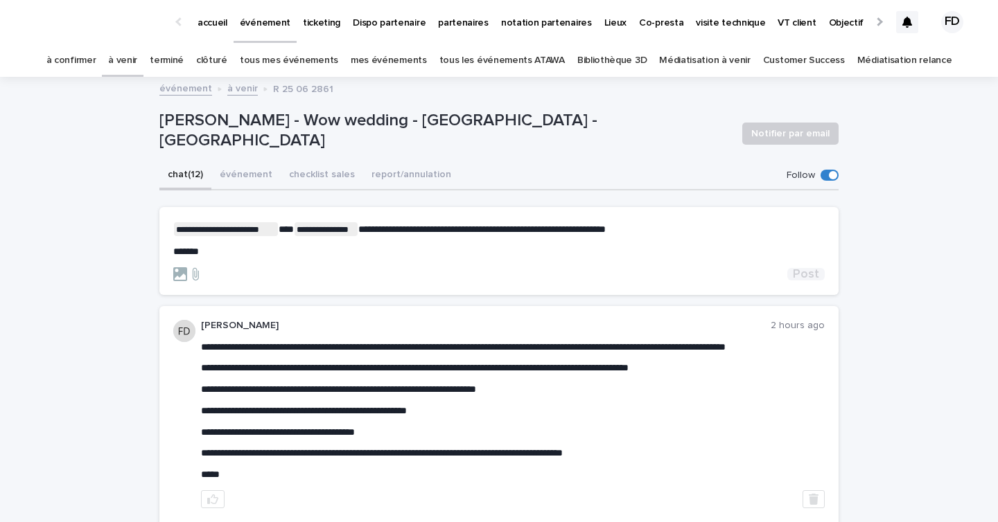
click at [807, 276] on span "Post" at bounding box center [806, 274] width 26 height 12
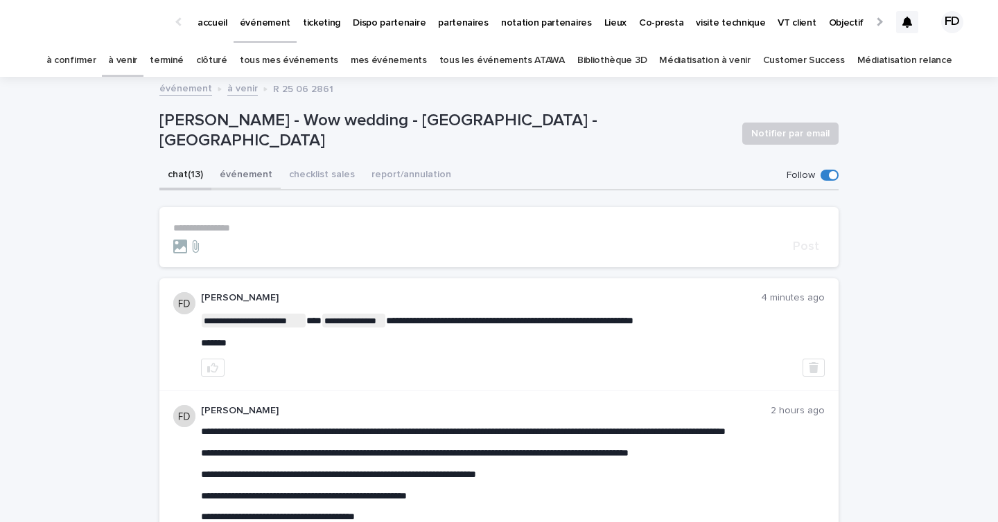
click at [259, 173] on button "événement" at bounding box center [245, 175] width 69 height 29
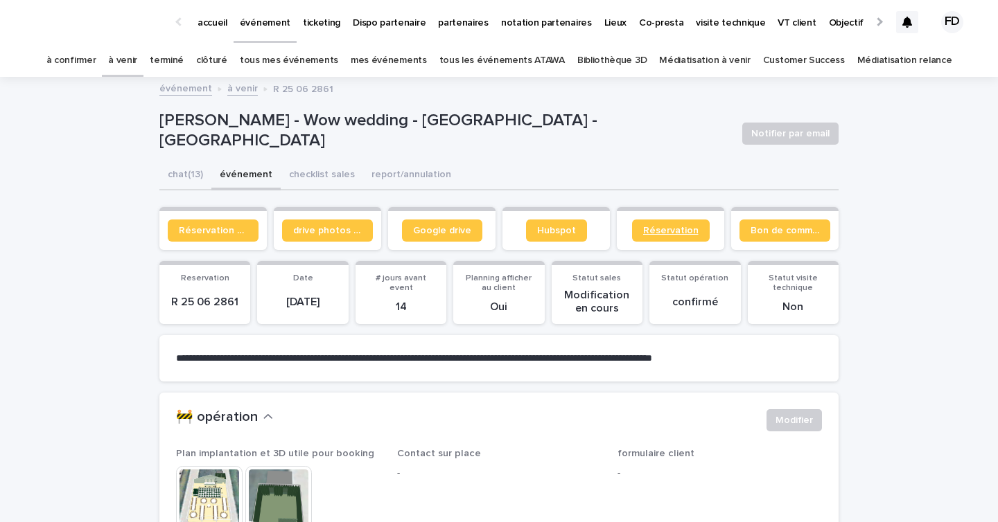
click at [663, 226] on span "Réservation" at bounding box center [670, 231] width 55 height 10
click at [205, 240] on link "Réservation client" at bounding box center [213, 231] width 91 height 22
click at [907, 28] on div at bounding box center [907, 22] width 22 height 22
click at [96, 47] on link "à confirmer" at bounding box center [71, 60] width 50 height 33
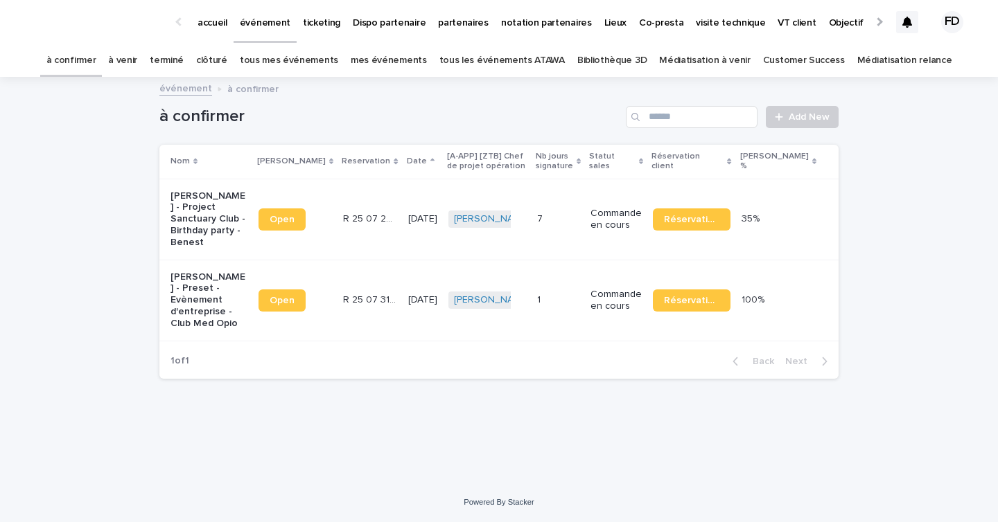
click at [337, 231] on td "R 25 07 2966 R 25 07 2966" at bounding box center [369, 219] width 64 height 81
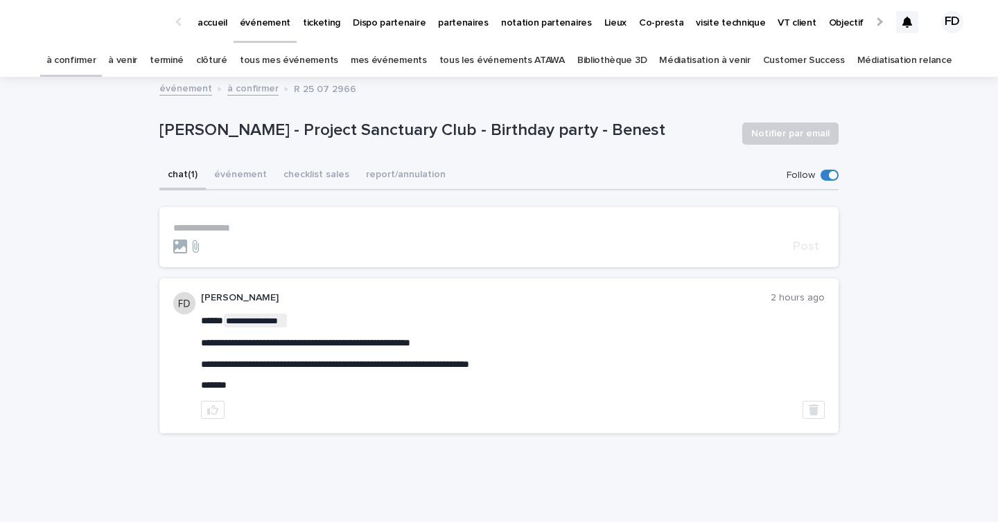
click at [306, 27] on p "ticketing" at bounding box center [321, 14] width 37 height 29
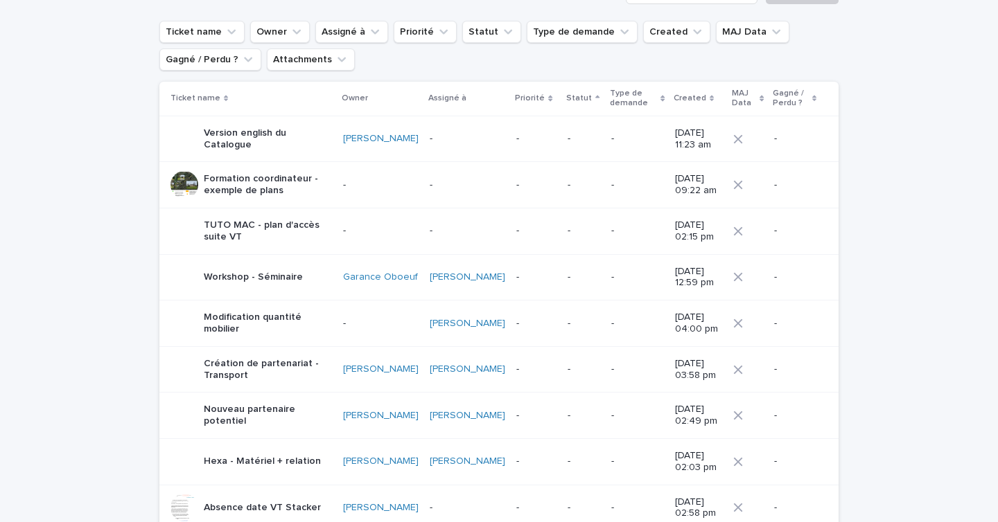
scroll to position [94, 0]
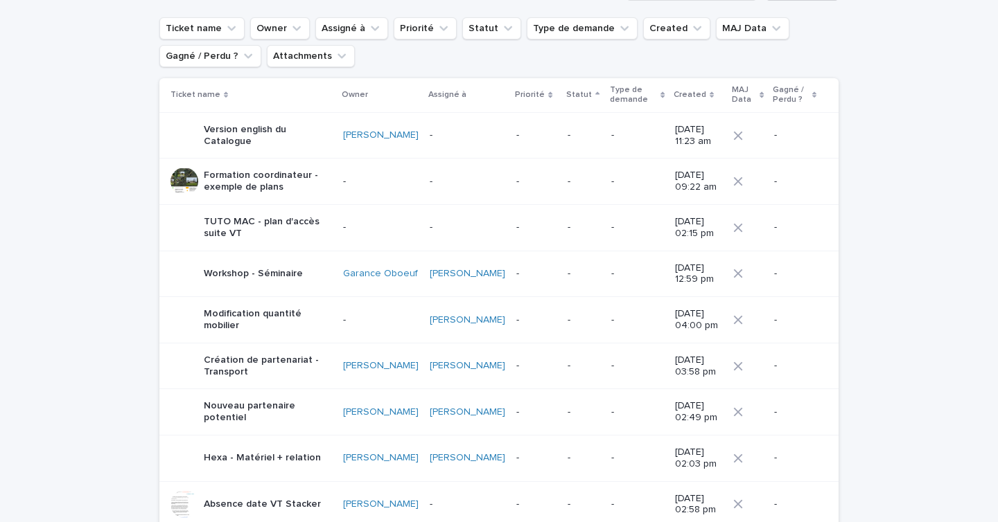
click at [271, 277] on p "Workshop - Séminaire" at bounding box center [253, 274] width 99 height 12
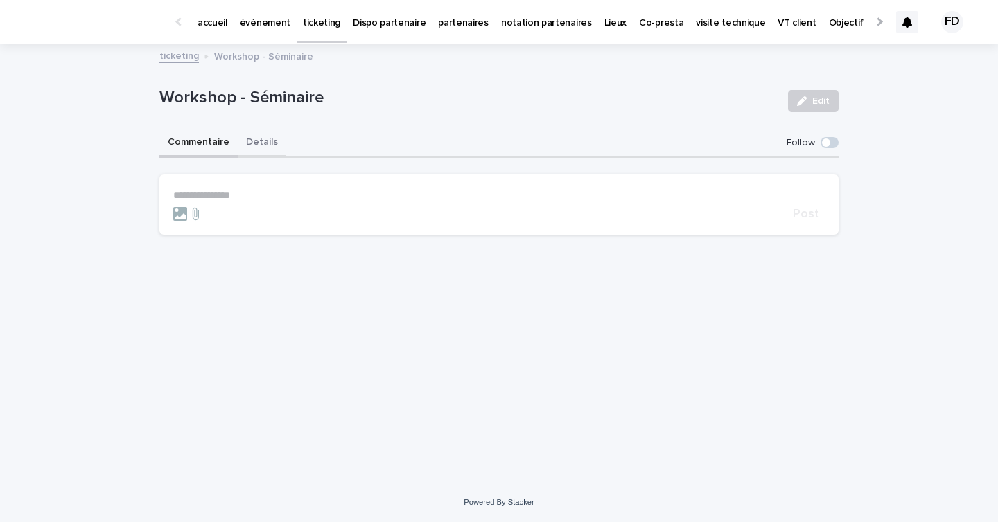
click at [272, 152] on button "Details" at bounding box center [262, 143] width 48 height 29
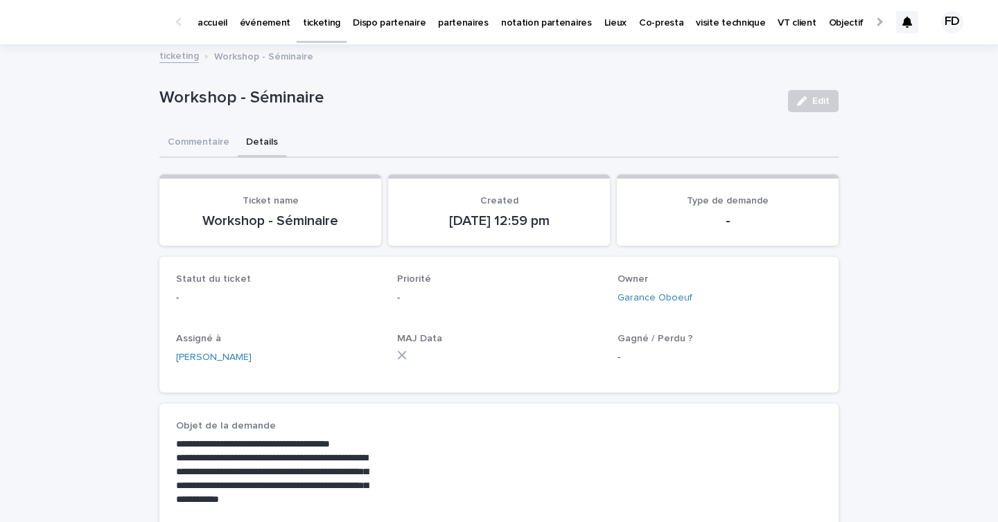
click at [324, 28] on p "ticketing" at bounding box center [321, 14] width 37 height 29
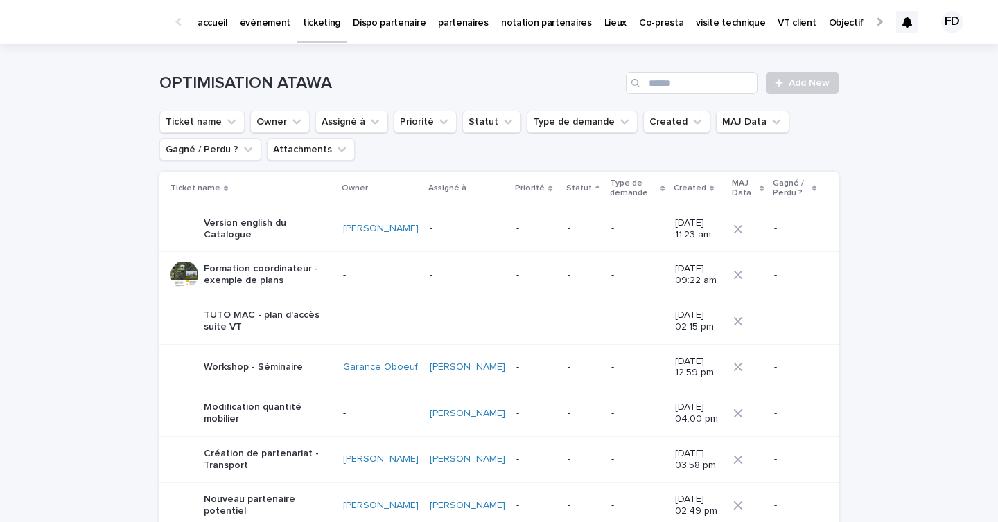
click at [680, 188] on div "Created" at bounding box center [698, 188] width 51 height 15
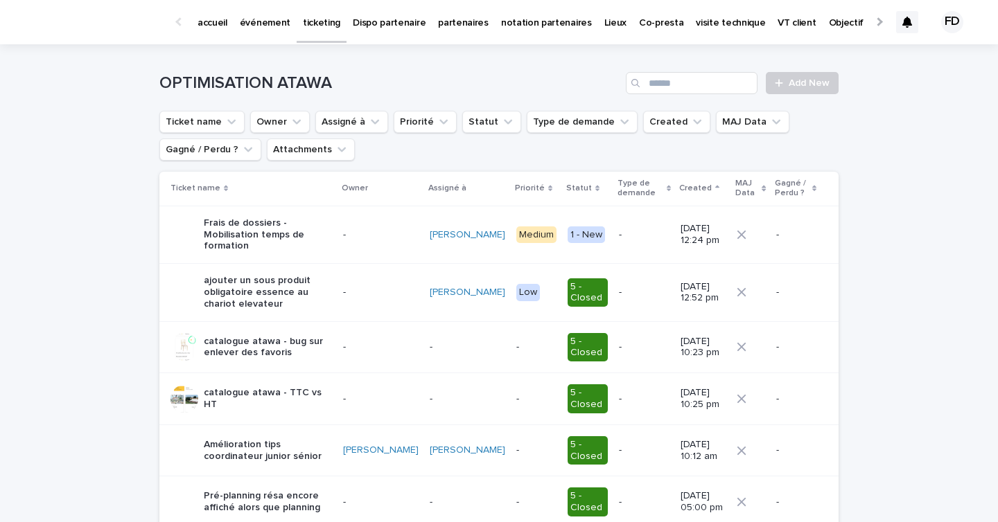
click at [715, 188] on icon at bounding box center [717, 187] width 4 height 3
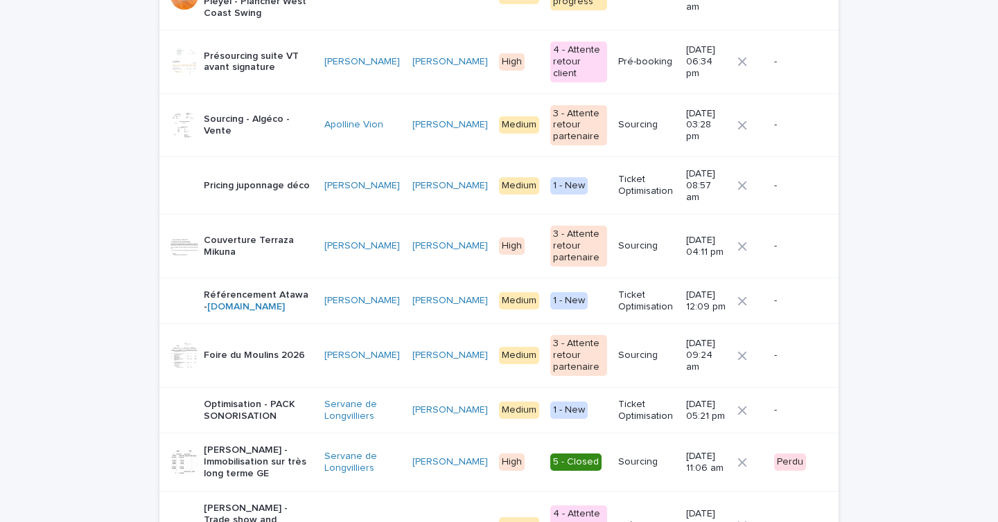
scroll to position [679, 0]
click at [227, 179] on p "Pricing juponnage déco" at bounding box center [257, 185] width 106 height 12
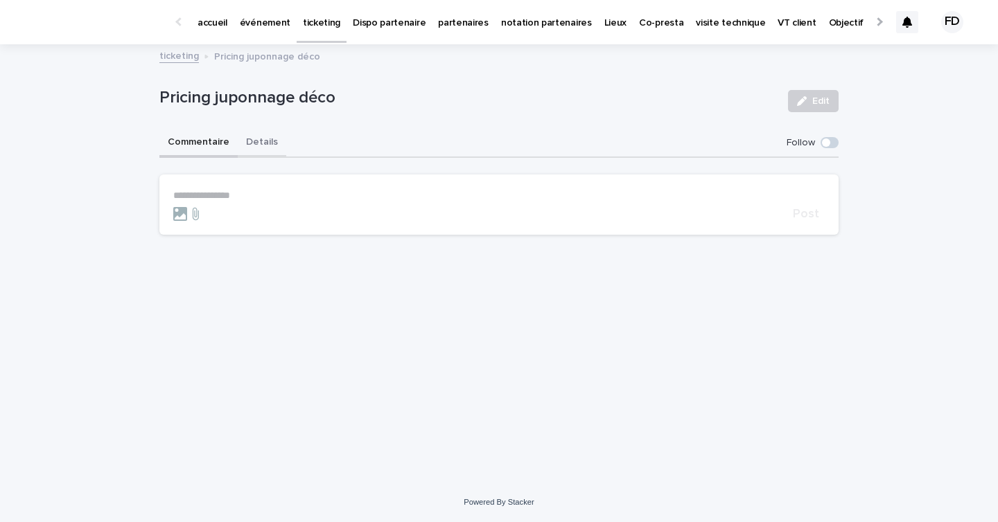
click at [254, 148] on button "Details" at bounding box center [262, 143] width 48 height 29
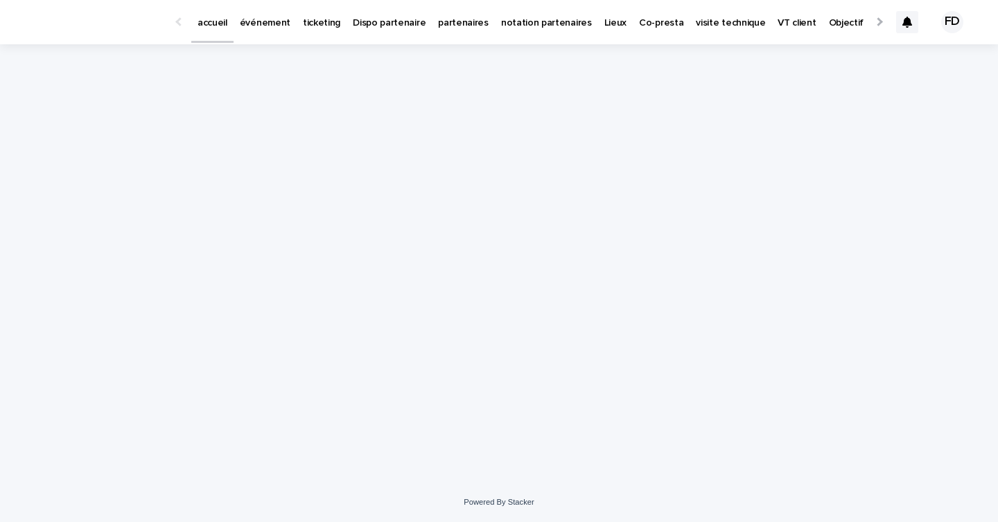
click at [268, 24] on p "événement" at bounding box center [265, 14] width 51 height 29
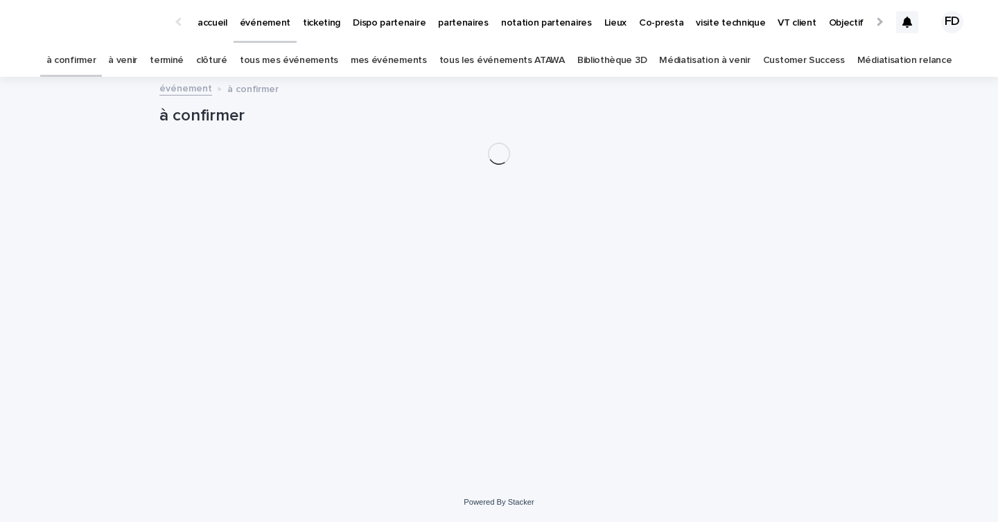
click at [538, 73] on link "tous les événements ATAWA" at bounding box center [501, 60] width 125 height 33
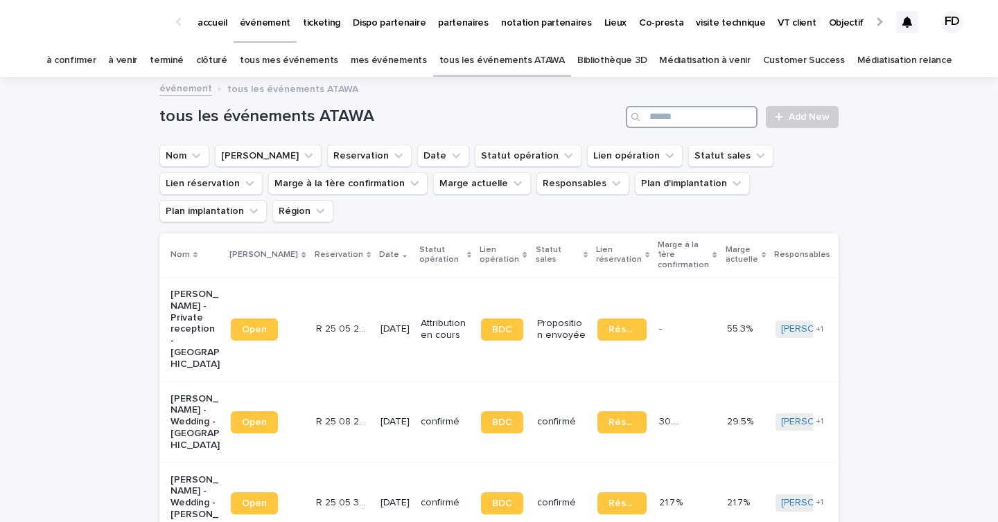
click at [664, 120] on input "Search" at bounding box center [692, 117] width 132 height 22
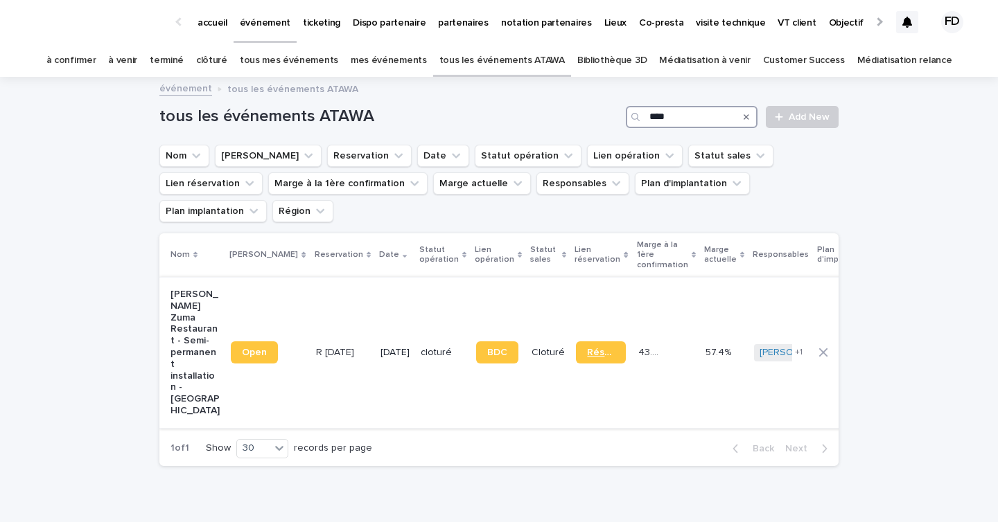
type input "****"
click at [576, 342] on link "Réservation" at bounding box center [600, 353] width 49 height 22
click at [759, 347] on link "[PERSON_NAME]" at bounding box center [797, 353] width 76 height 12
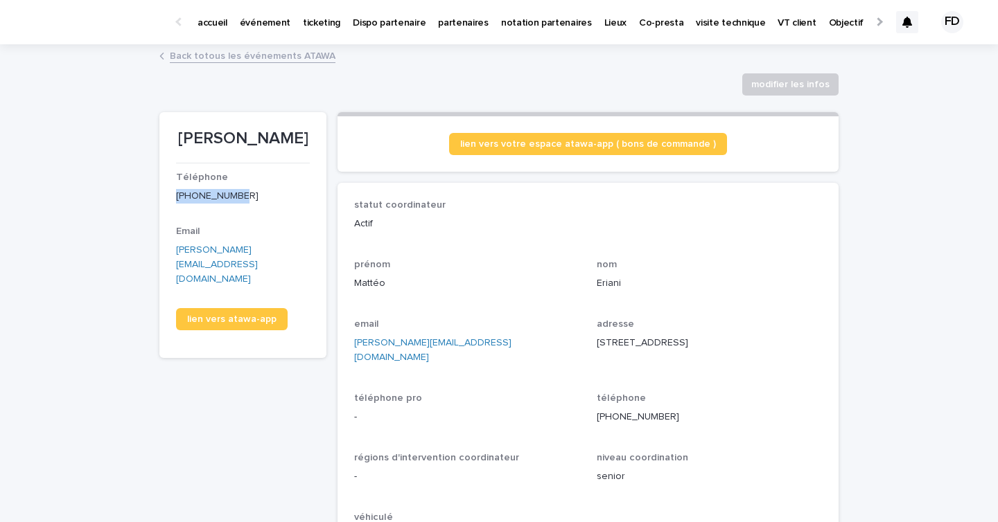
drag, startPoint x: 247, startPoint y: 195, endPoint x: 159, endPoint y: 195, distance: 87.3
click at [159, 195] on section "[PERSON_NAME] Téléphone [PHONE_NUMBER] Email [PERSON_NAME][EMAIL_ADDRESS][DOMAI…" at bounding box center [242, 235] width 167 height 247
copy p "[PHONE_NUMBER]"
click at [250, 21] on p "événement" at bounding box center [265, 14] width 51 height 29
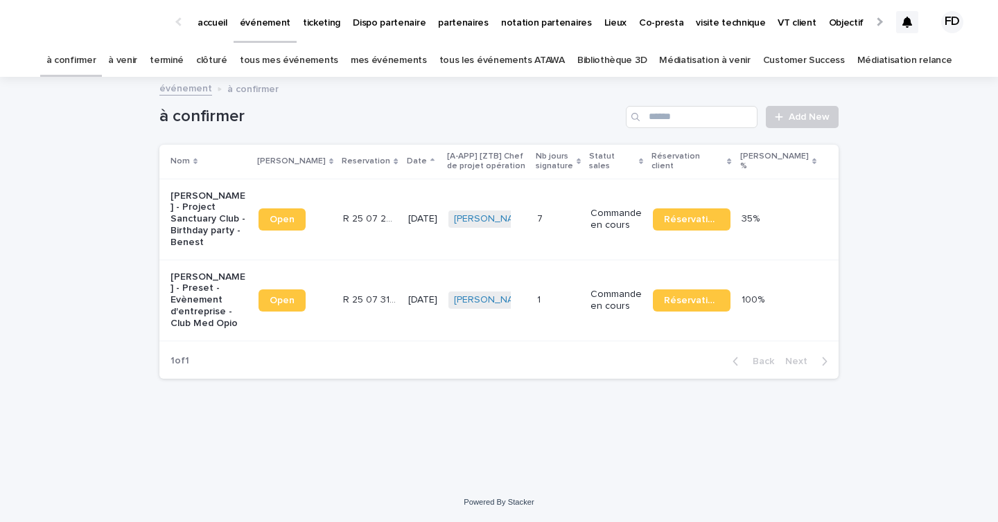
click at [137, 63] on link "à venir" at bounding box center [122, 60] width 29 height 33
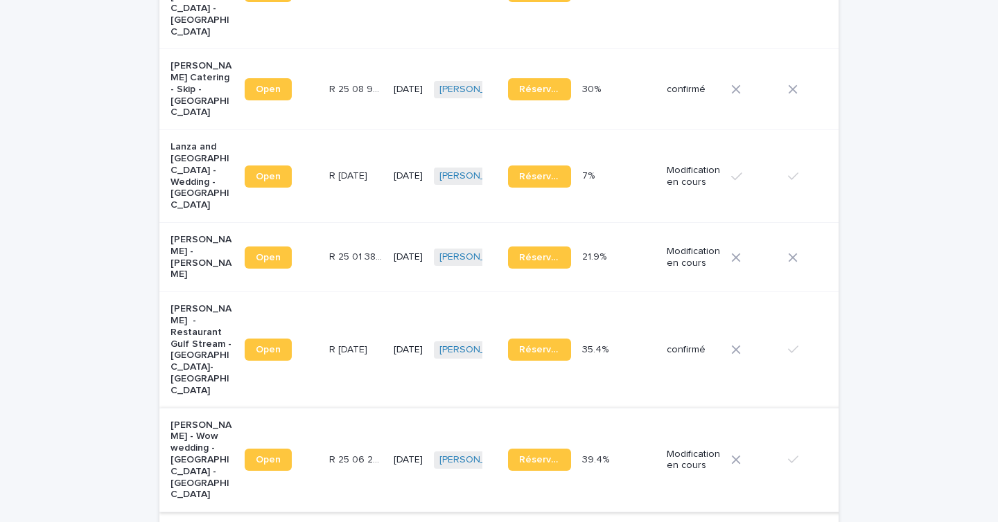
scroll to position [579, 0]
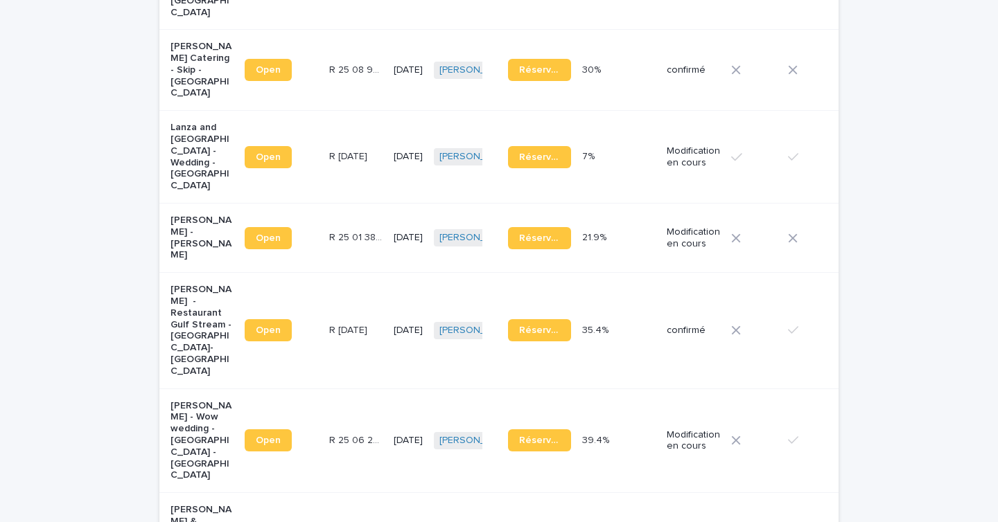
click at [388, 432] on td "[DATE]" at bounding box center [408, 441] width 40 height 105
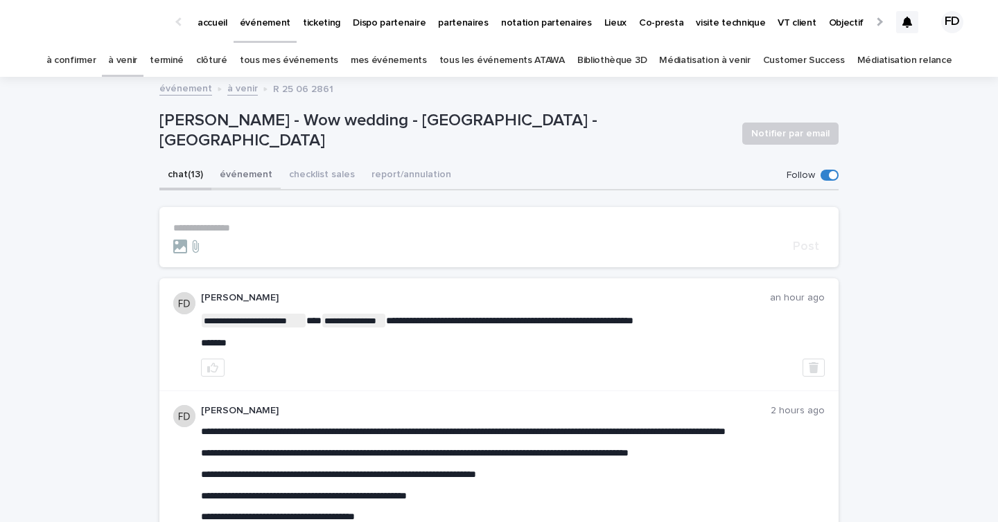
click at [246, 177] on button "événement" at bounding box center [245, 175] width 69 height 29
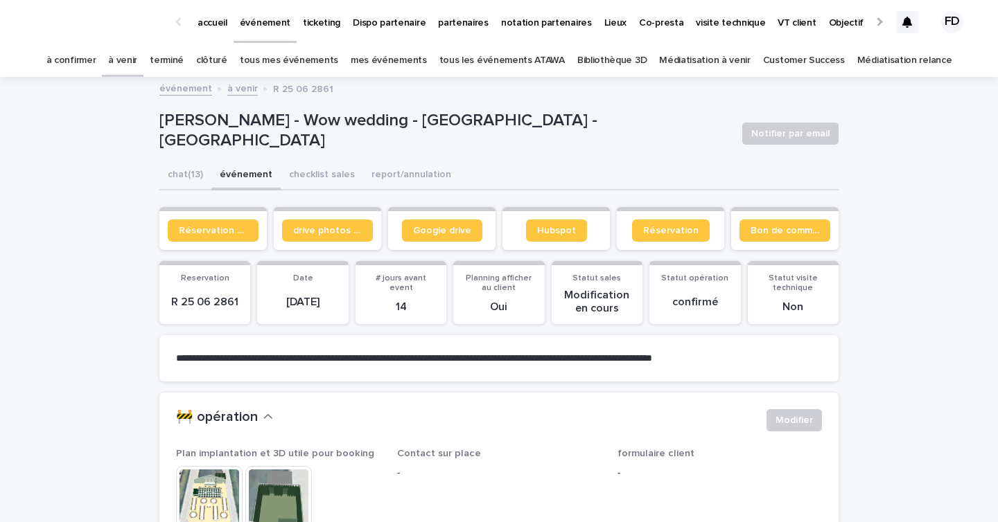
scroll to position [55, 0]
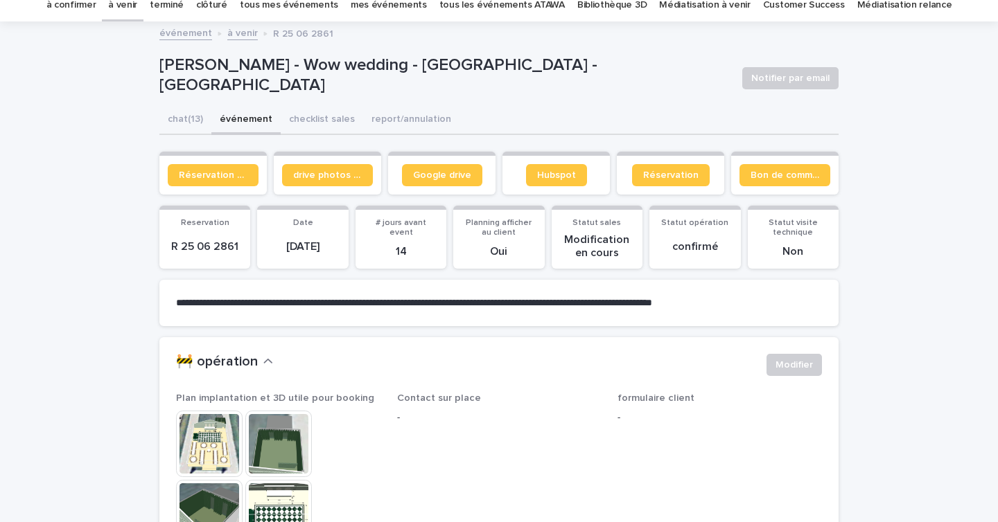
click at [209, 461] on img at bounding box center [209, 444] width 67 height 67
